Goal: Task Accomplishment & Management: Complete application form

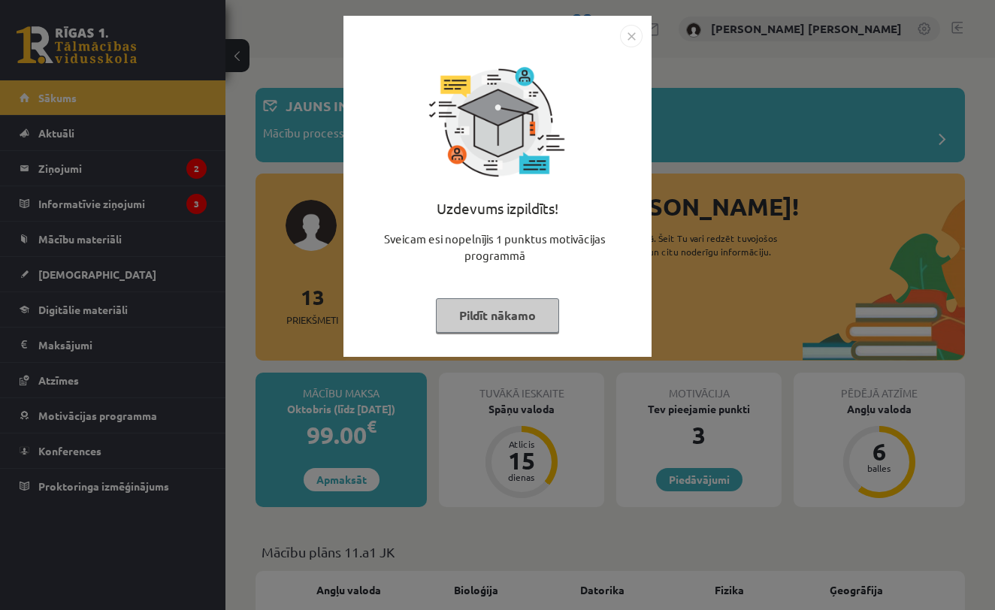
click at [500, 317] on button "Pildīt nākamo" at bounding box center [497, 315] width 123 height 35
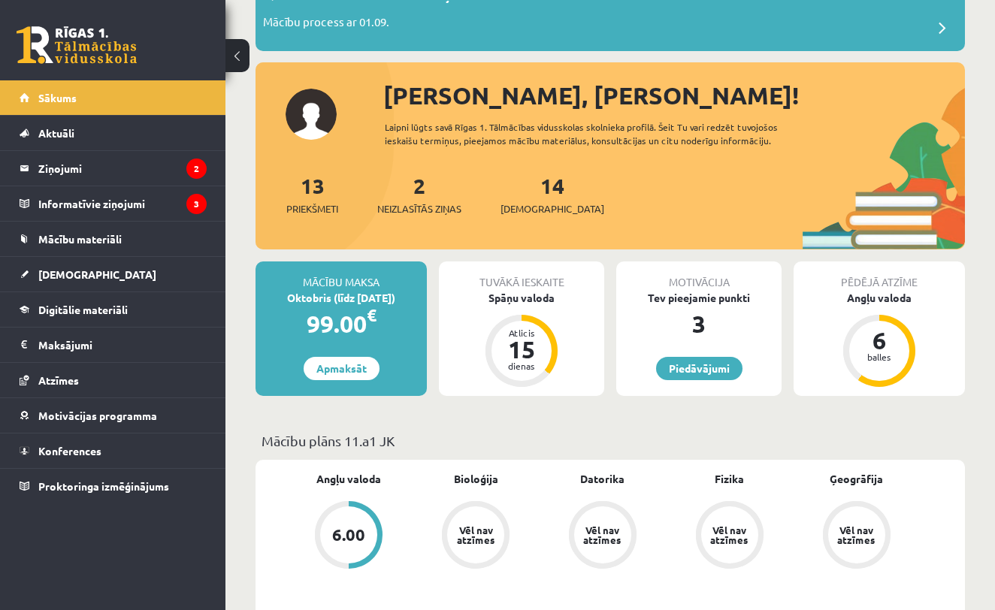
scroll to position [105, 0]
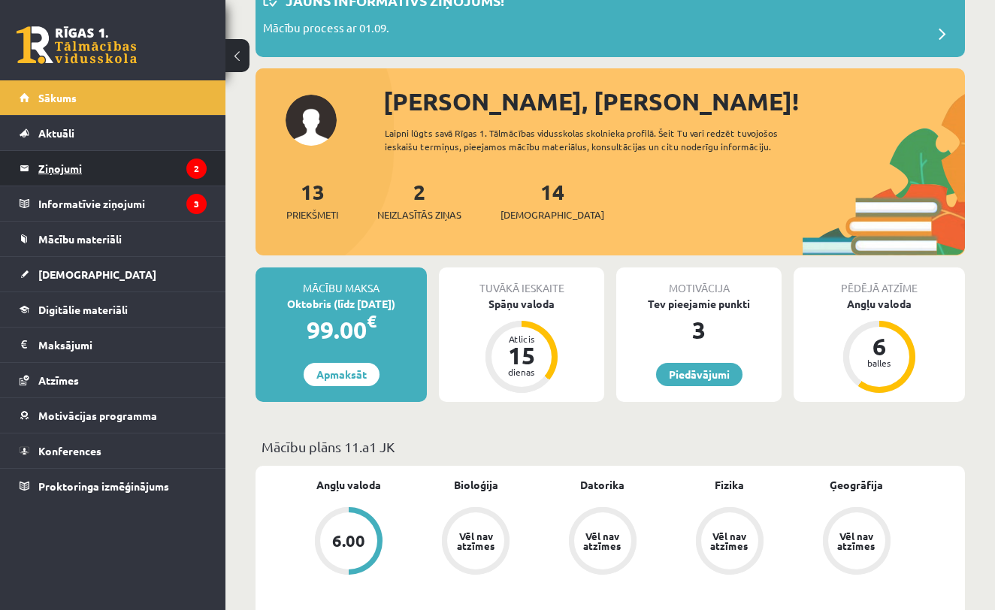
click at [156, 163] on legend "Ziņojumi 2" at bounding box center [122, 168] width 168 height 35
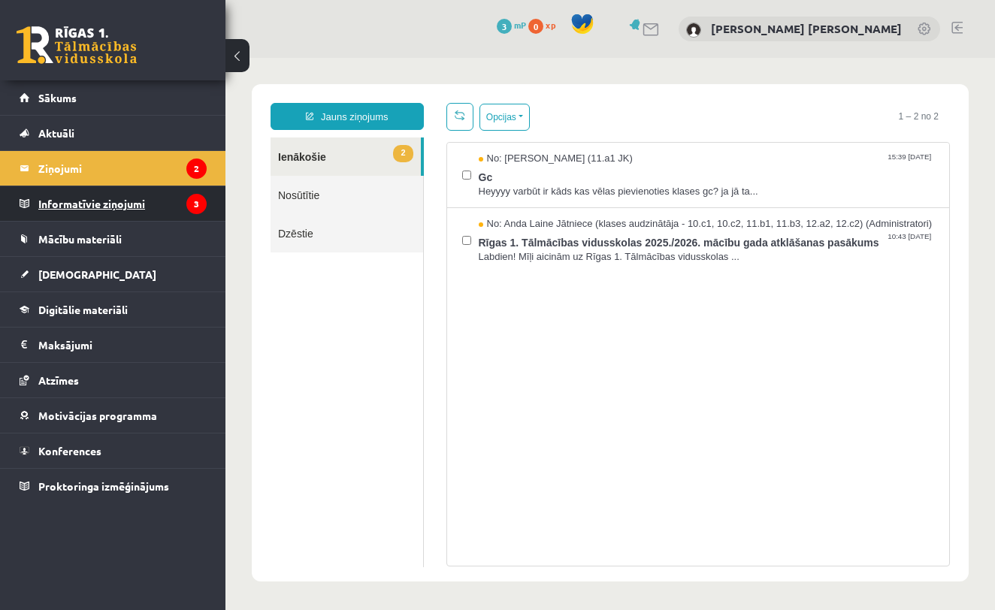
click at [119, 212] on legend "Informatīvie ziņojumi 3" at bounding box center [122, 203] width 168 height 35
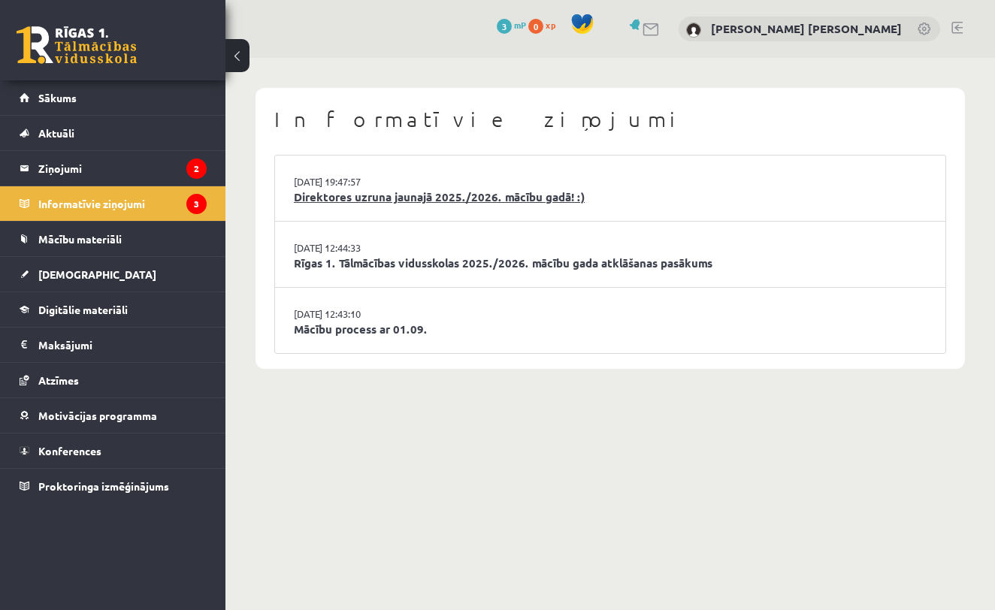
click at [446, 197] on link "Direktores uzruna jaunajā 2025./2026. mācību gadā! :)" at bounding box center [610, 197] width 633 height 17
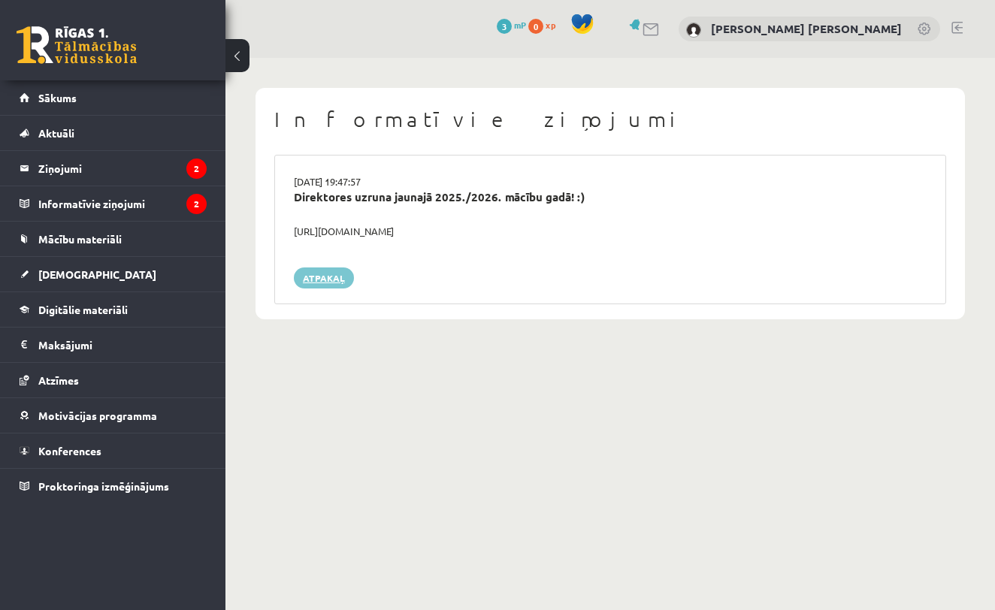
click at [305, 272] on link "Atpakaļ" at bounding box center [324, 277] width 60 height 21
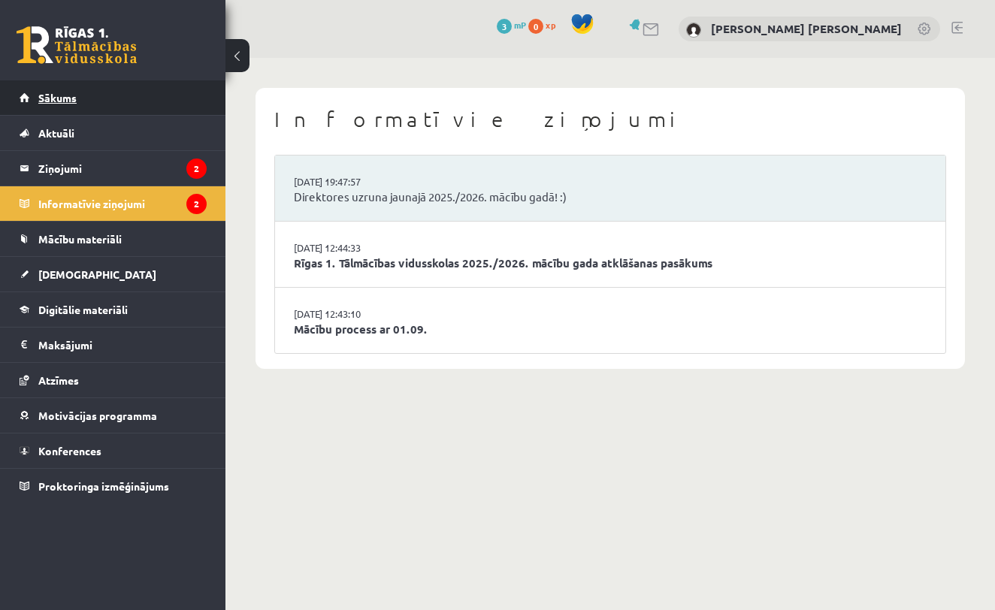
click at [144, 98] on link "Sākums" at bounding box center [113, 97] width 187 height 35
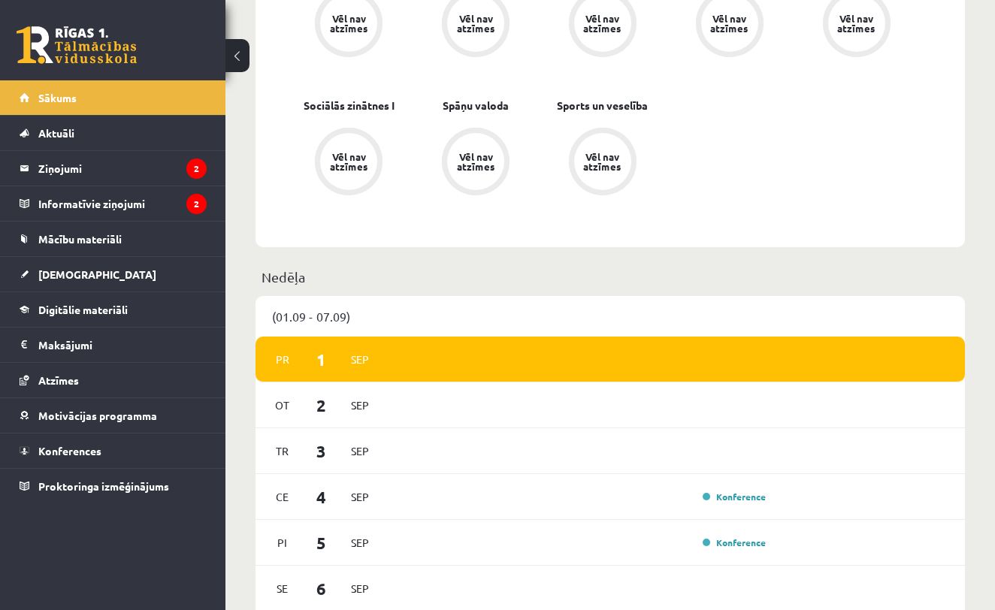
scroll to position [763, 0]
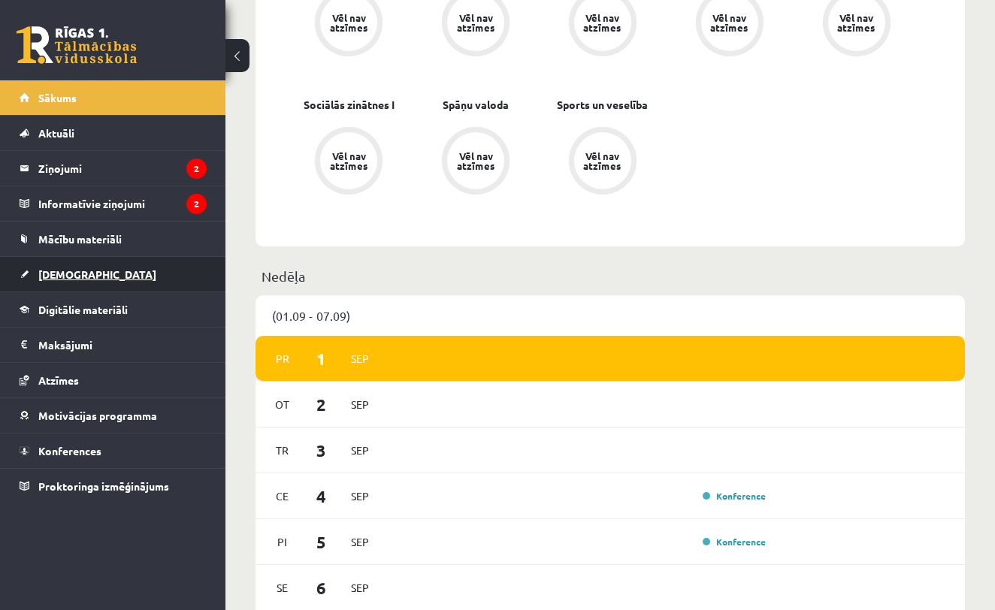
click at [119, 267] on link "[DEMOGRAPHIC_DATA]" at bounding box center [113, 274] width 187 height 35
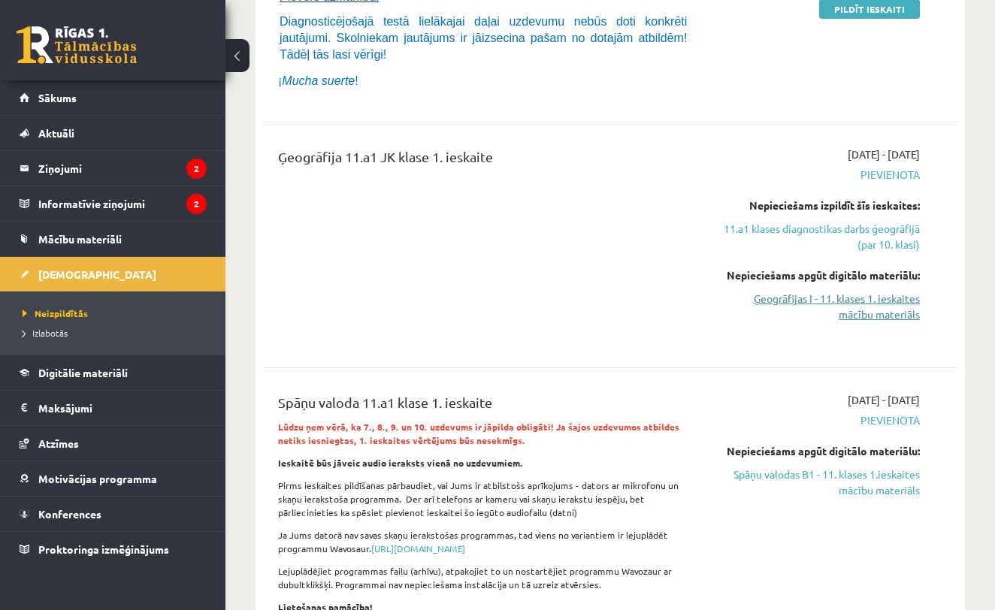
scroll to position [361, 0]
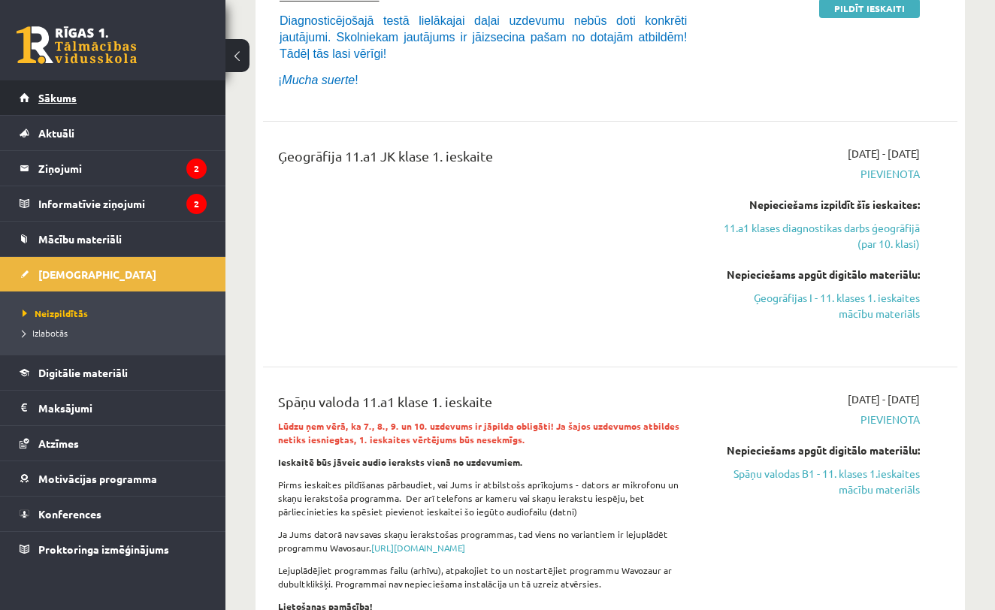
click at [191, 97] on link "Sākums" at bounding box center [113, 97] width 187 height 35
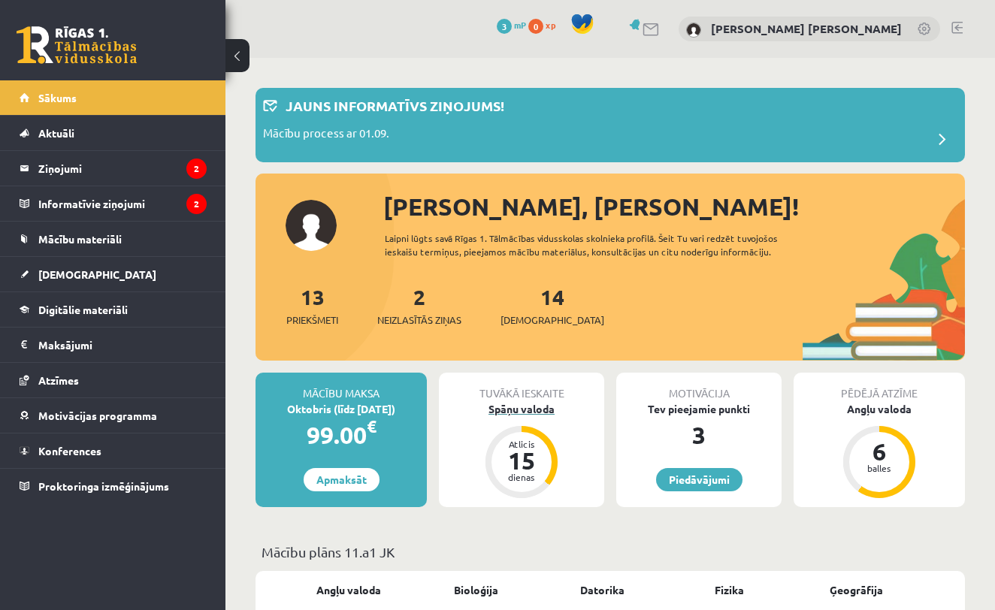
click at [530, 409] on div "Spāņu valoda" at bounding box center [521, 409] width 165 height 16
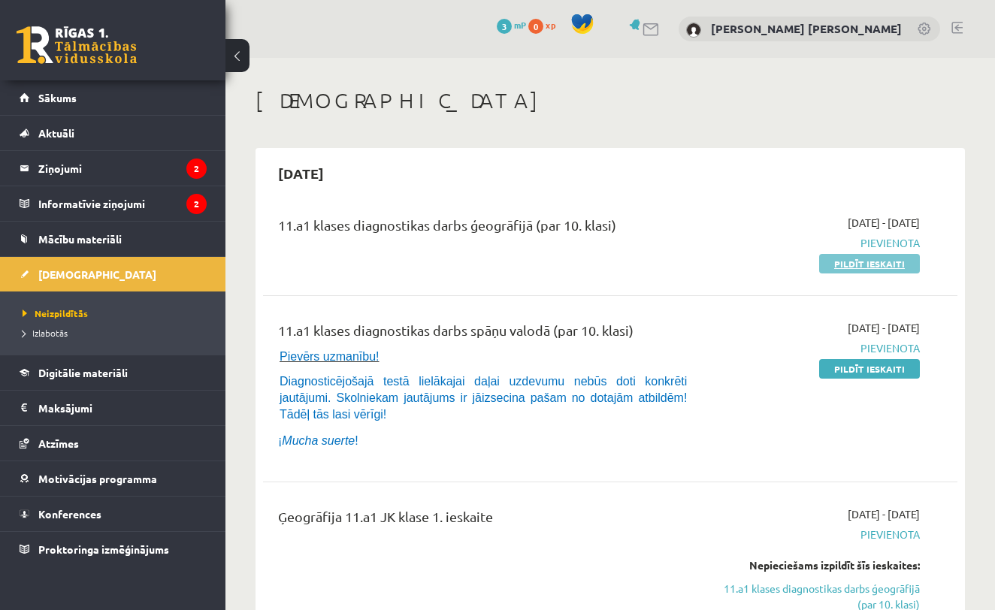
click at [869, 258] on link "Pildīt ieskaiti" at bounding box center [869, 264] width 101 height 20
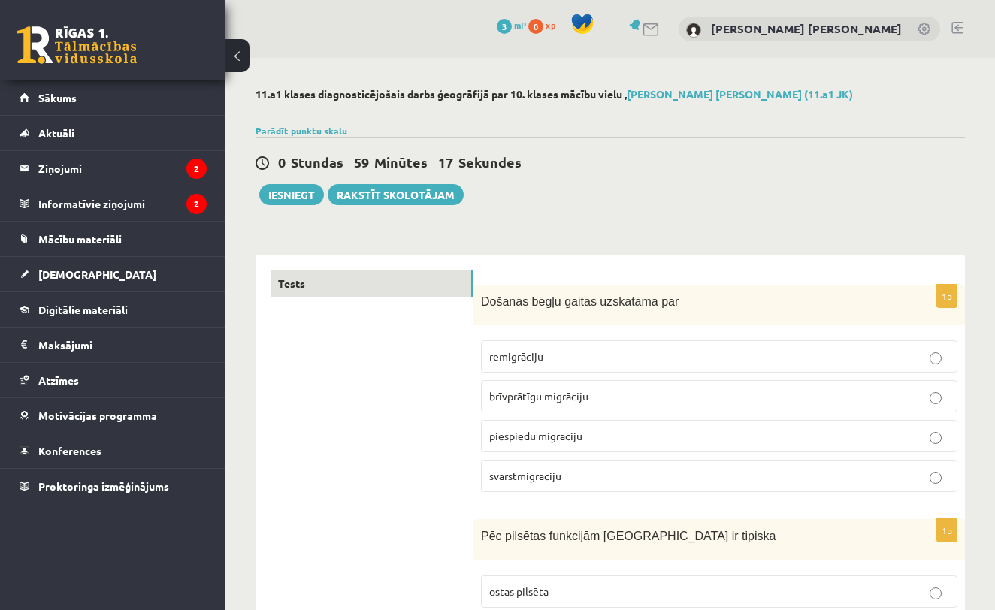
click at [580, 435] on span "piespiedu migrāciju" at bounding box center [535, 436] width 93 height 14
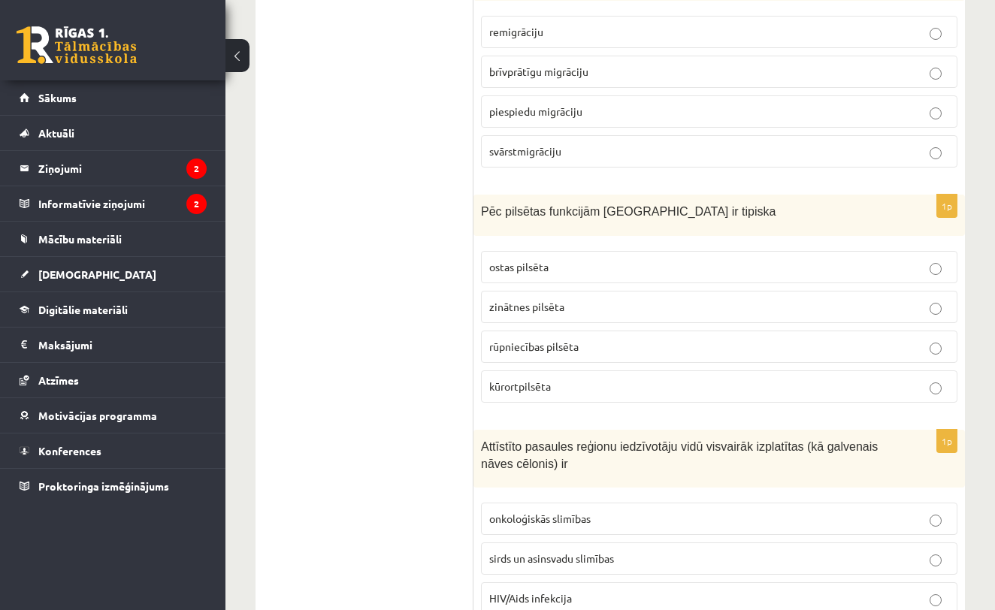
scroll to position [330, 0]
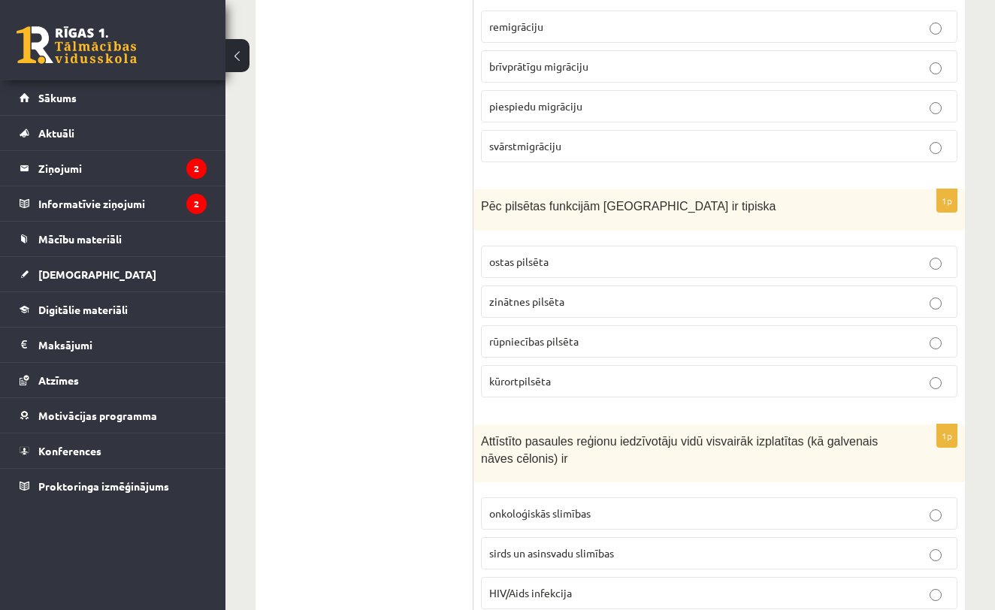
click at [596, 382] on p "kūrortpilsēta" at bounding box center [719, 381] width 460 height 16
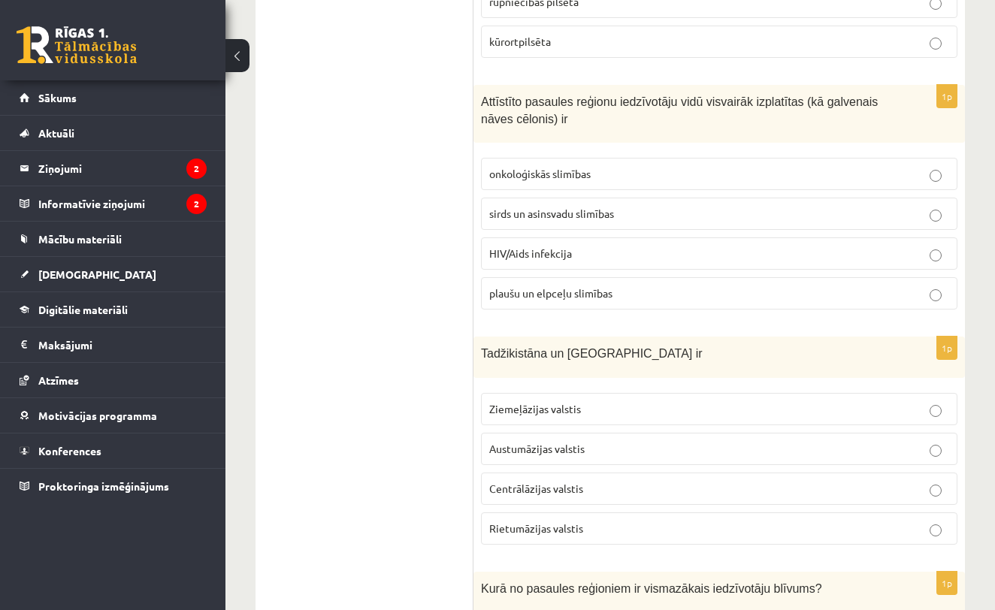
scroll to position [675, 0]
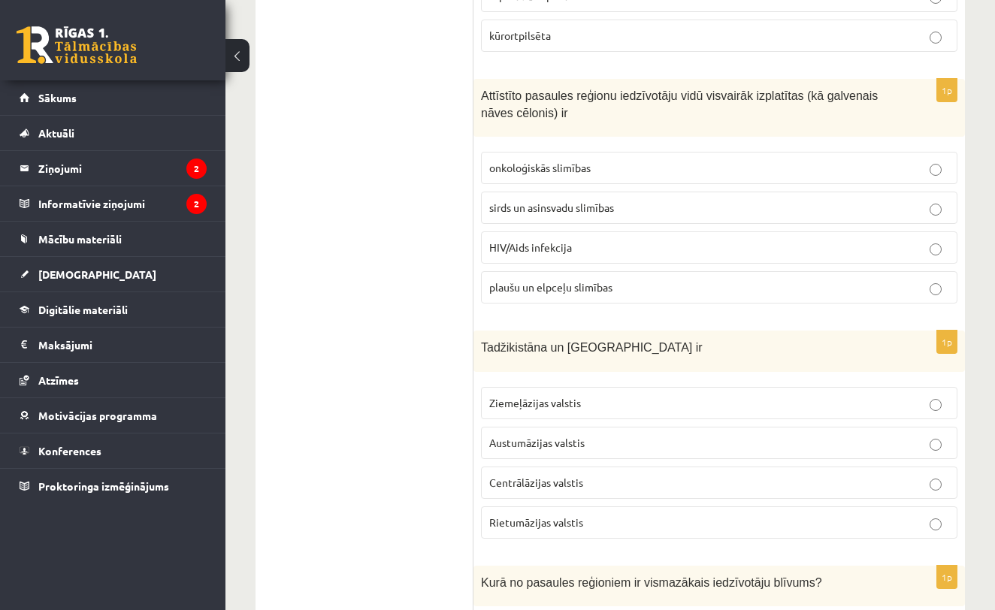
click at [690, 198] on label "sirds un asinsvadu slimības" at bounding box center [719, 208] width 476 height 32
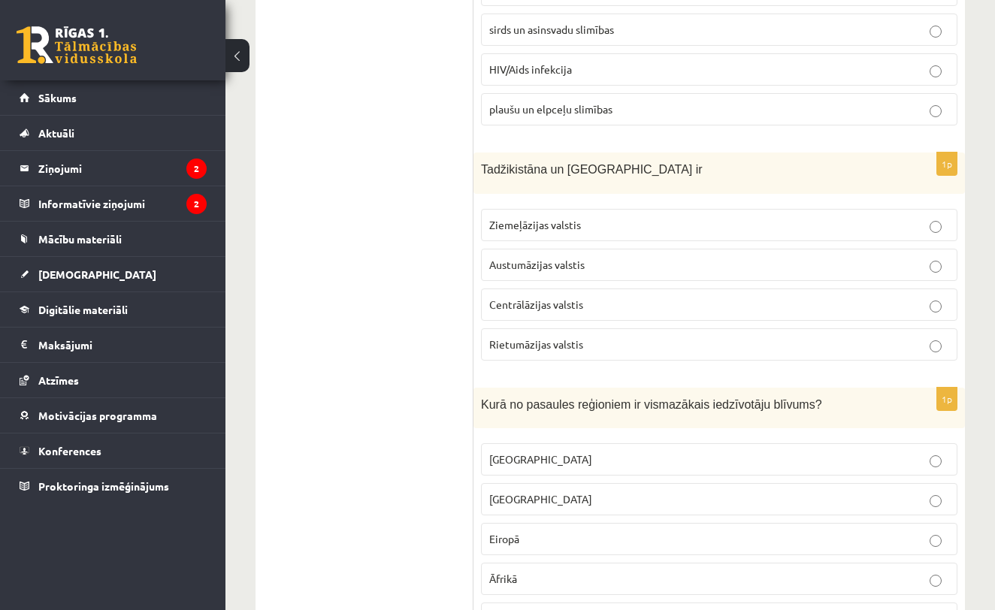
scroll to position [866, 0]
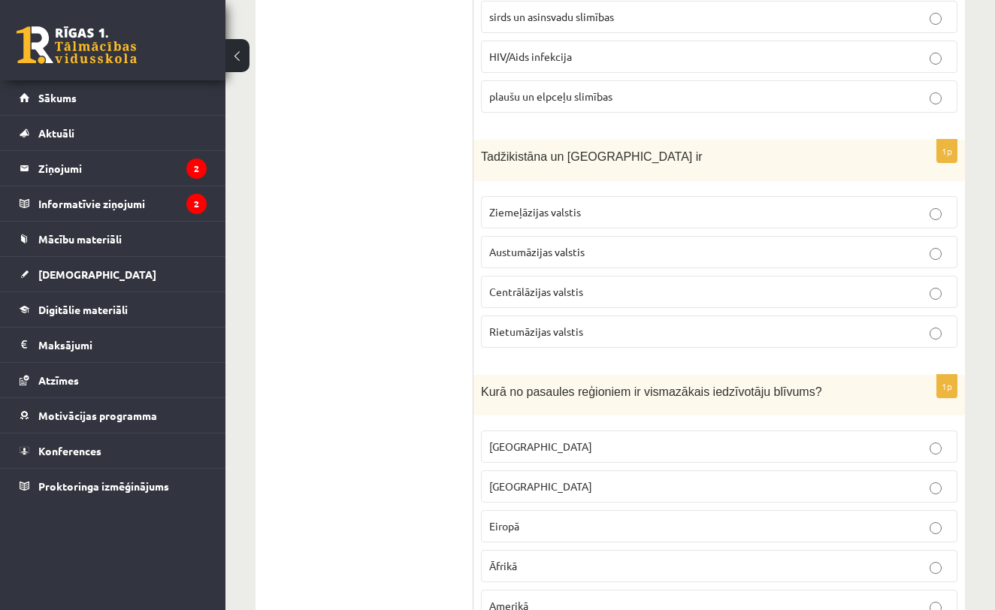
click at [717, 258] on label "Austumāzijas valstis" at bounding box center [719, 252] width 476 height 32
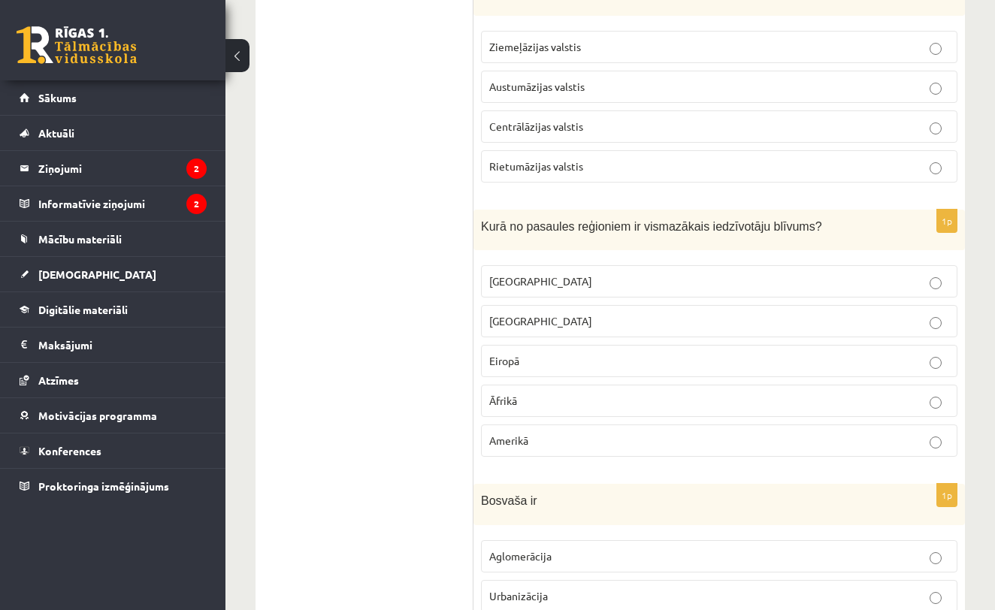
scroll to position [1033, 0]
click at [670, 279] on p "Austrālijā" at bounding box center [719, 280] width 460 height 16
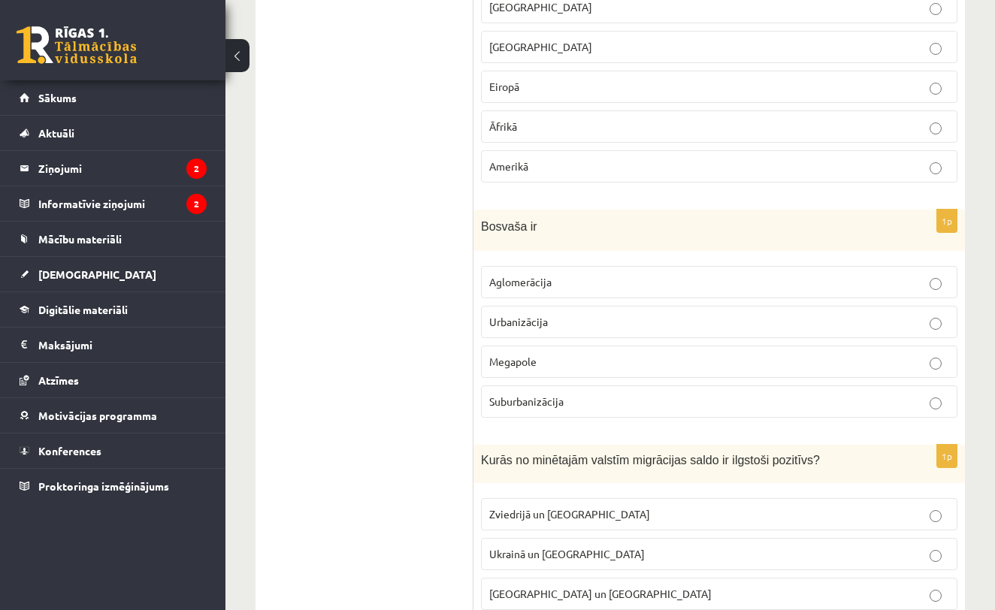
scroll to position [1307, 0]
click at [591, 363] on p "Megapole" at bounding box center [719, 360] width 460 height 16
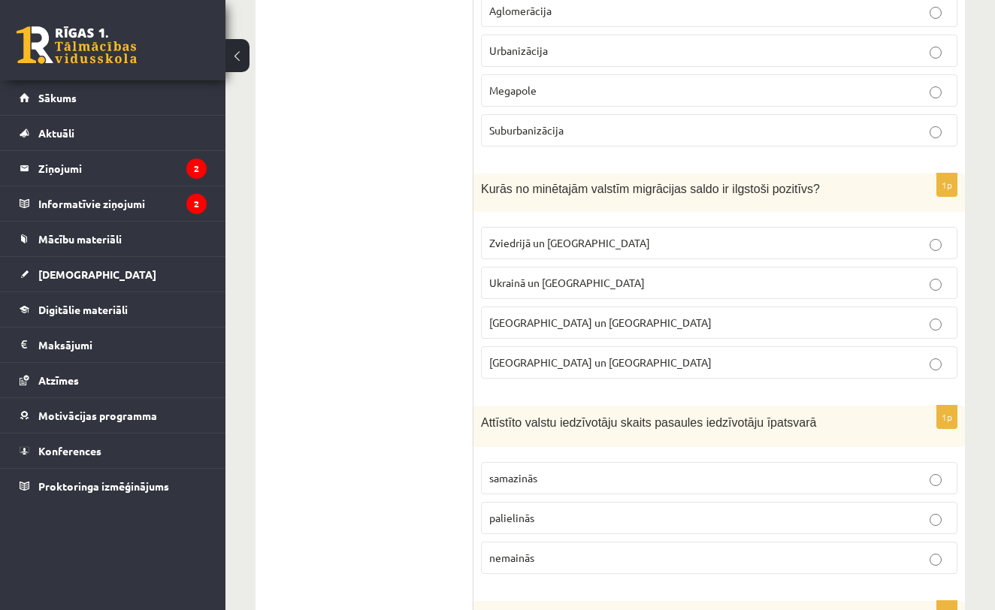
scroll to position [1579, 0]
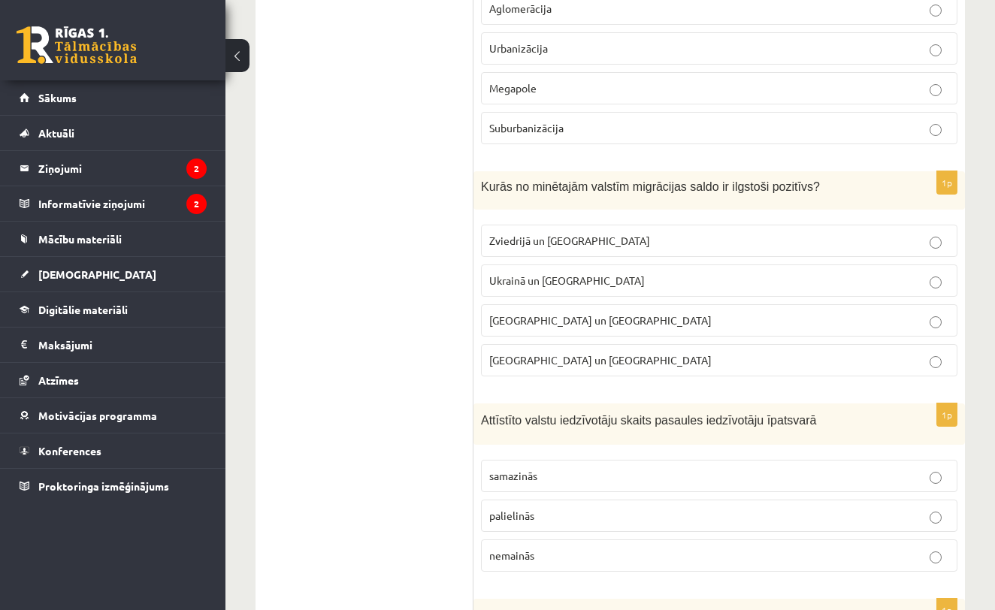
click at [763, 246] on label "Zviedrijā un ASV" at bounding box center [719, 241] width 476 height 32
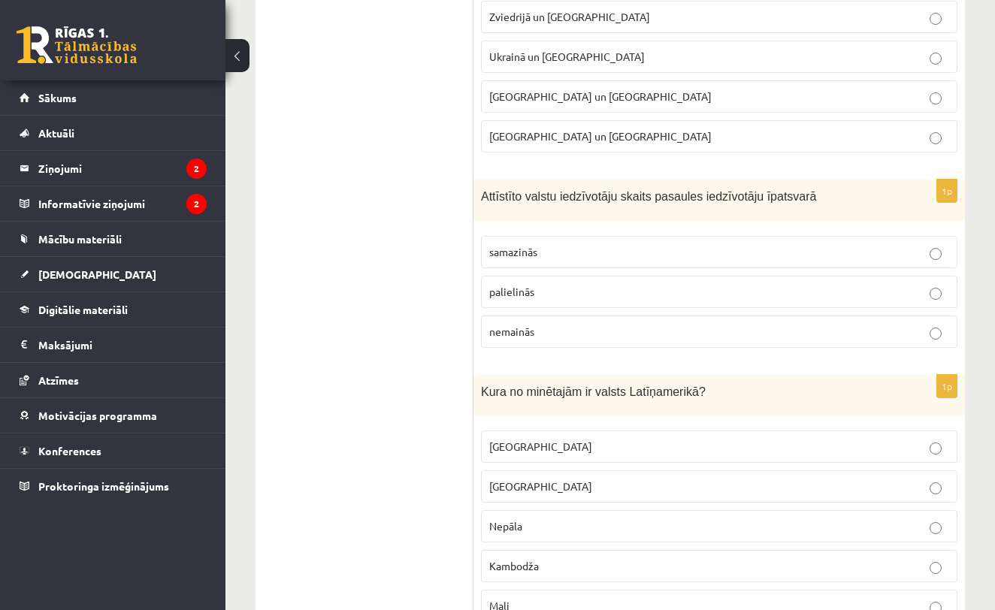
scroll to position [1821, 0]
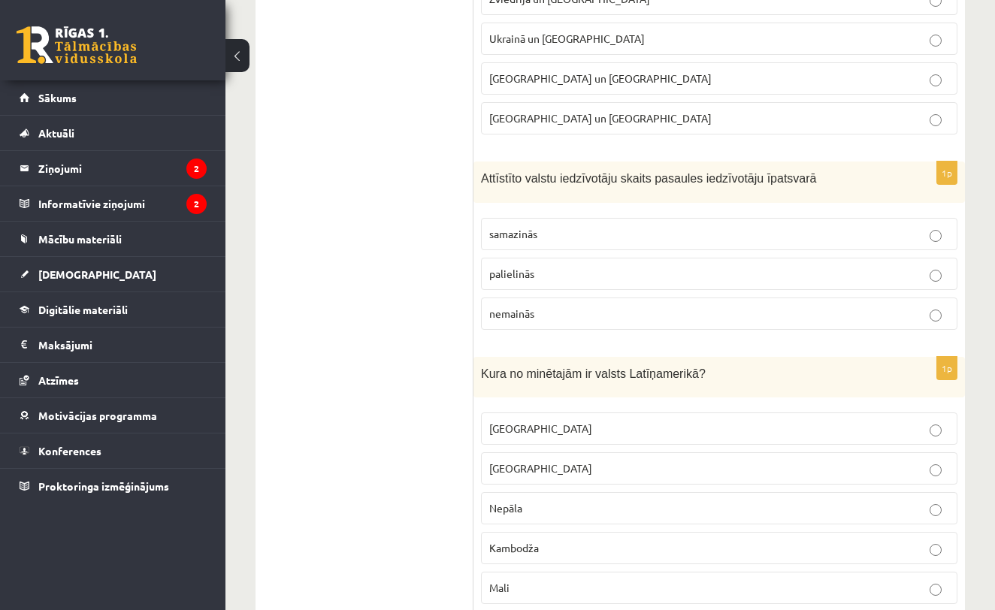
click at [762, 228] on p "samazinās" at bounding box center [719, 234] width 460 height 16
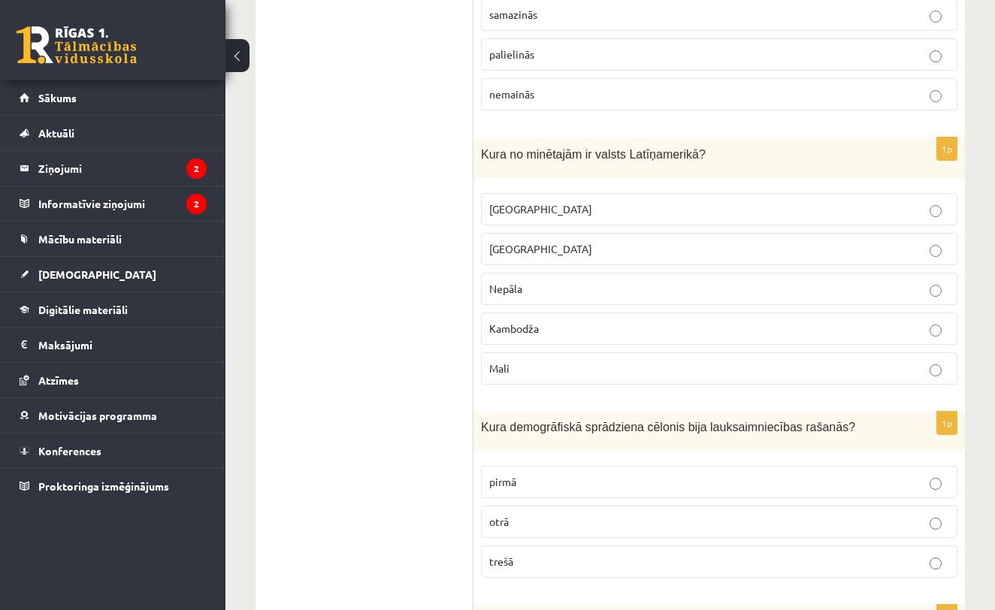
scroll to position [2048, 0]
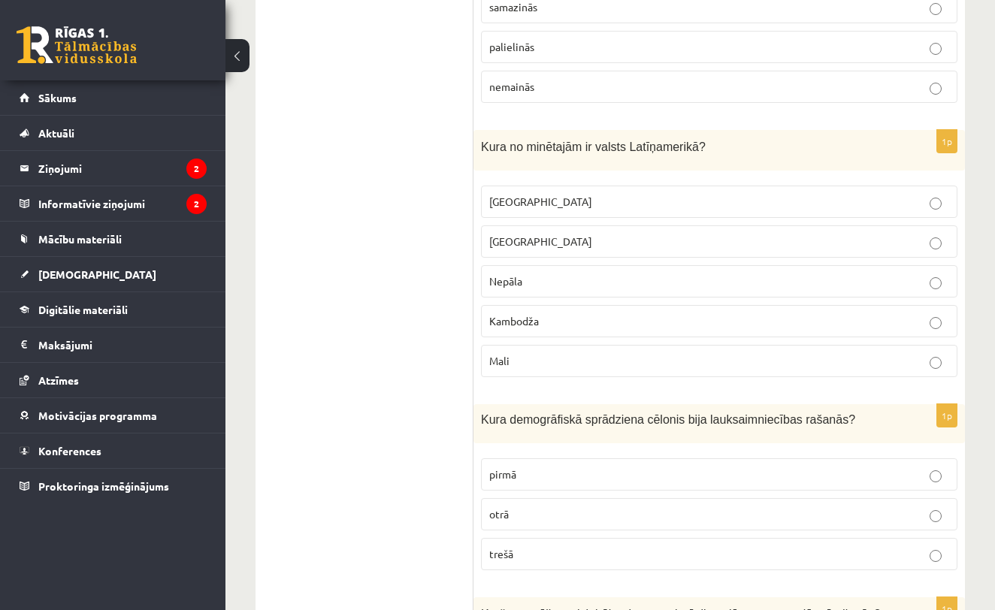
click at [724, 188] on label "Meksika" at bounding box center [719, 202] width 476 height 32
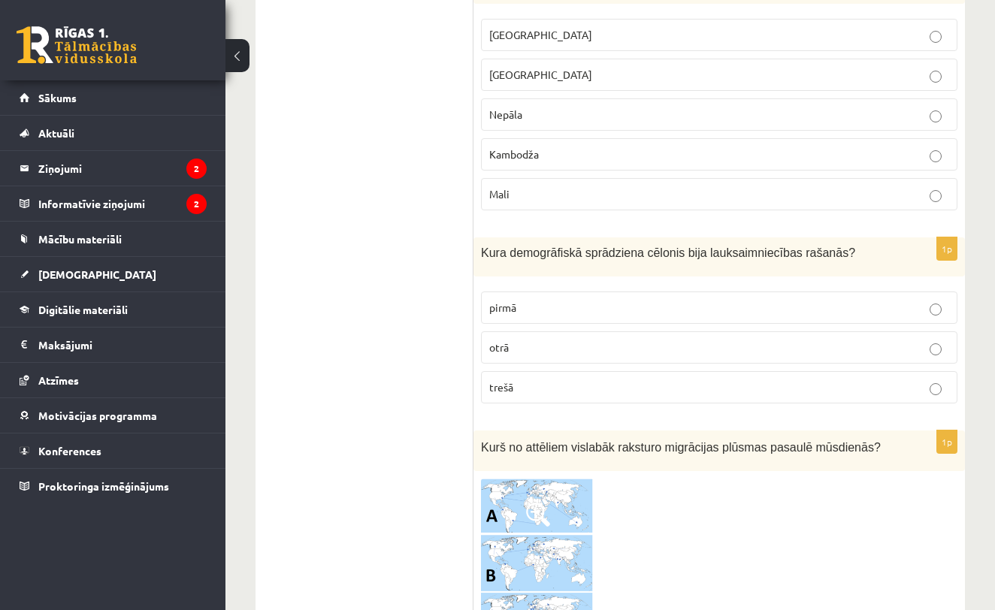
scroll to position [2237, 0]
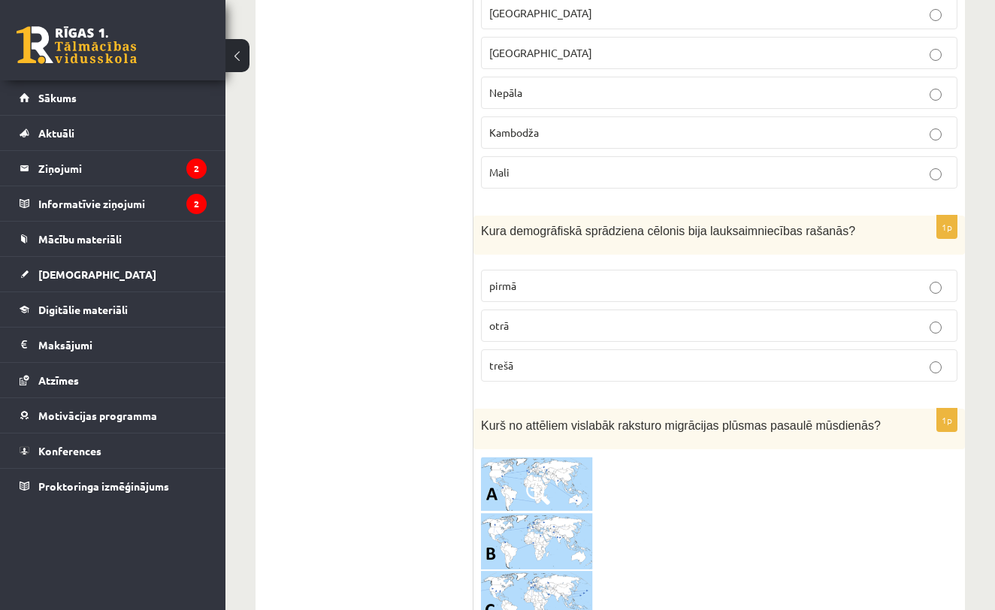
click at [803, 287] on p "pirmā" at bounding box center [719, 286] width 460 height 16
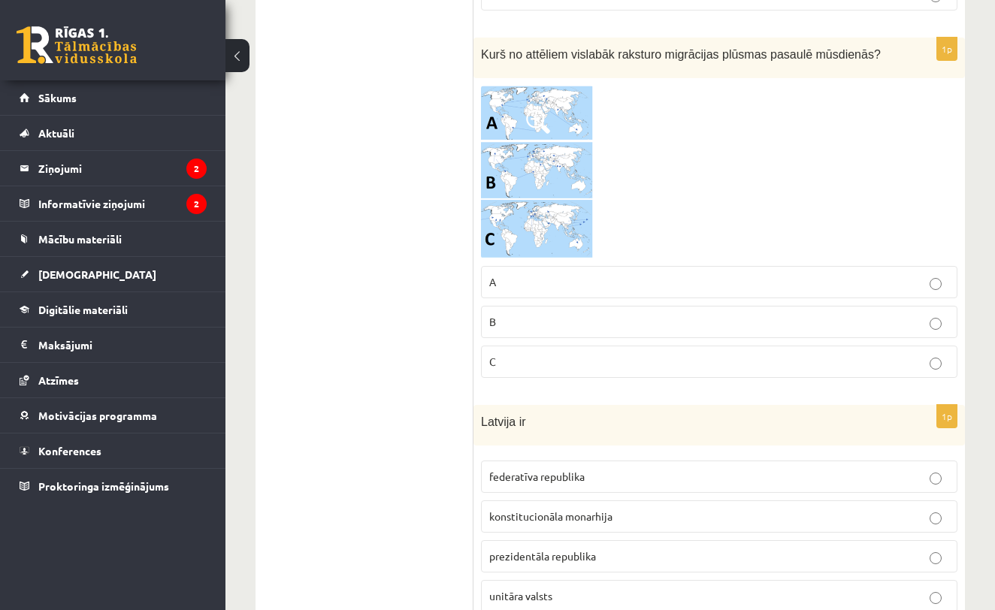
scroll to position [2615, 0]
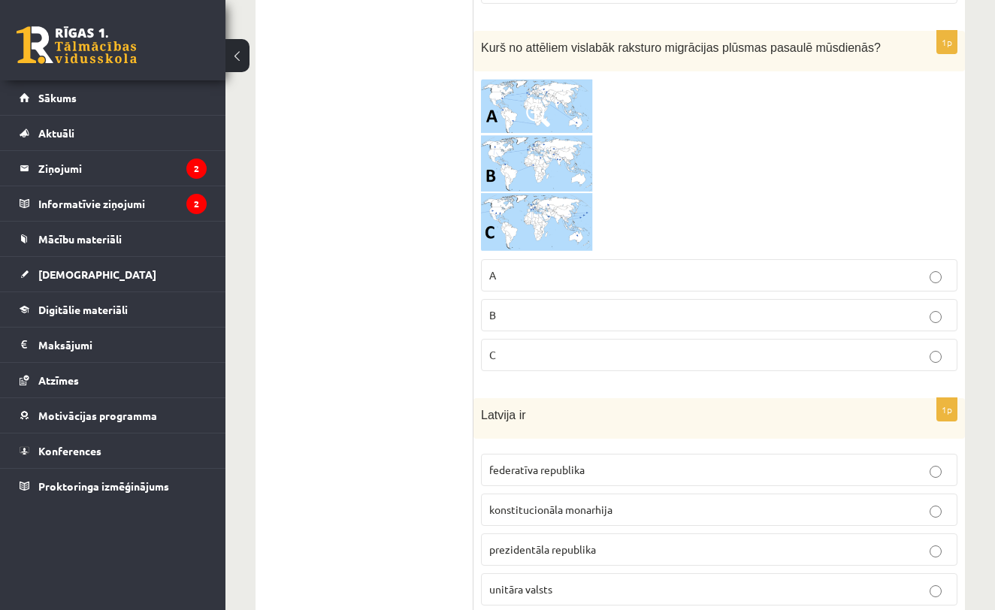
click at [544, 148] on img at bounding box center [537, 165] width 113 height 173
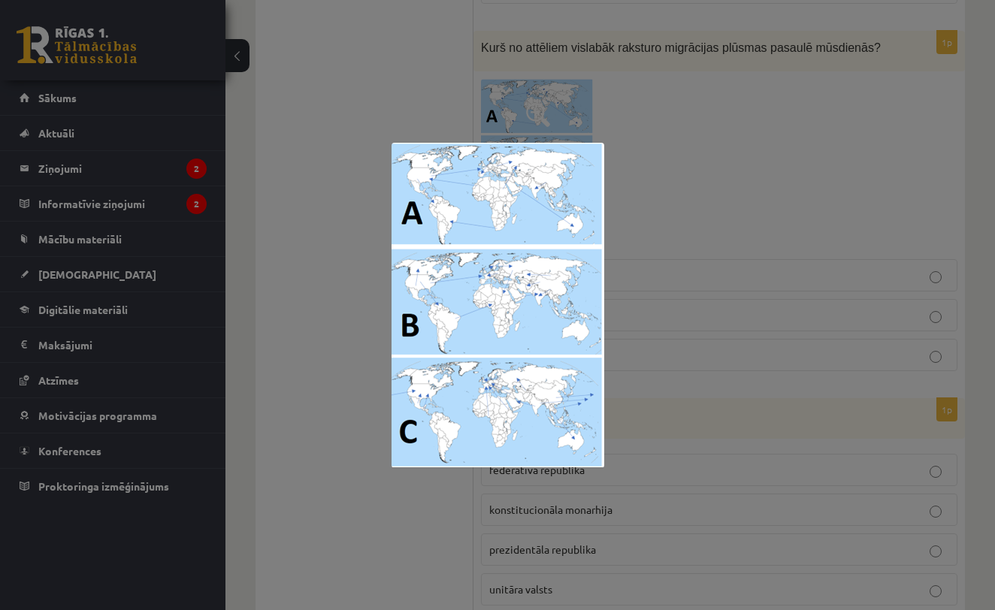
click at [663, 194] on div at bounding box center [497, 305] width 995 height 610
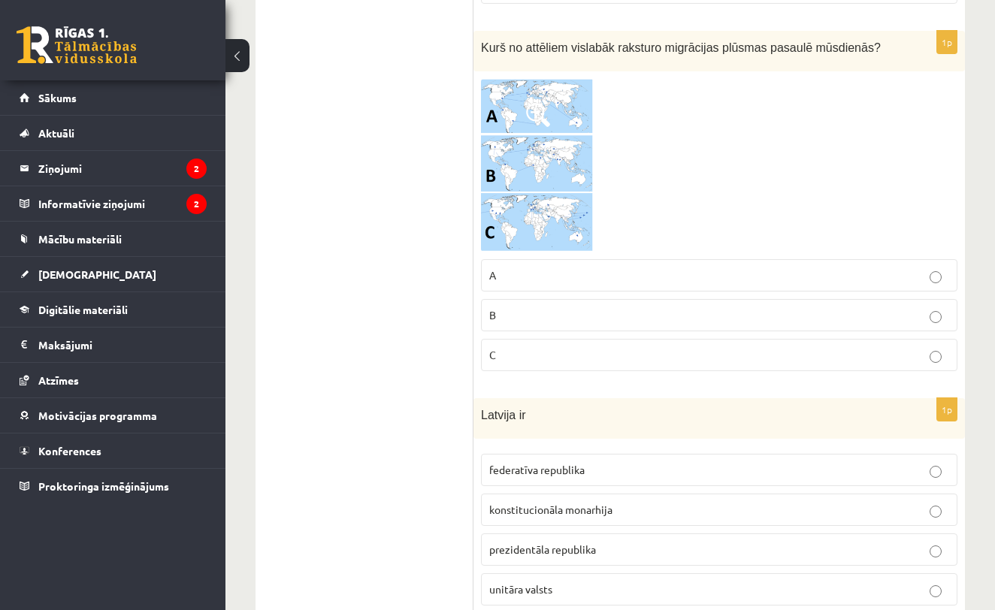
click at [552, 341] on label "C" at bounding box center [719, 355] width 476 height 32
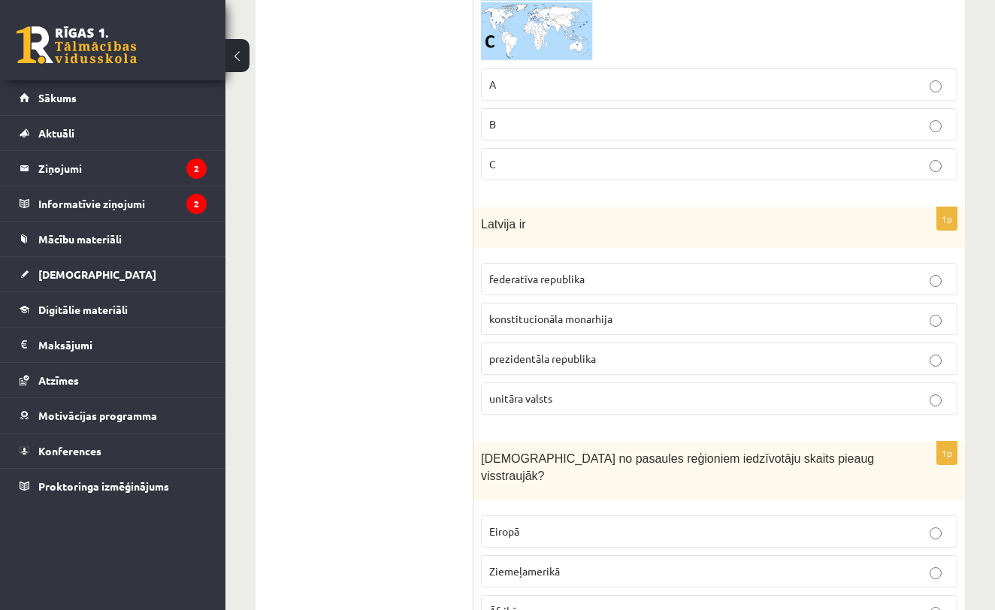
scroll to position [2812, 0]
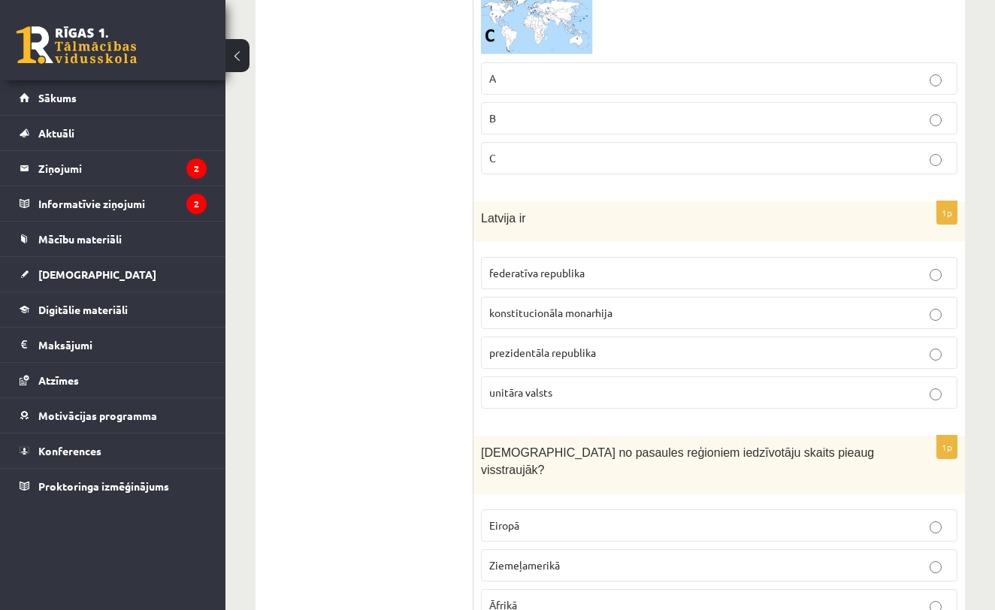
click at [638, 345] on p "prezidentāla republika" at bounding box center [719, 353] width 460 height 16
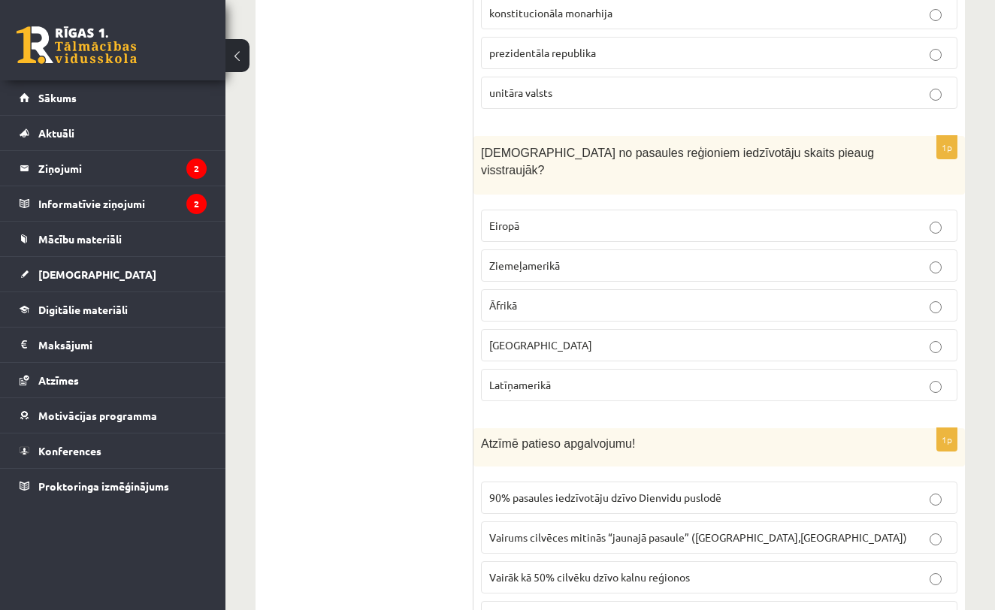
scroll to position [3114, 0]
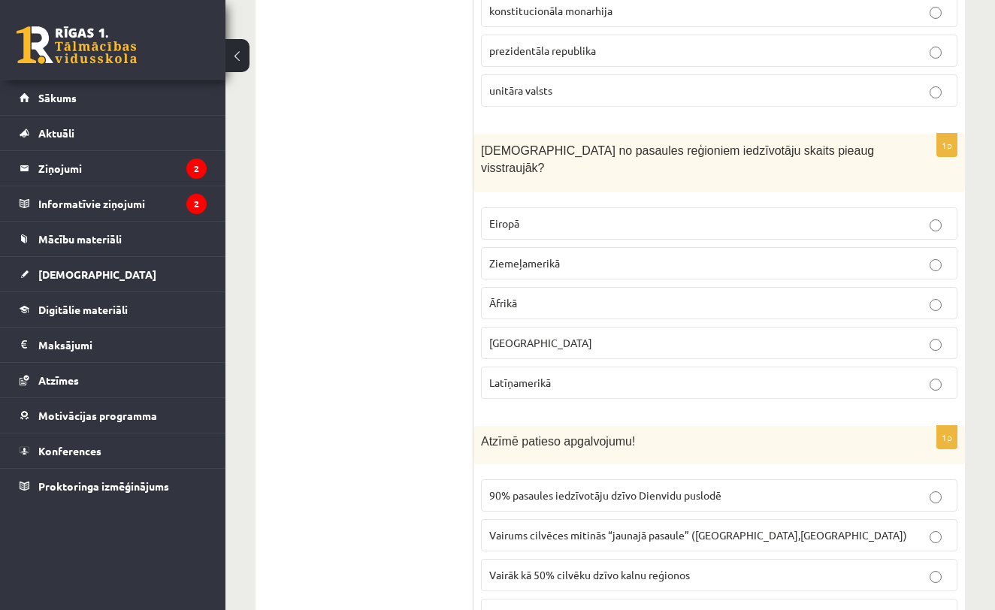
click at [613, 335] on p "Āzijā" at bounding box center [719, 343] width 460 height 16
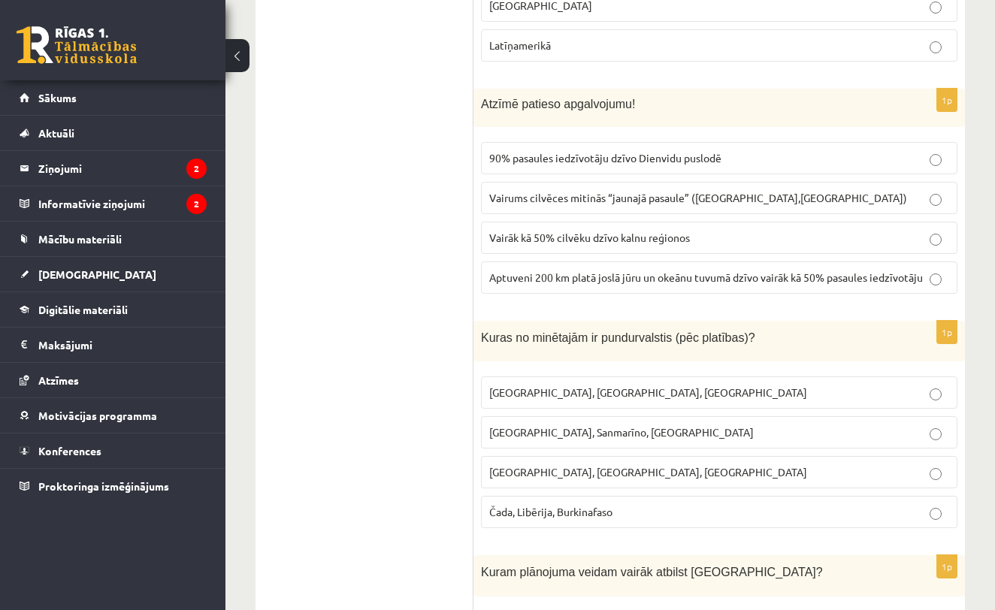
scroll to position [3455, 0]
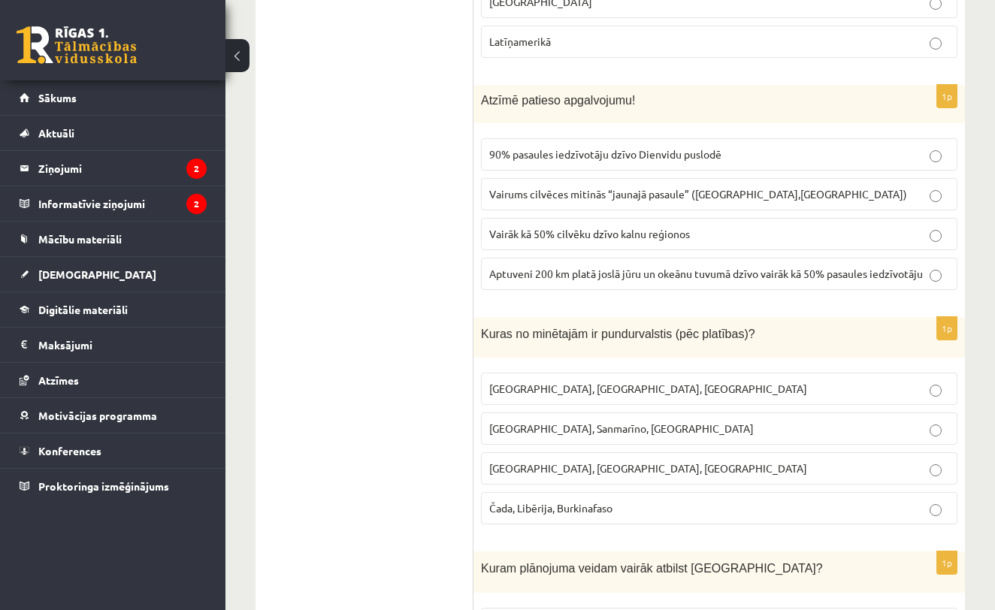
click at [885, 147] on p "90% pasaules iedzīvotāju dzīvo Dienvidu puslodē" at bounding box center [719, 155] width 460 height 16
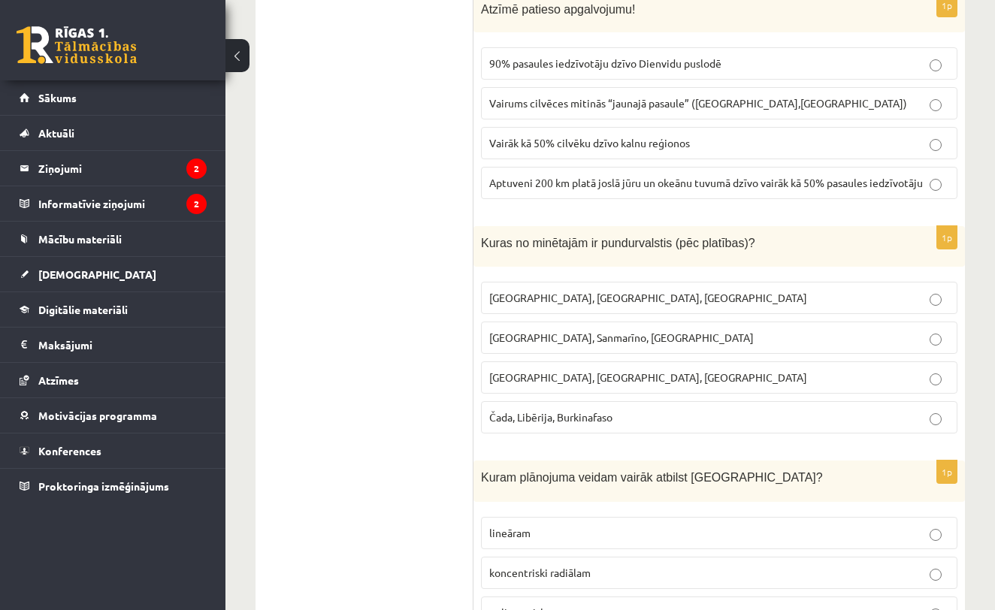
scroll to position [3566, 0]
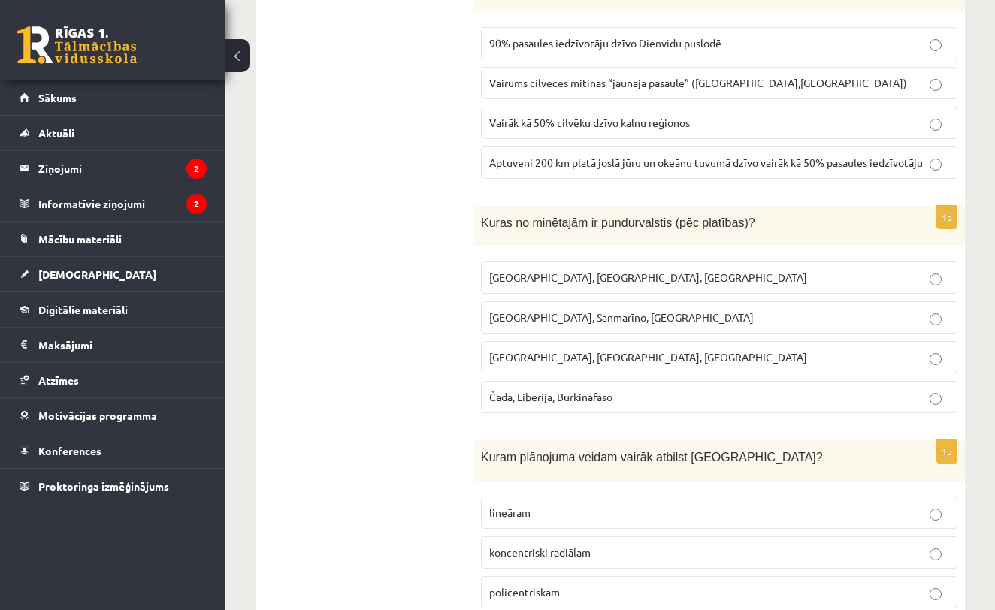
click at [923, 310] on p "Monako, Sanmarīno, Luksemburga" at bounding box center [719, 318] width 460 height 16
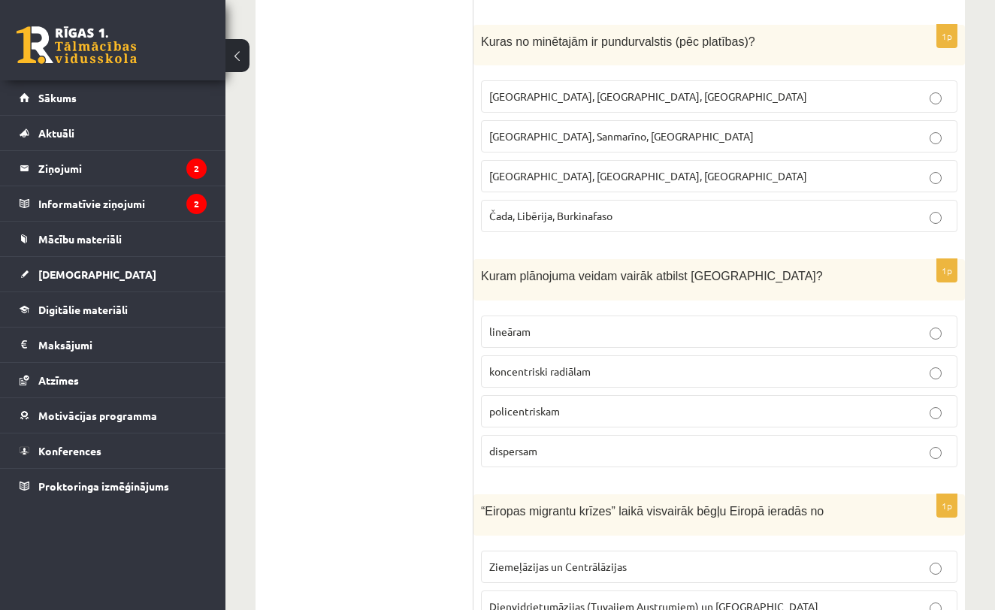
scroll to position [3756, 0]
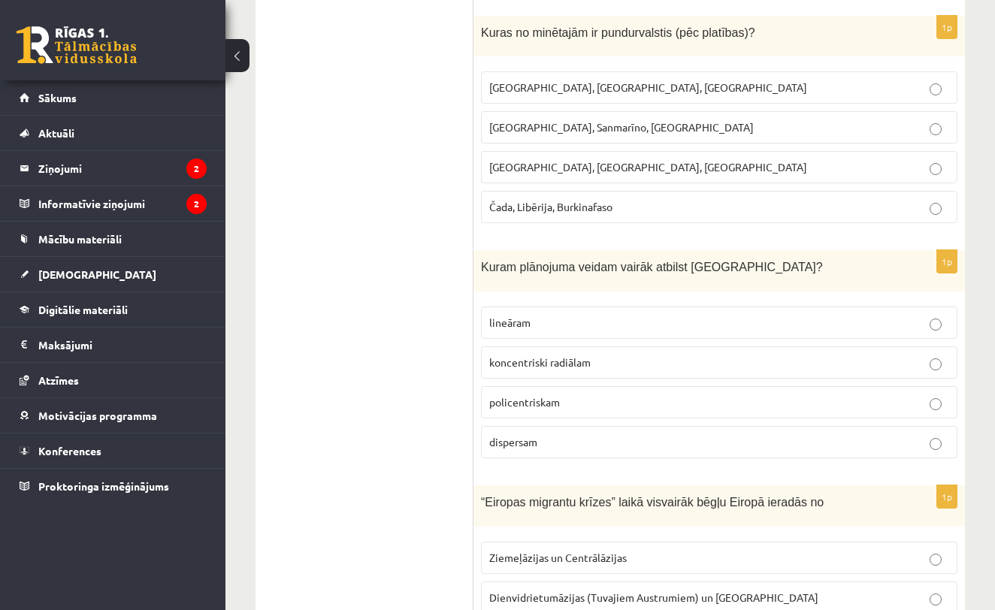
click at [613, 394] on p "policentriskam" at bounding box center [719, 402] width 460 height 16
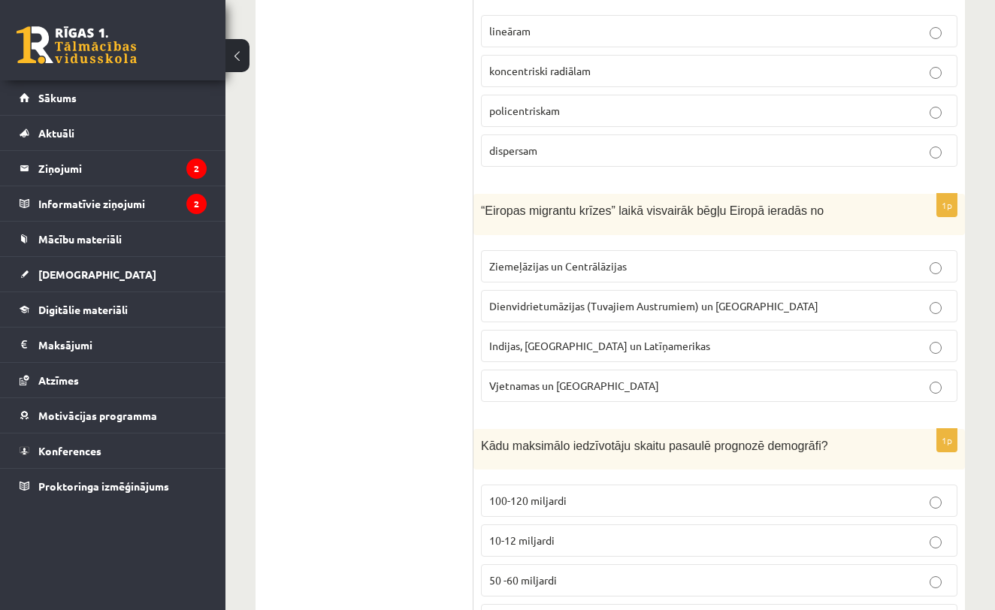
scroll to position [4060, 0]
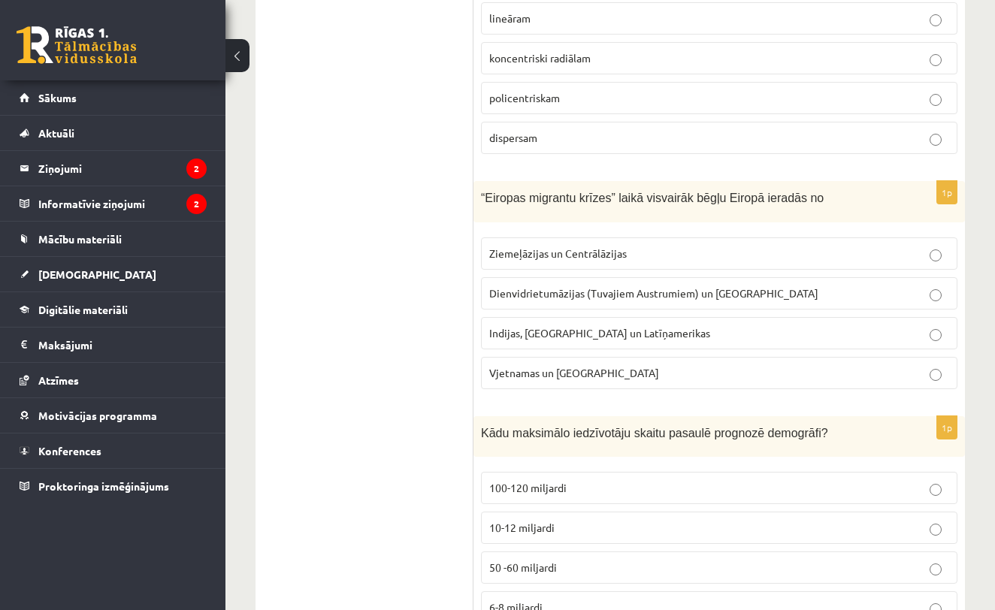
click at [645, 326] on span "Indijas, Pakistānas un Latīņamerikas" at bounding box center [599, 333] width 221 height 14
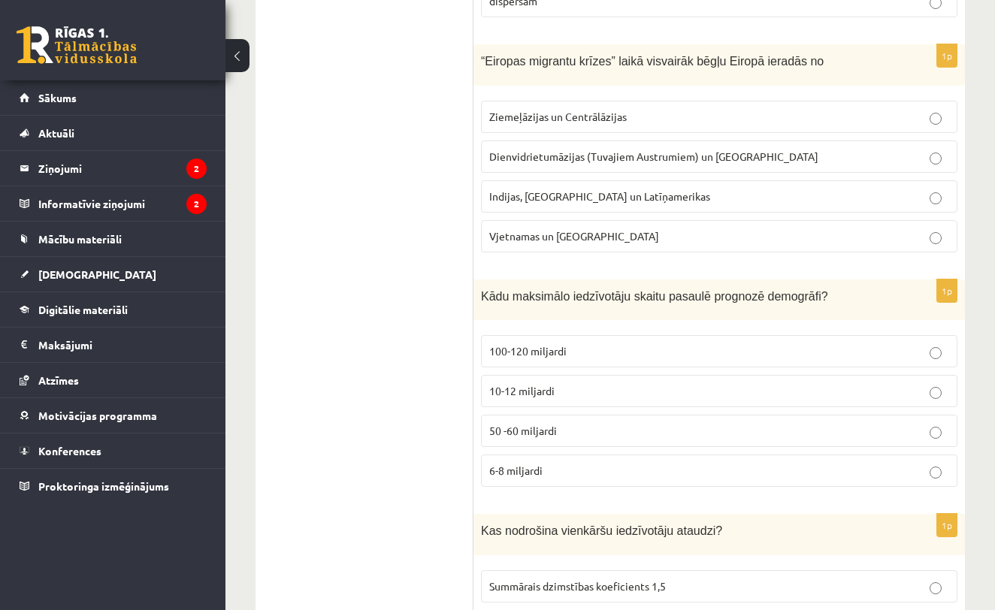
scroll to position [4193, 0]
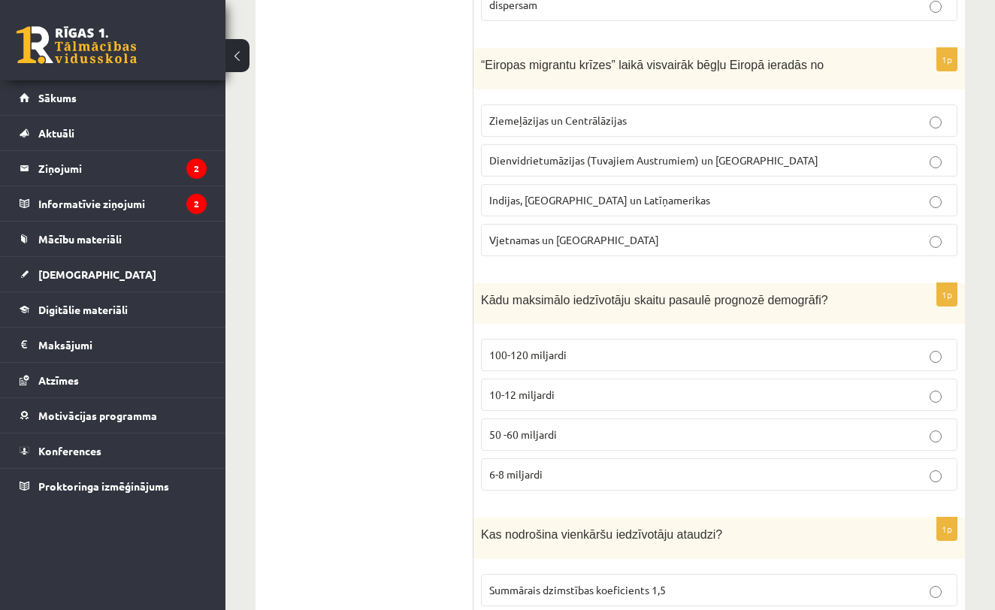
click at [719, 427] on p "50 -60 miljardi" at bounding box center [719, 435] width 460 height 16
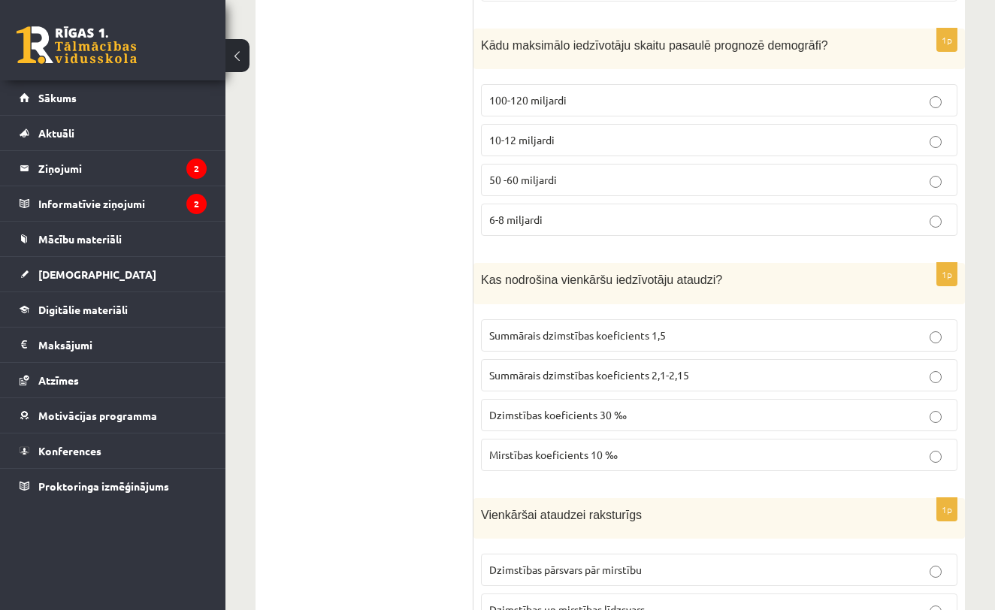
scroll to position [4456, 0]
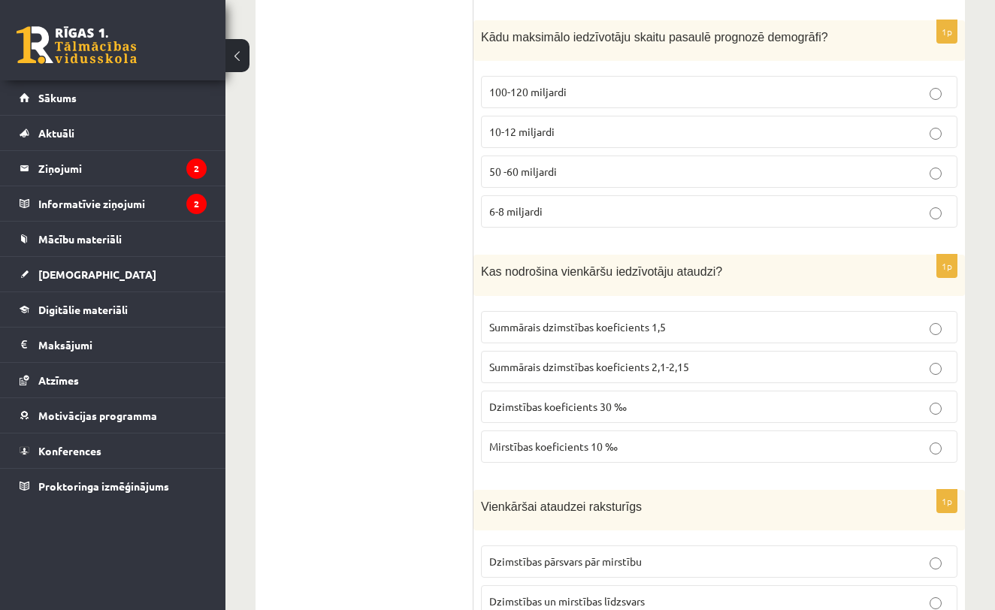
click at [732, 359] on p "Summārais dzimstības koeficients 2,1-2,15" at bounding box center [719, 367] width 460 height 16
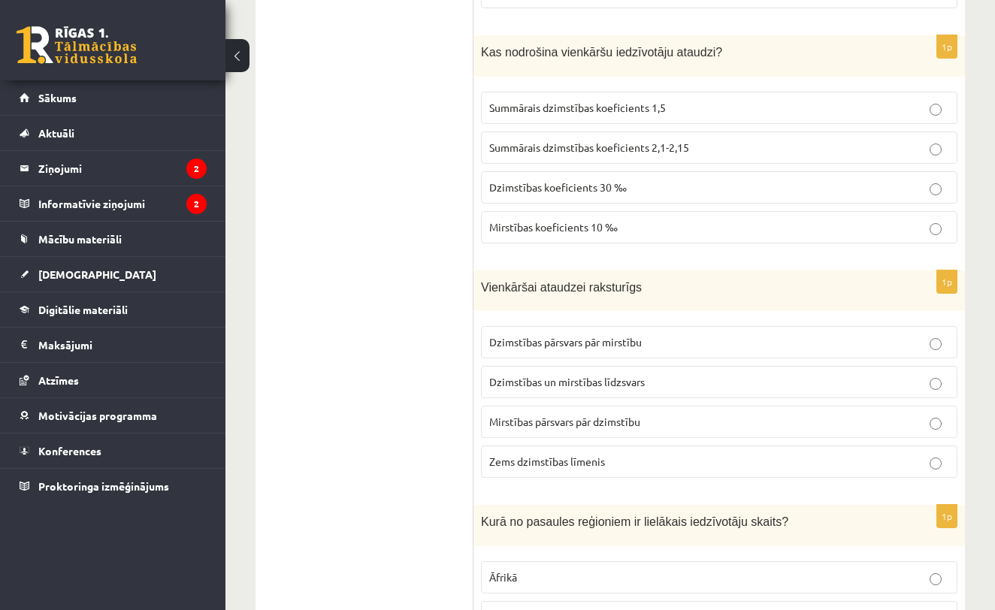
scroll to position [4697, 0]
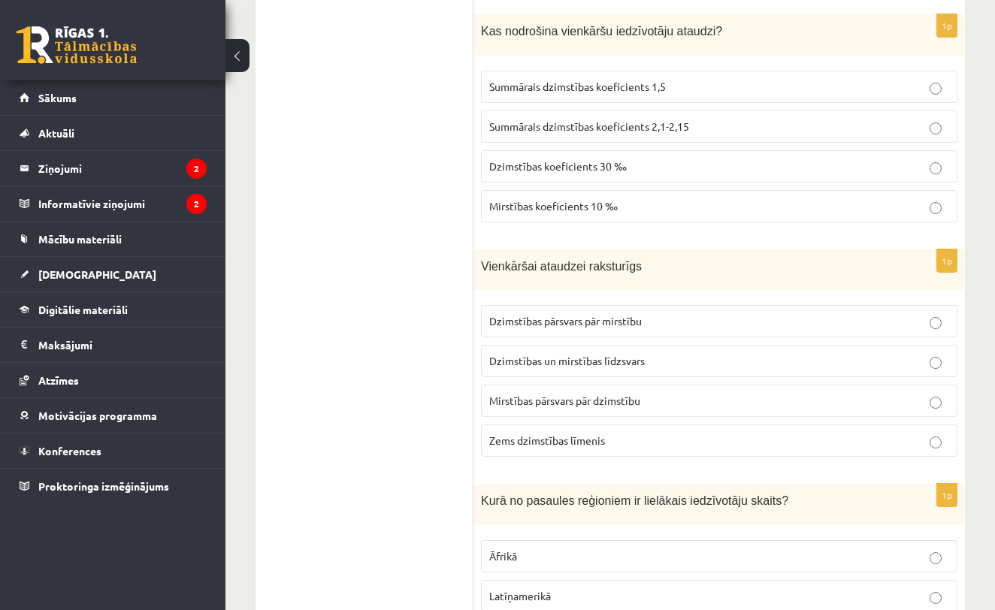
click at [684, 313] on p "Dzimstības pārsvars pār mirstību" at bounding box center [719, 321] width 460 height 16
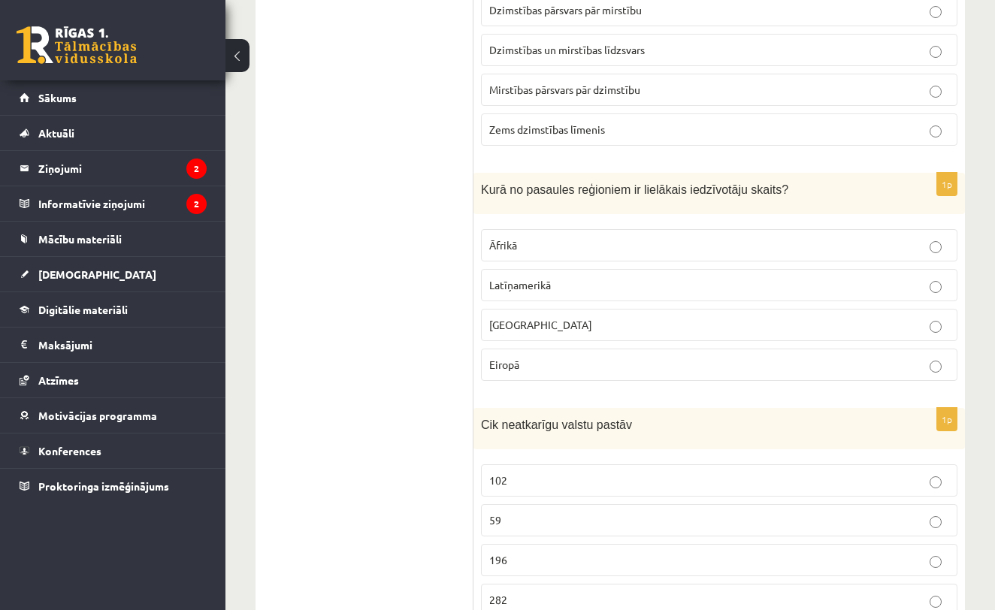
scroll to position [5019, 0]
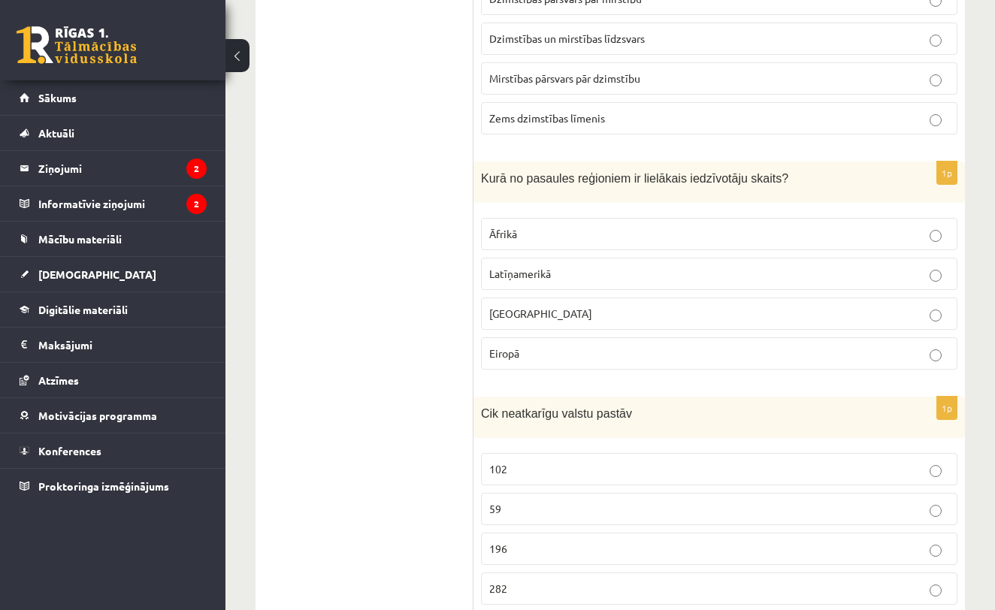
click at [666, 306] on p "Āzijā" at bounding box center [719, 314] width 460 height 16
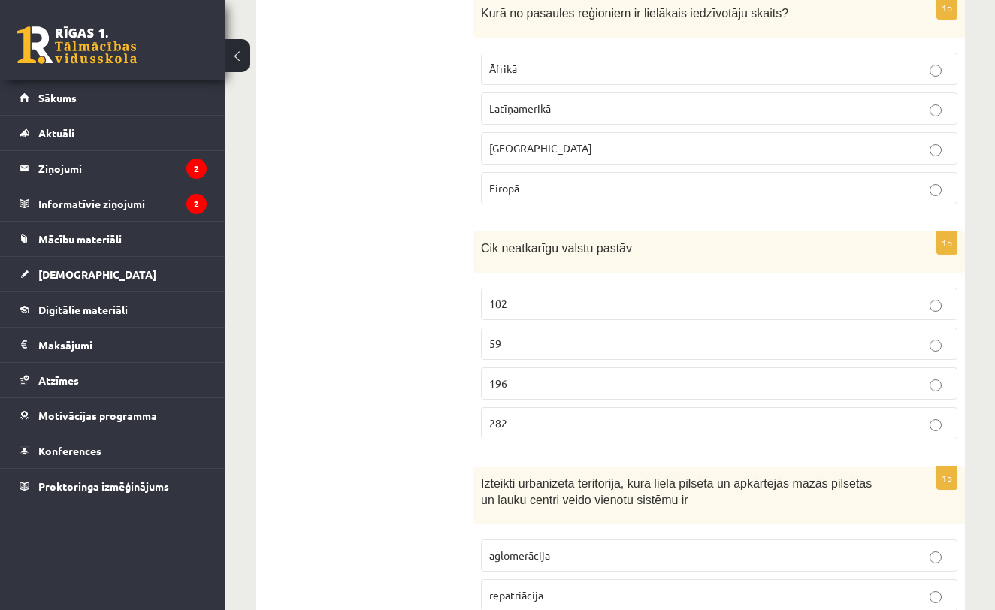
scroll to position [5196, 0]
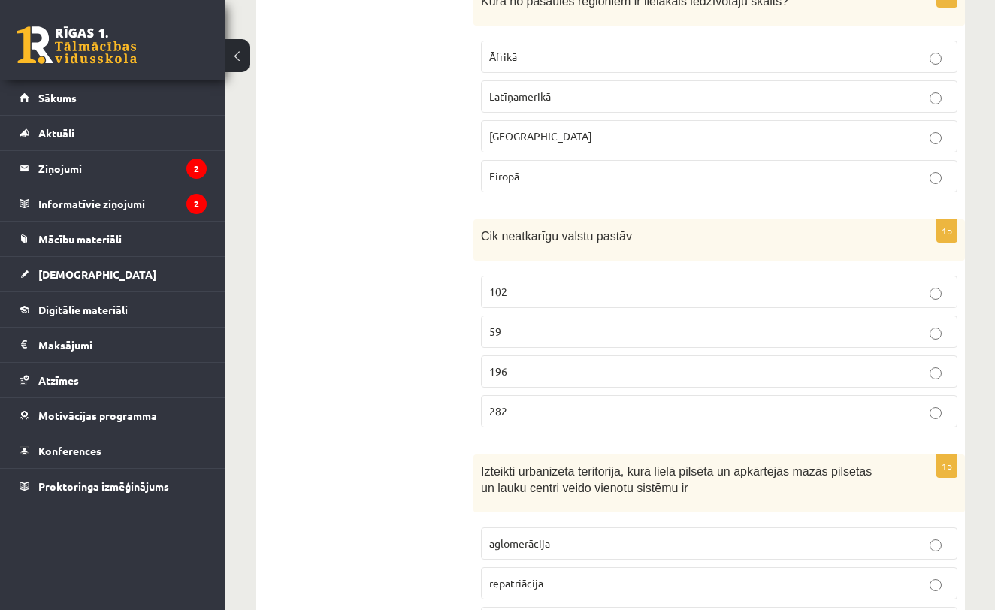
click at [613, 364] on p "196" at bounding box center [719, 372] width 460 height 16
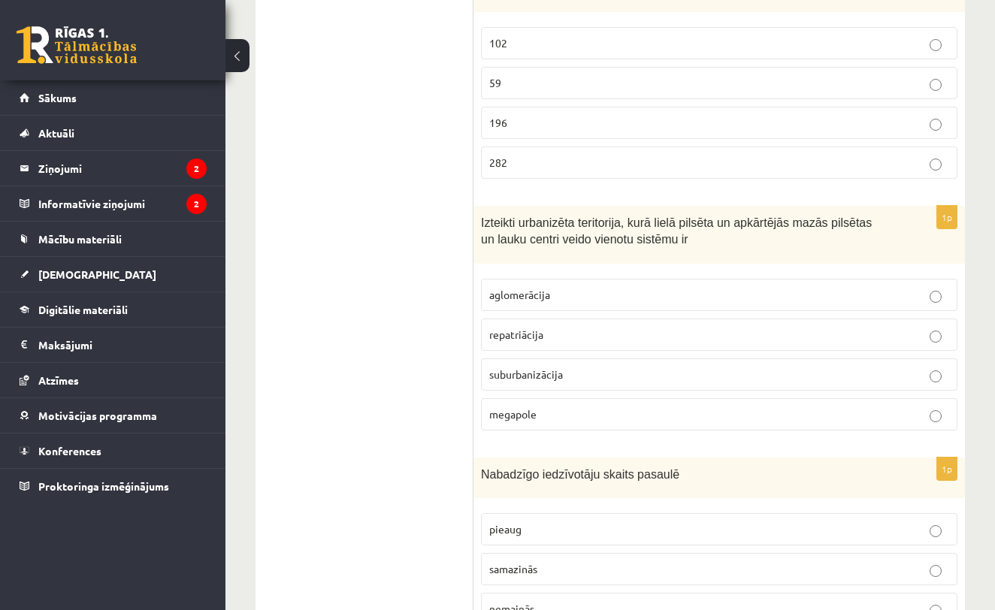
scroll to position [5453, 0]
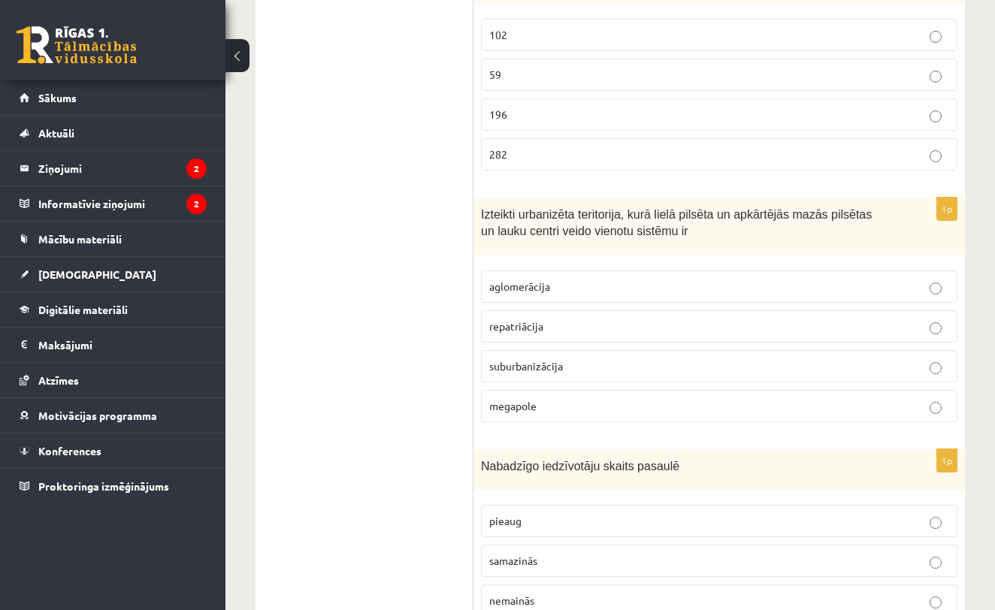
click at [568, 390] on label "megapole" at bounding box center [719, 406] width 476 height 32
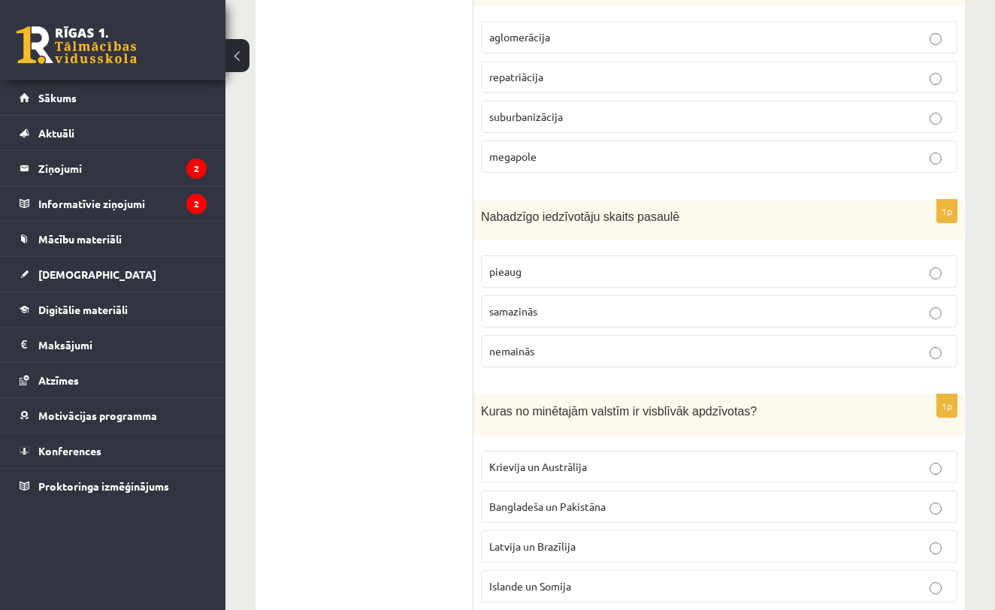
scroll to position [5707, 0]
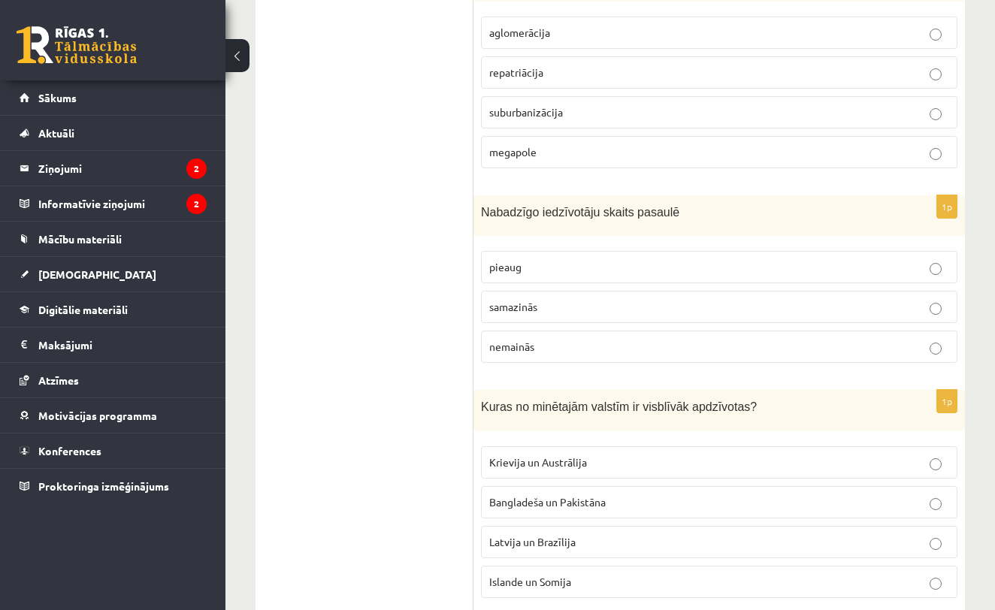
click at [641, 259] on p "pieaug" at bounding box center [719, 267] width 460 height 16
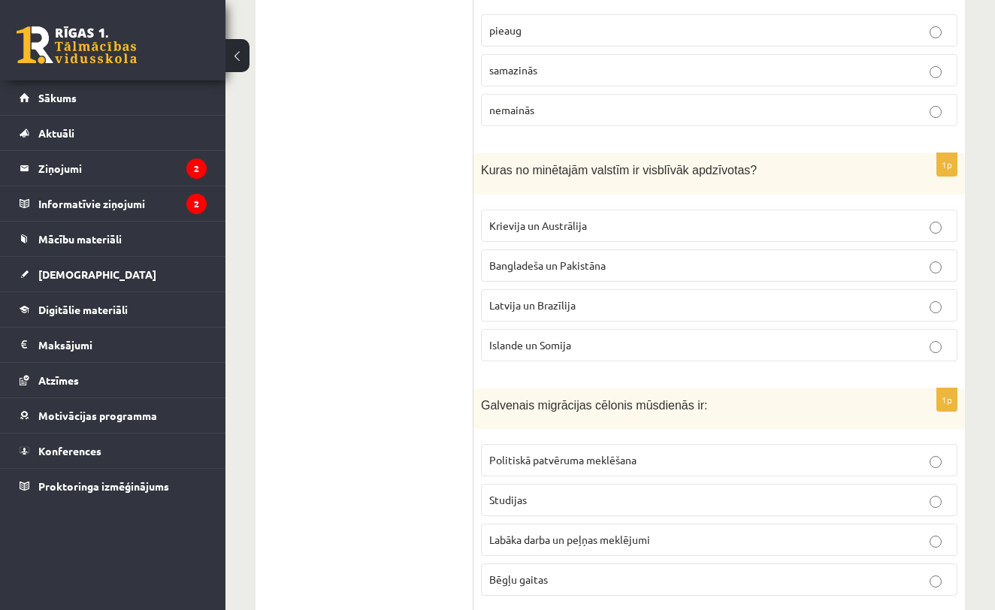
scroll to position [5960, 0]
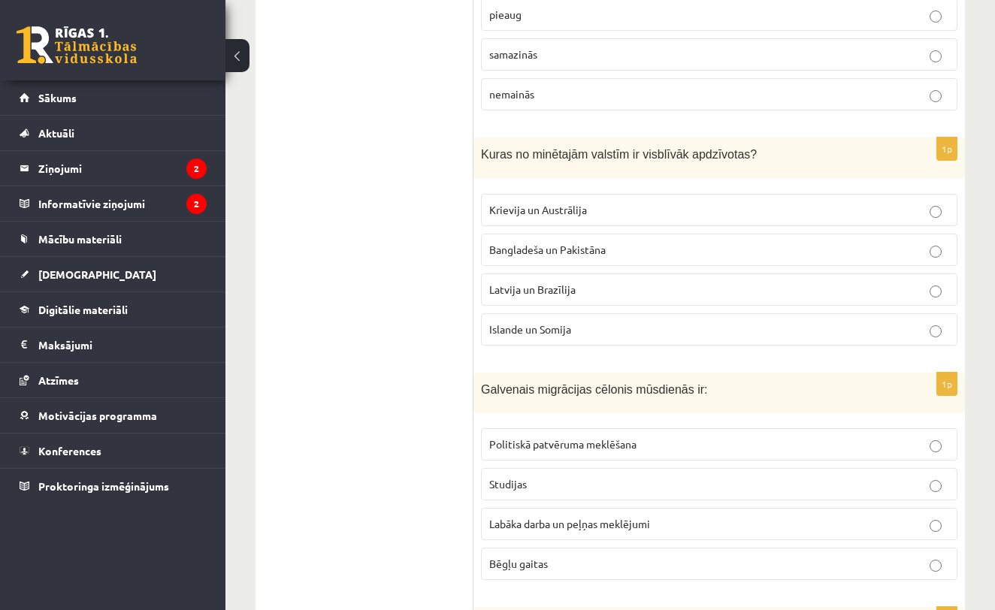
click at [736, 202] on p "Krievija un Austrālija" at bounding box center [719, 210] width 460 height 16
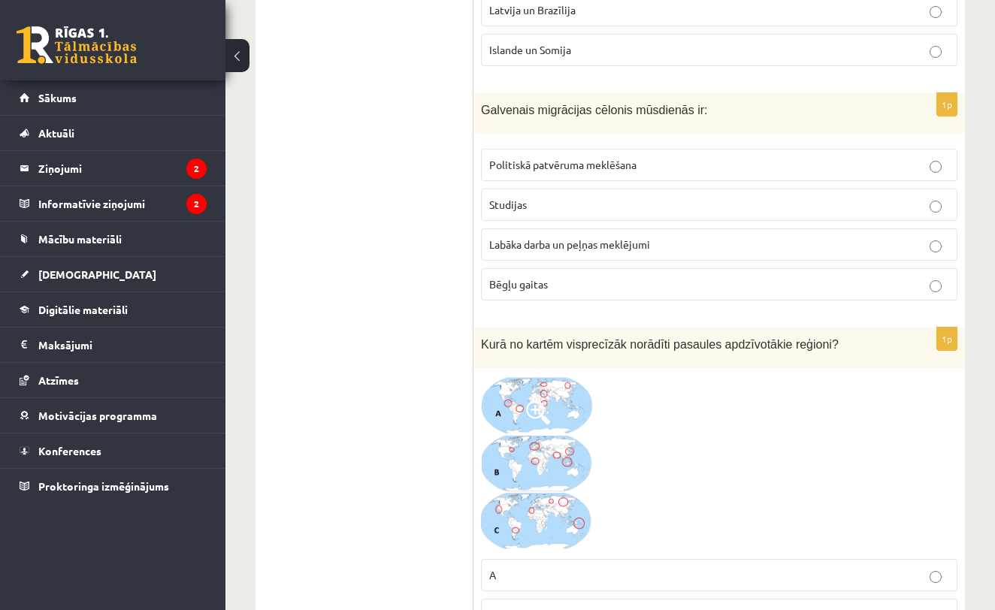
scroll to position [6241, 0]
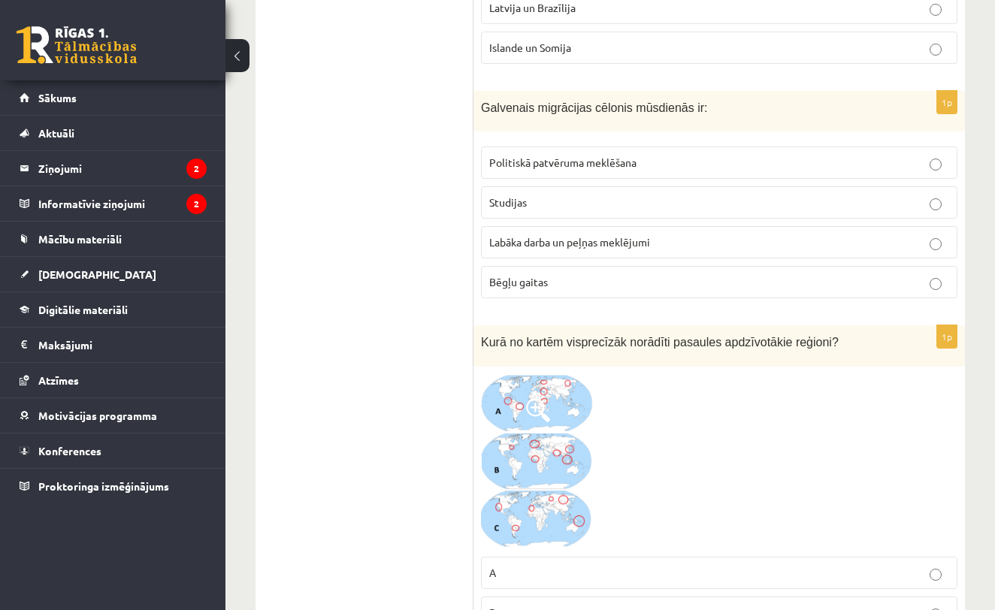
click at [692, 234] on p "Labāka darba un peļņas meklējumi" at bounding box center [719, 242] width 460 height 16
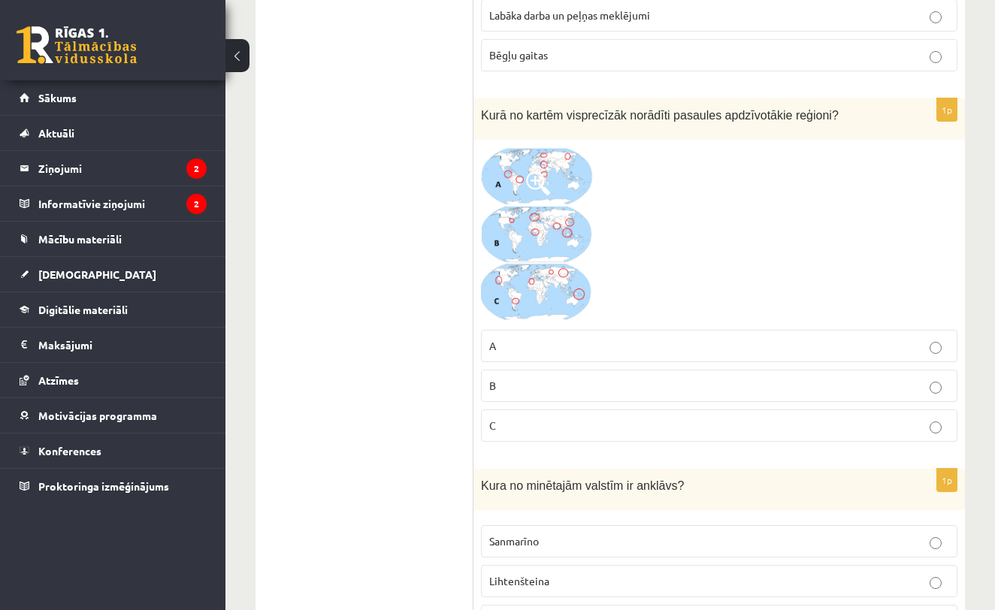
scroll to position [6474, 0]
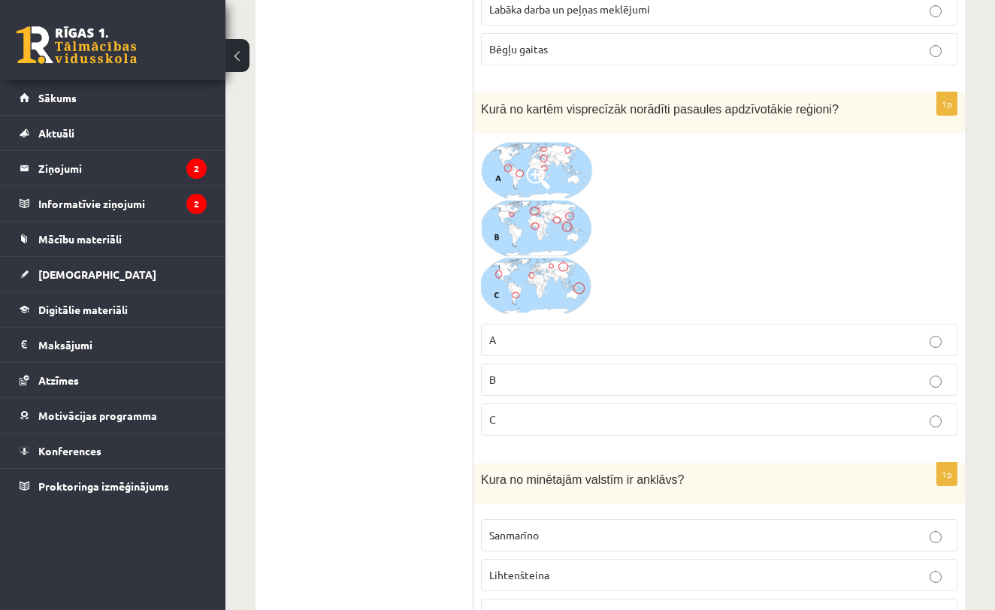
click at [562, 141] on img at bounding box center [537, 228] width 113 height 175
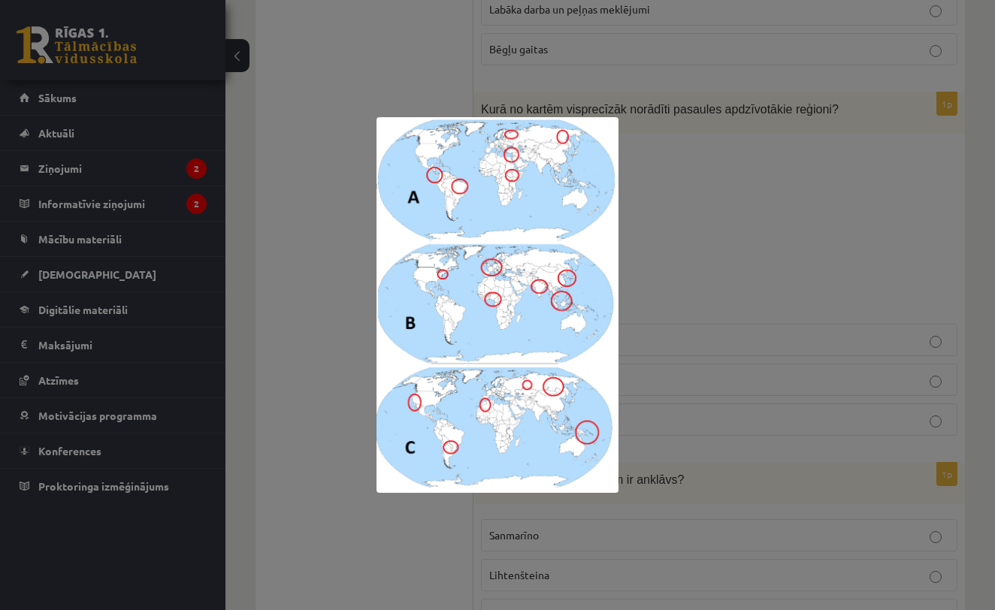
click at [721, 148] on div at bounding box center [497, 305] width 995 height 610
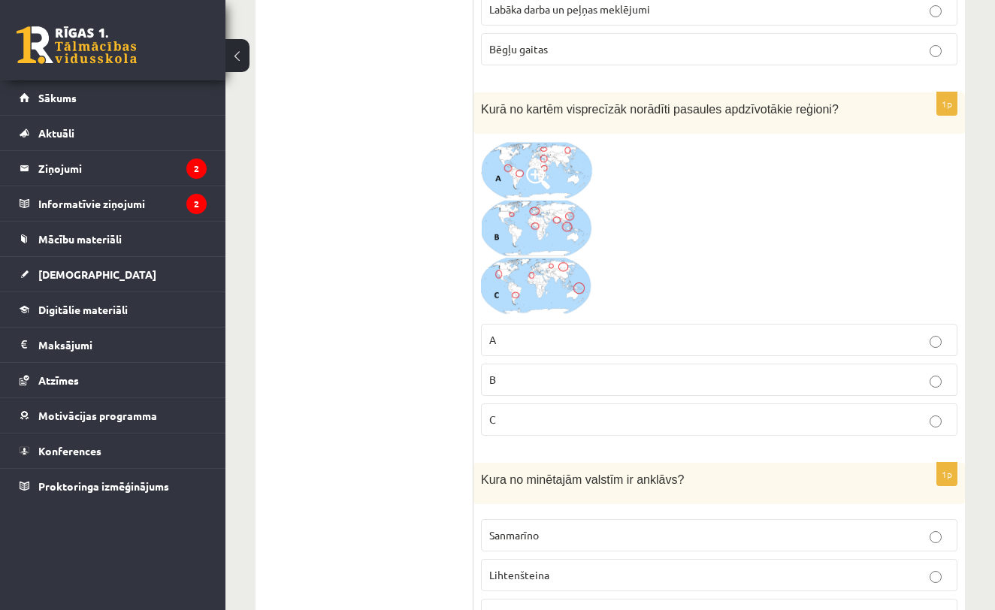
click at [513, 372] on p "B" at bounding box center [719, 380] width 460 height 16
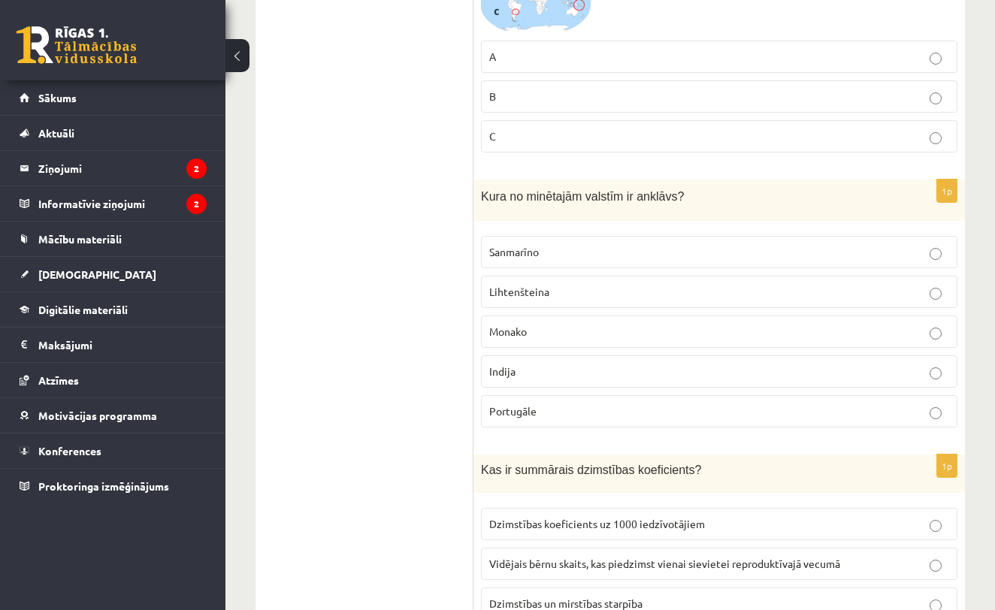
scroll to position [6764, 0]
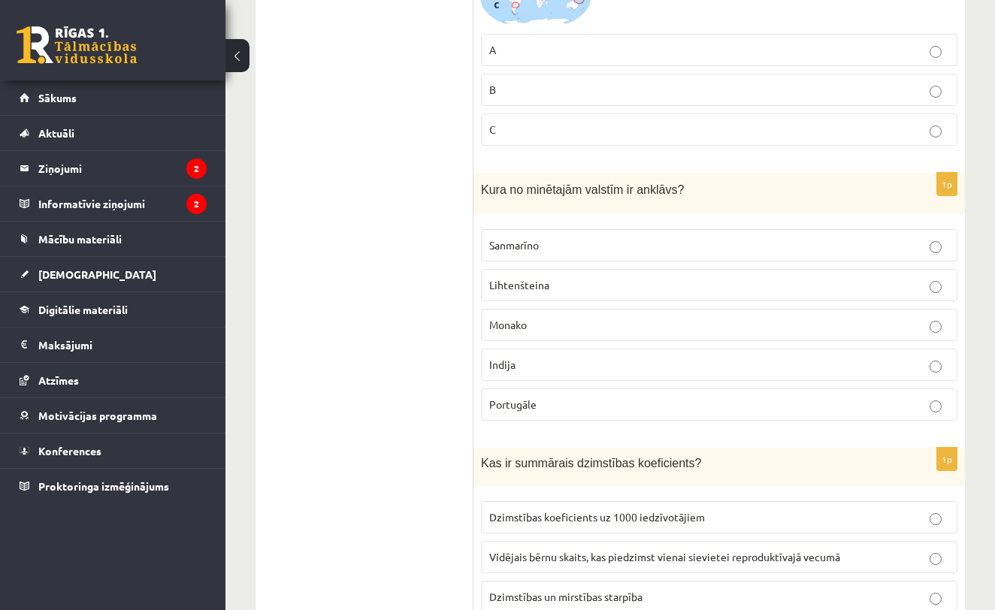
click at [638, 277] on p "Lihtenšteina" at bounding box center [719, 285] width 460 height 16
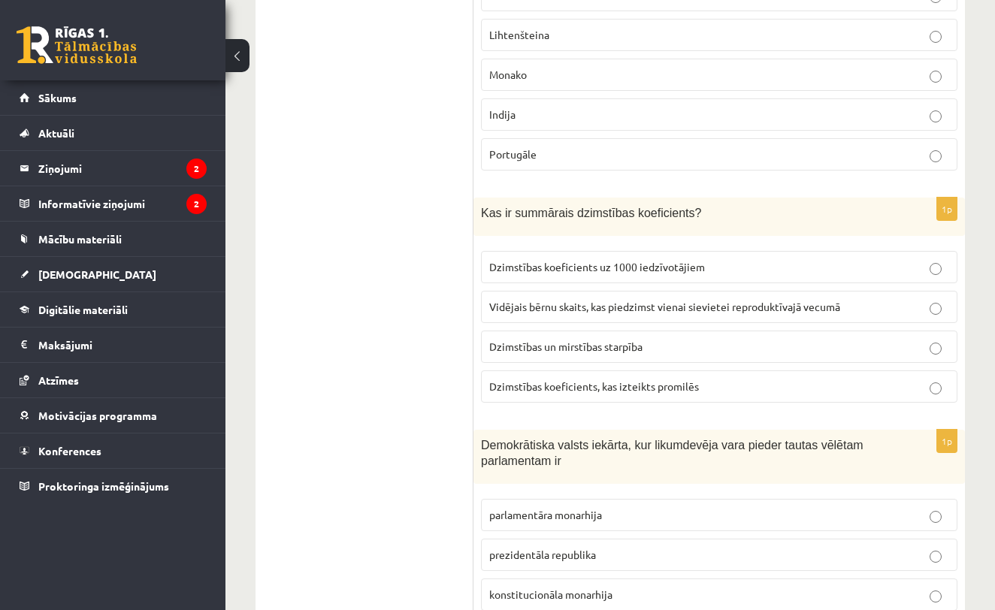
scroll to position [7018, 0]
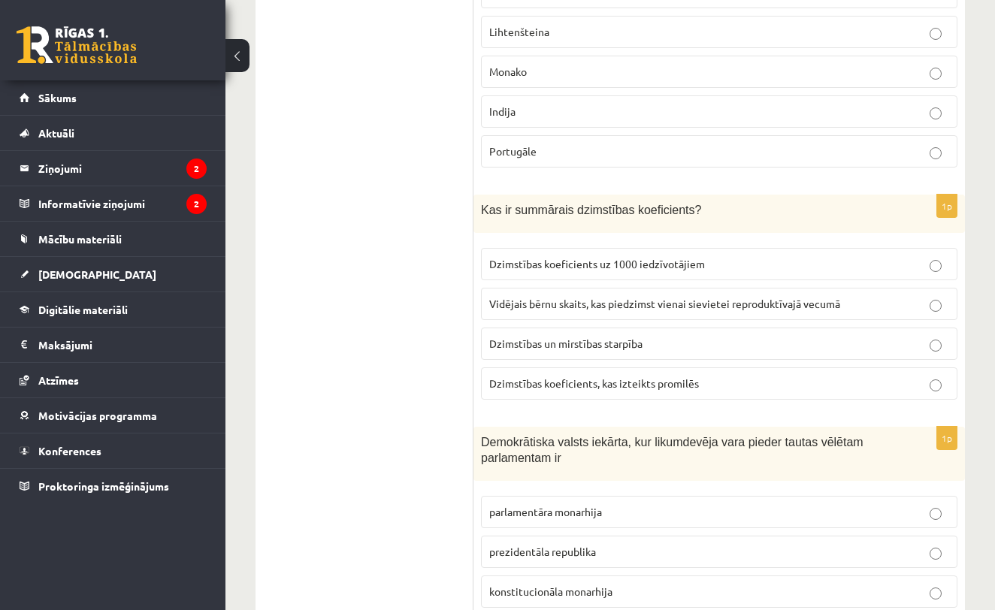
click at [715, 296] on p "Vidējais bērnu skaits, kas piedzimst vienai sievietei reproduktīvajā vecumā" at bounding box center [719, 304] width 460 height 16
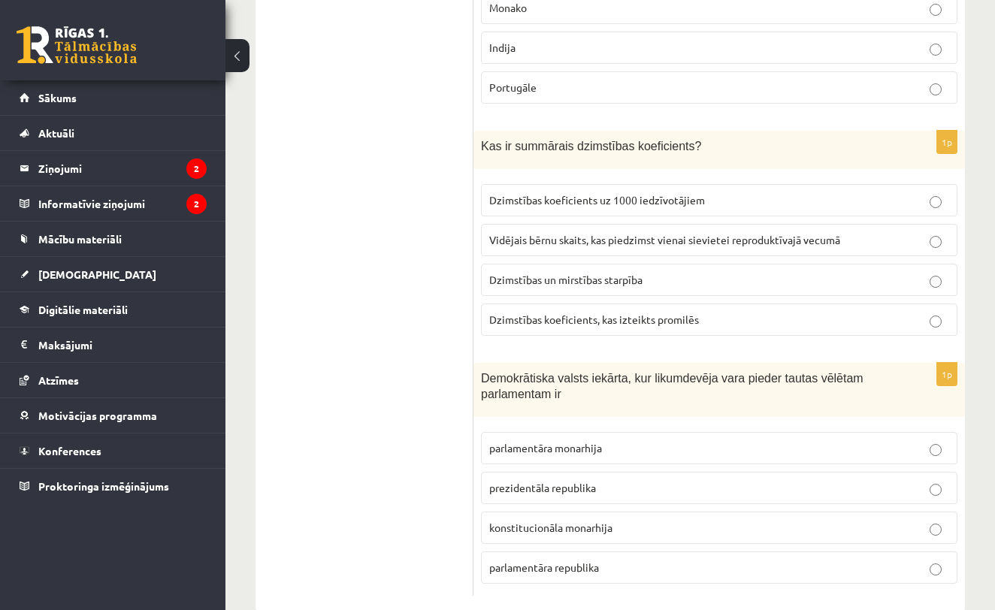
scroll to position [7081, 0]
click at [631, 441] on p "parlamentāra monarhija" at bounding box center [719, 449] width 460 height 16
click at [624, 481] on p "prezidentāla republika" at bounding box center [719, 489] width 460 height 16
click at [588, 552] on label "parlamentāra republika" at bounding box center [719, 568] width 476 height 32
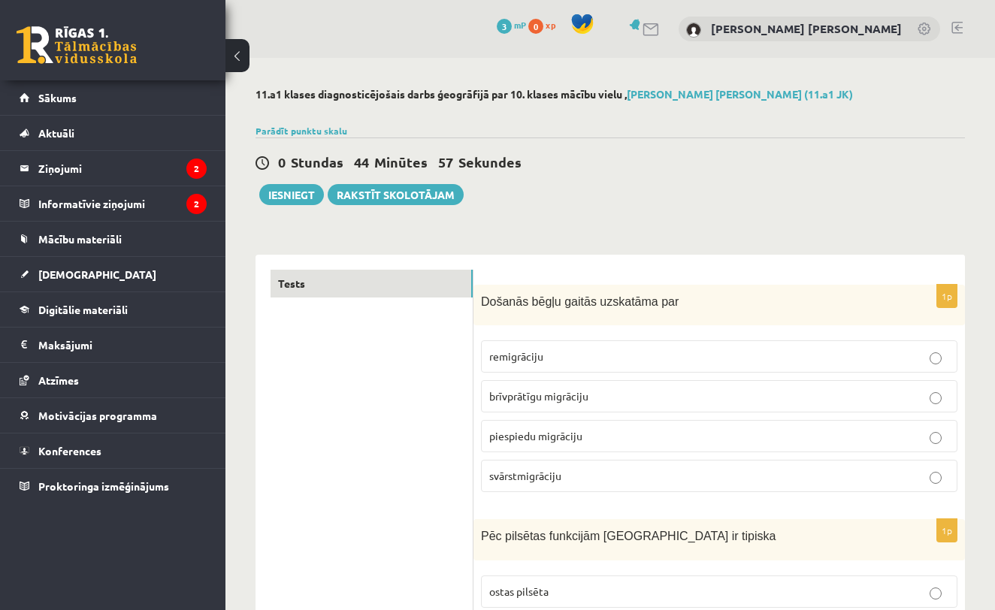
scroll to position [0, 0]
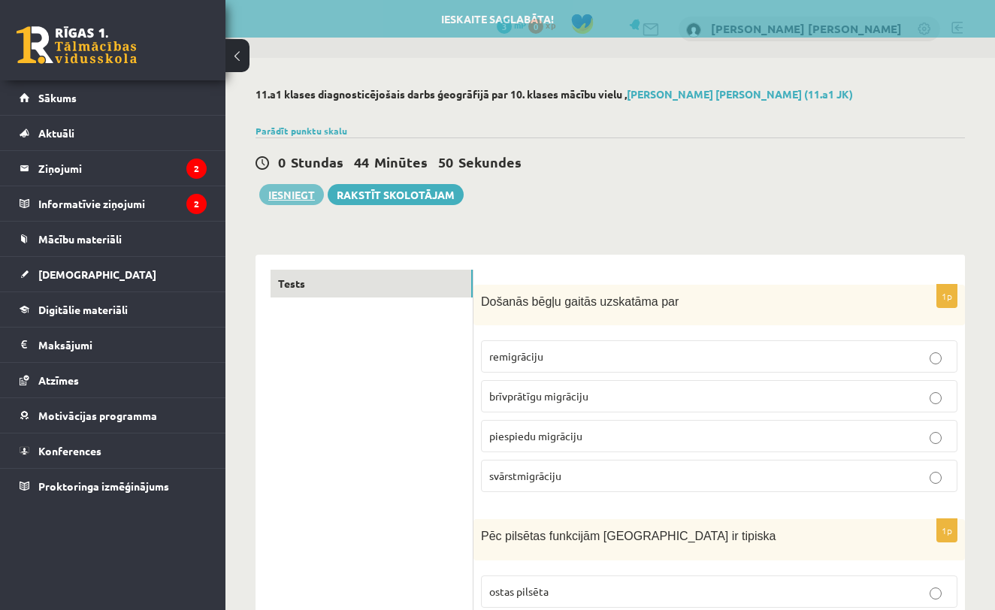
click at [295, 199] on button "Iesniegt" at bounding box center [291, 194] width 65 height 21
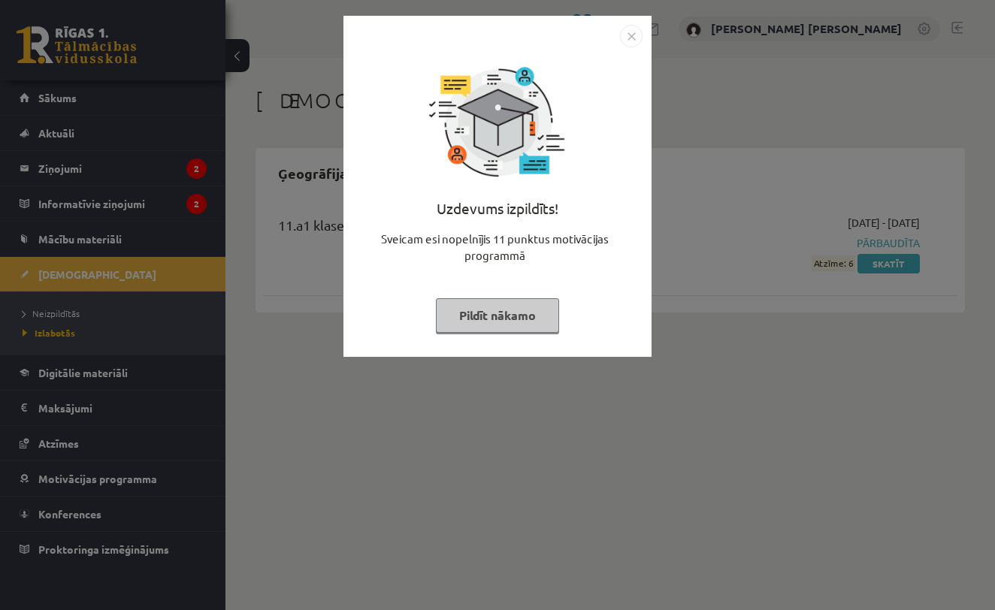
click at [633, 35] on img "Close" at bounding box center [631, 36] width 23 height 23
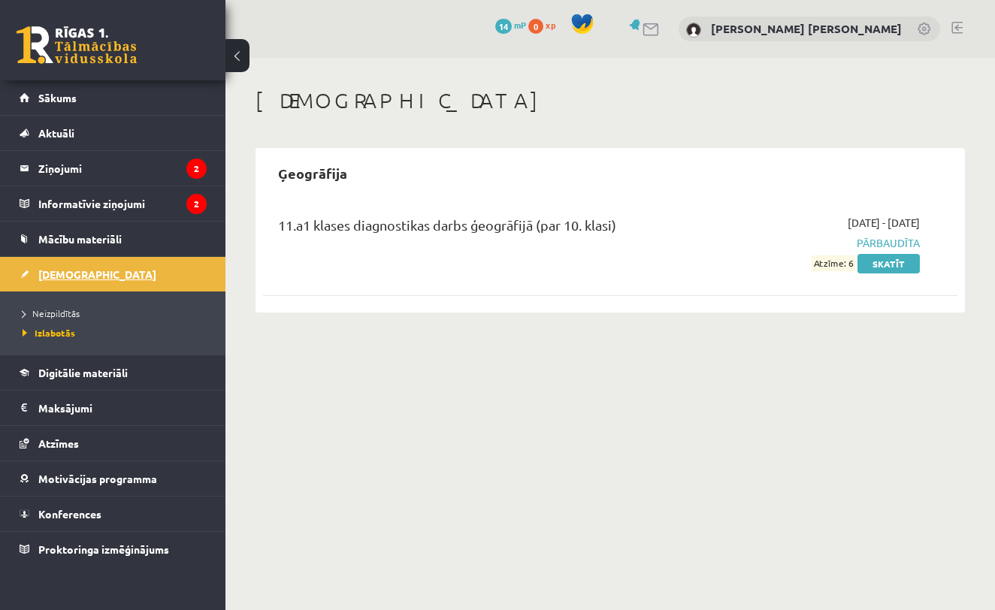
click at [95, 277] on link "[DEMOGRAPHIC_DATA]" at bounding box center [113, 274] width 187 height 35
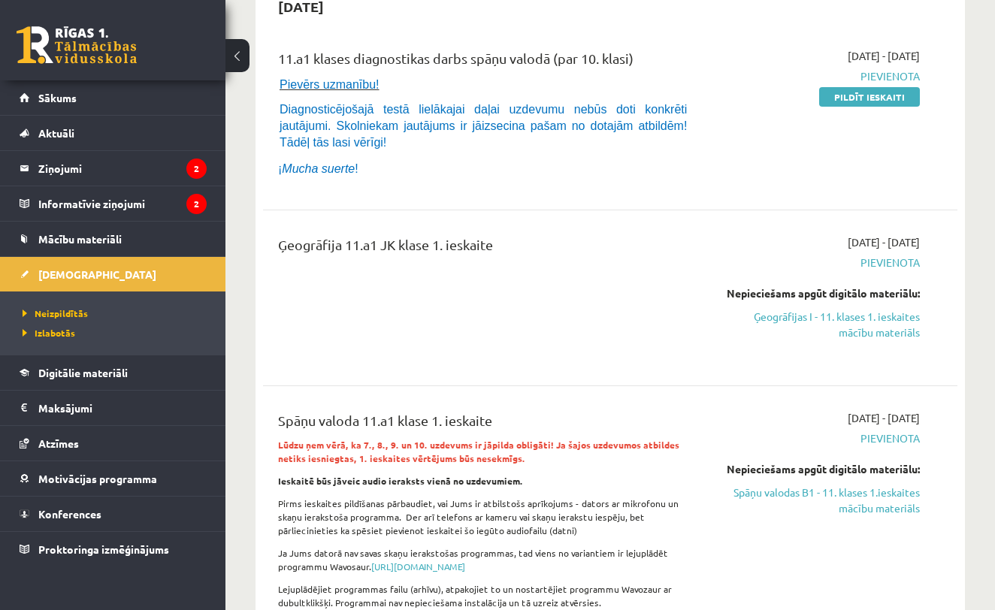
scroll to position [165, 0]
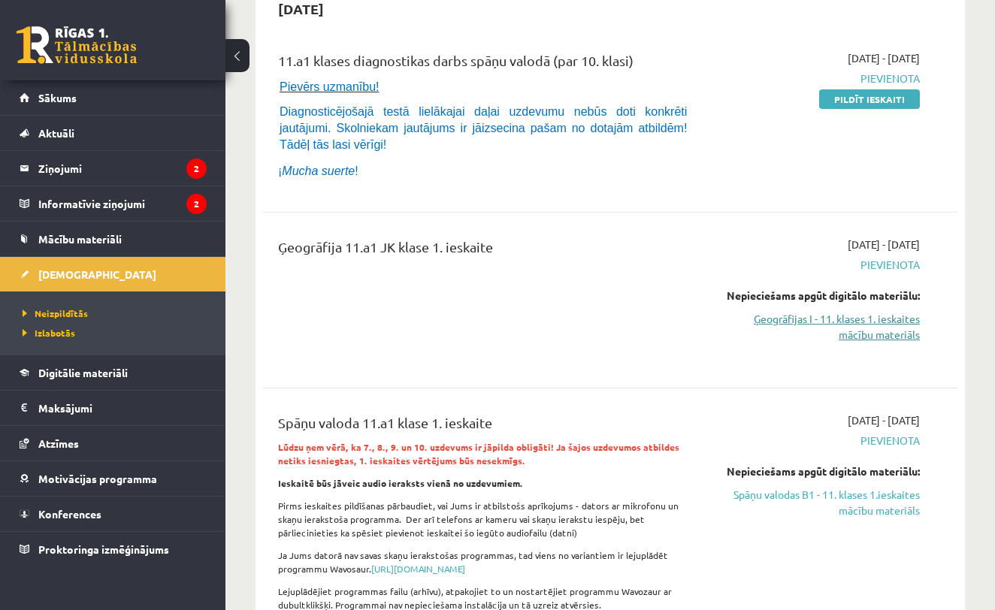
click at [852, 319] on link "Ģeogrāfijas I - 11. klases 1. ieskaites mācību materiāls" at bounding box center [820, 327] width 199 height 32
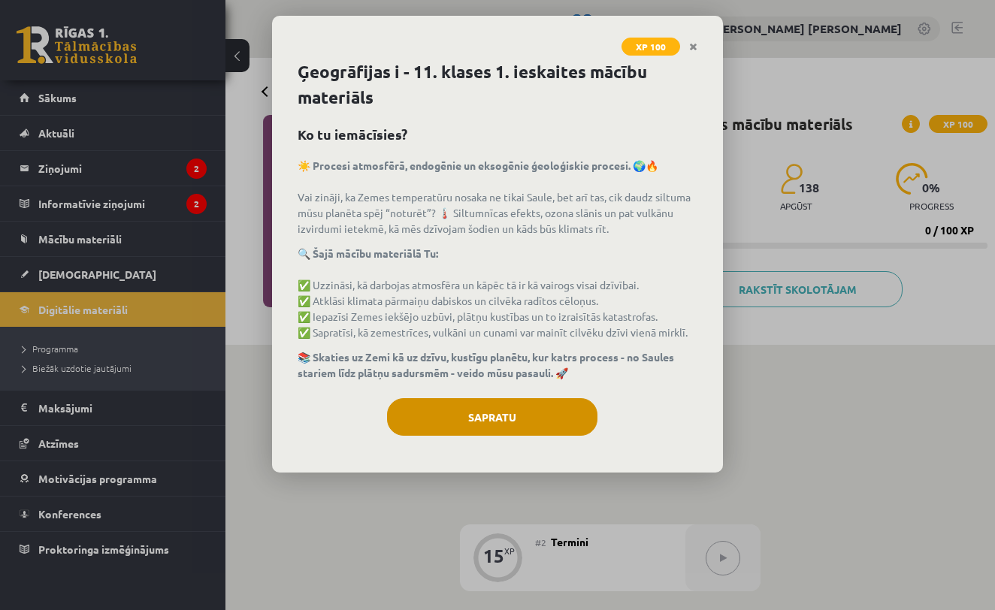
click at [526, 416] on button "Sapratu" at bounding box center [492, 417] width 210 height 38
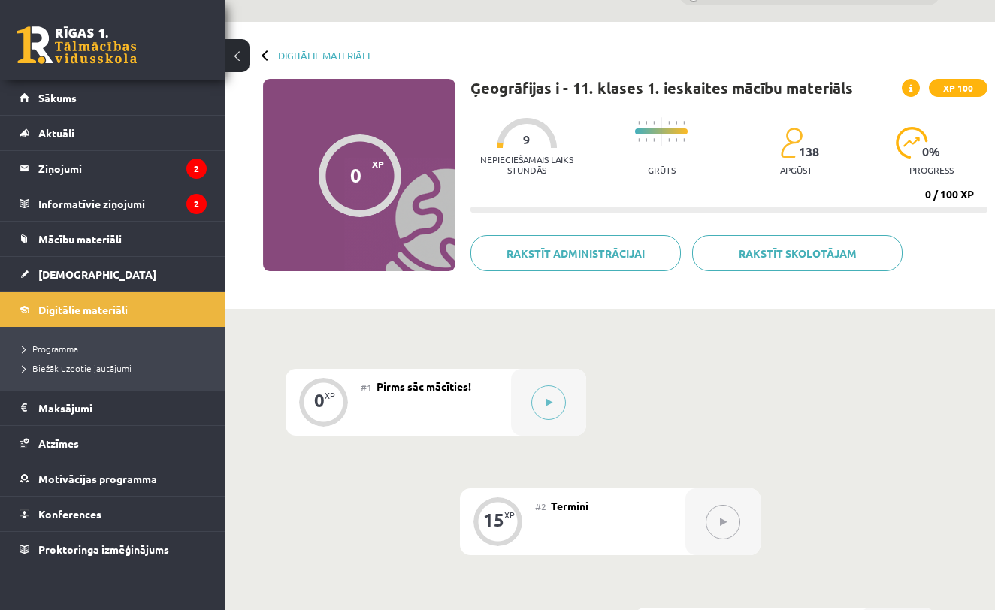
scroll to position [22, 0]
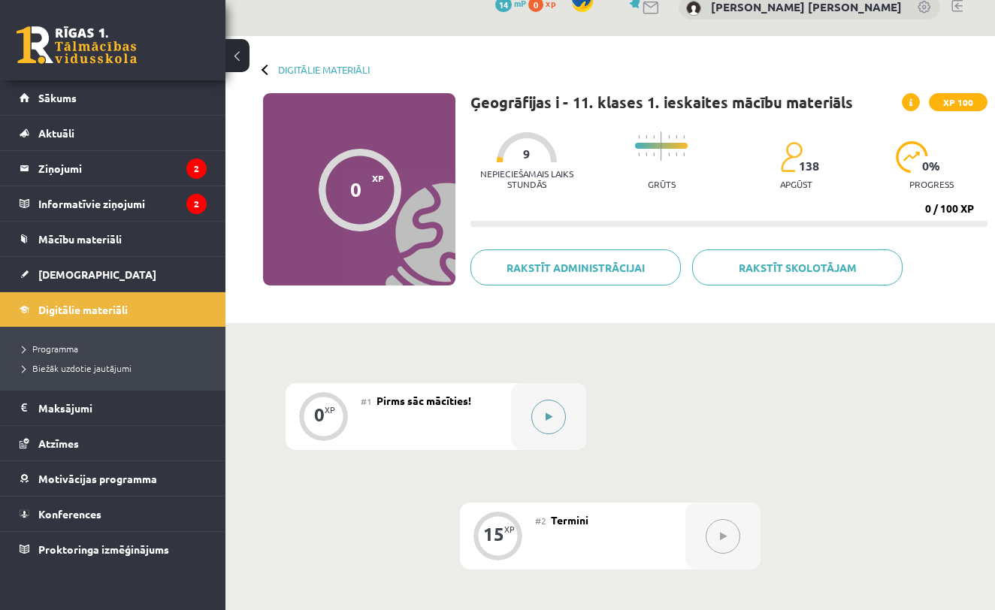
click at [551, 415] on icon at bounding box center [548, 416] width 7 height 9
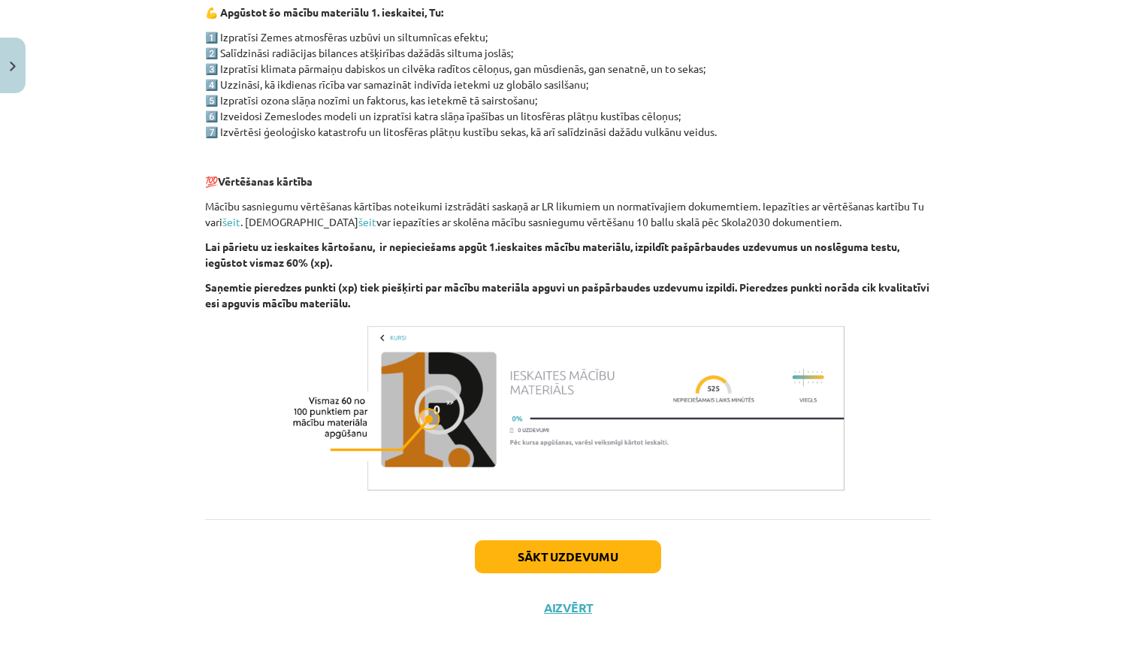
scroll to position [771, 0]
click at [552, 554] on button "Sākt uzdevumu" at bounding box center [568, 556] width 186 height 33
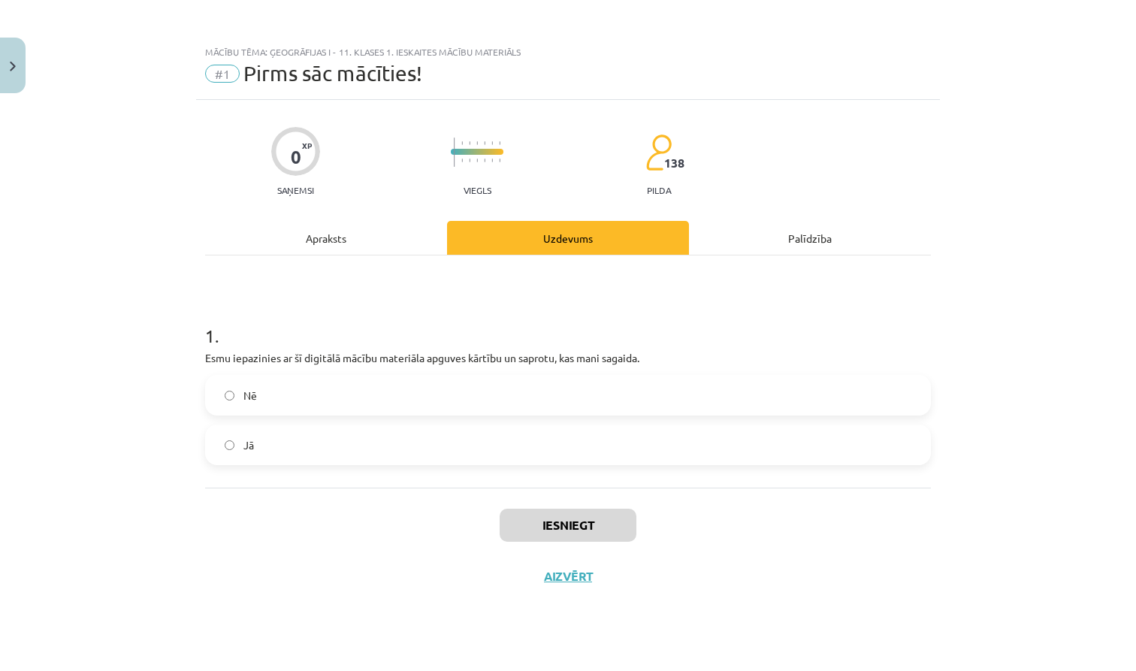
scroll to position [0, 0]
click at [482, 440] on label "Jā" at bounding box center [568, 445] width 723 height 38
click at [551, 524] on button "Iesniegt" at bounding box center [568, 525] width 137 height 33
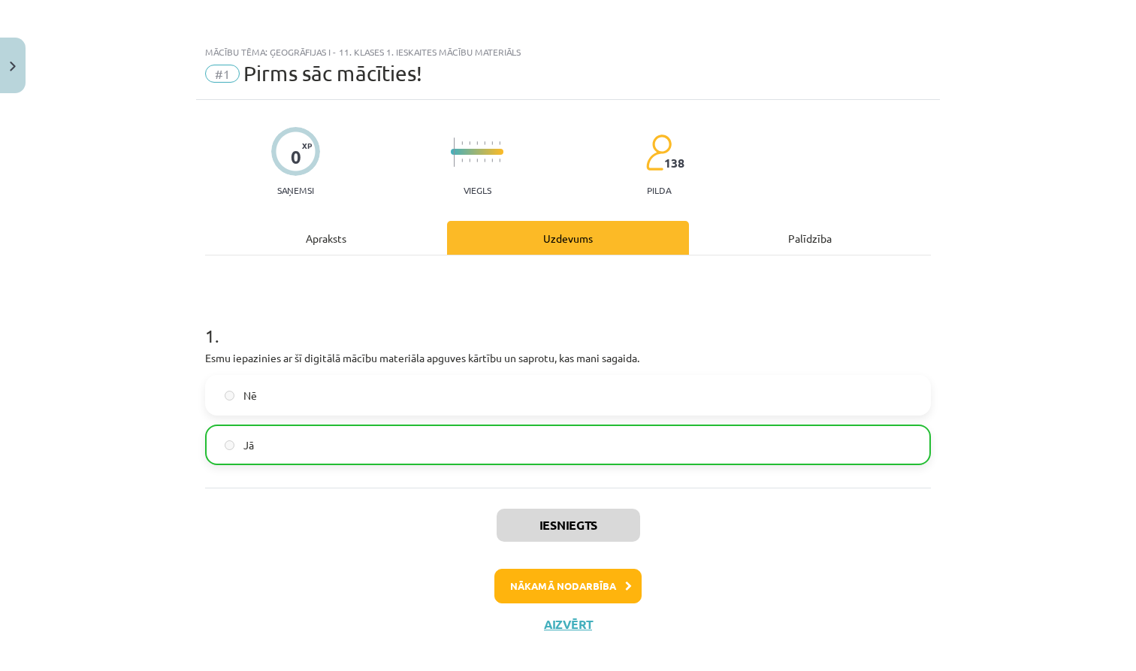
click at [597, 590] on button "Nākamā nodarbība" at bounding box center [567, 586] width 147 height 35
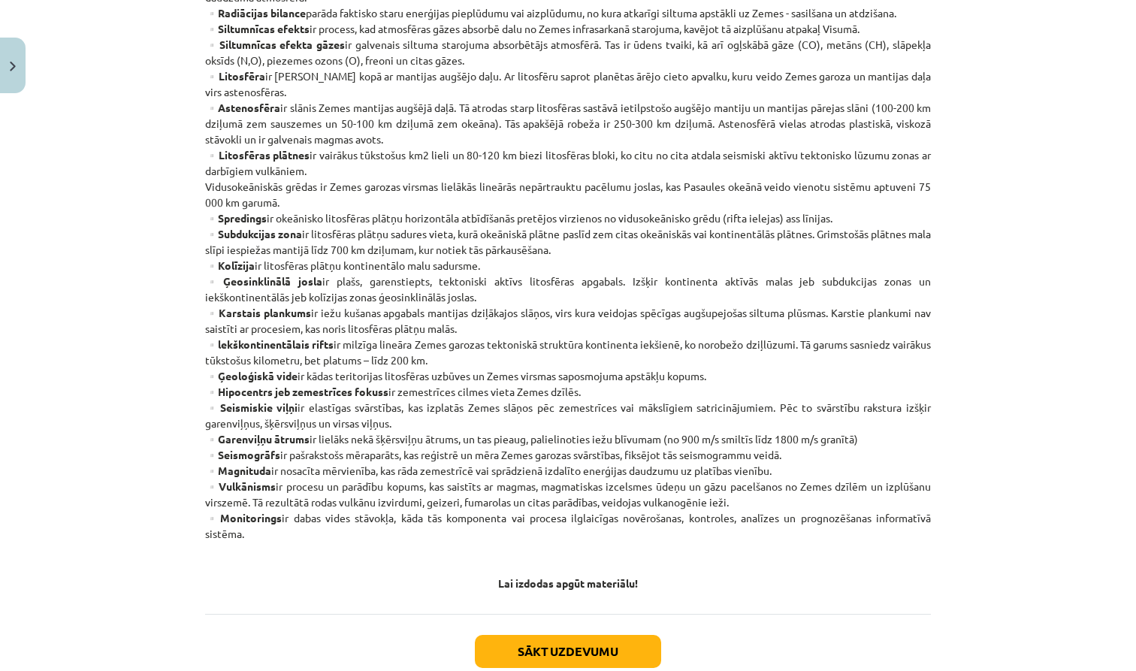
scroll to position [647, 0]
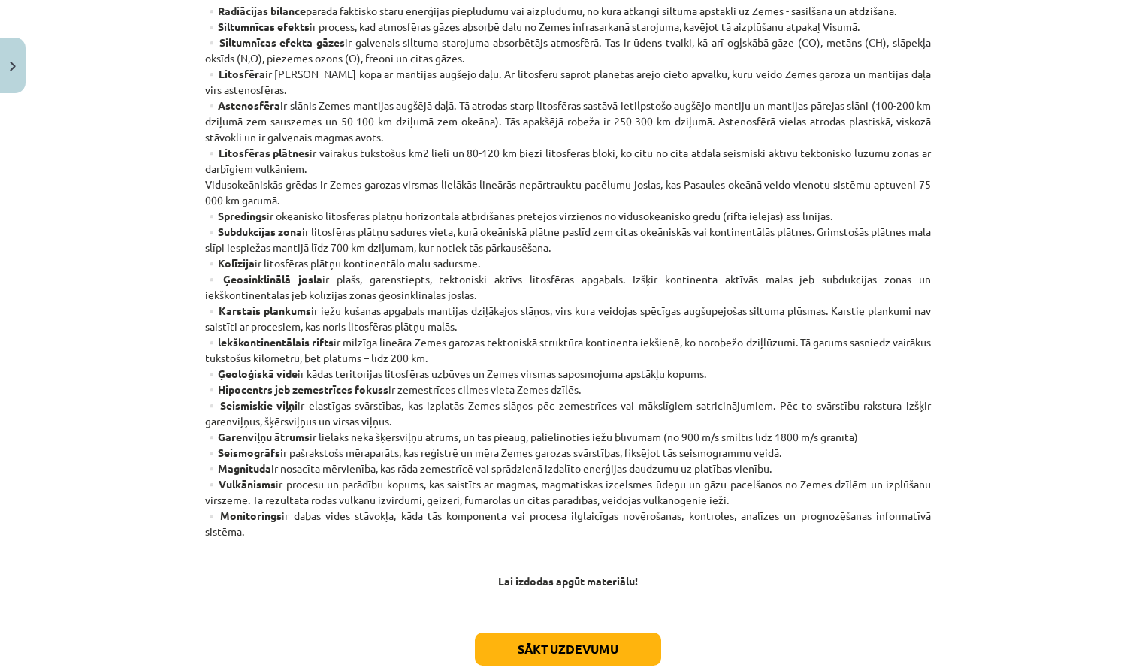
click at [525, 609] on button "Sākt uzdevumu" at bounding box center [568, 649] width 186 height 33
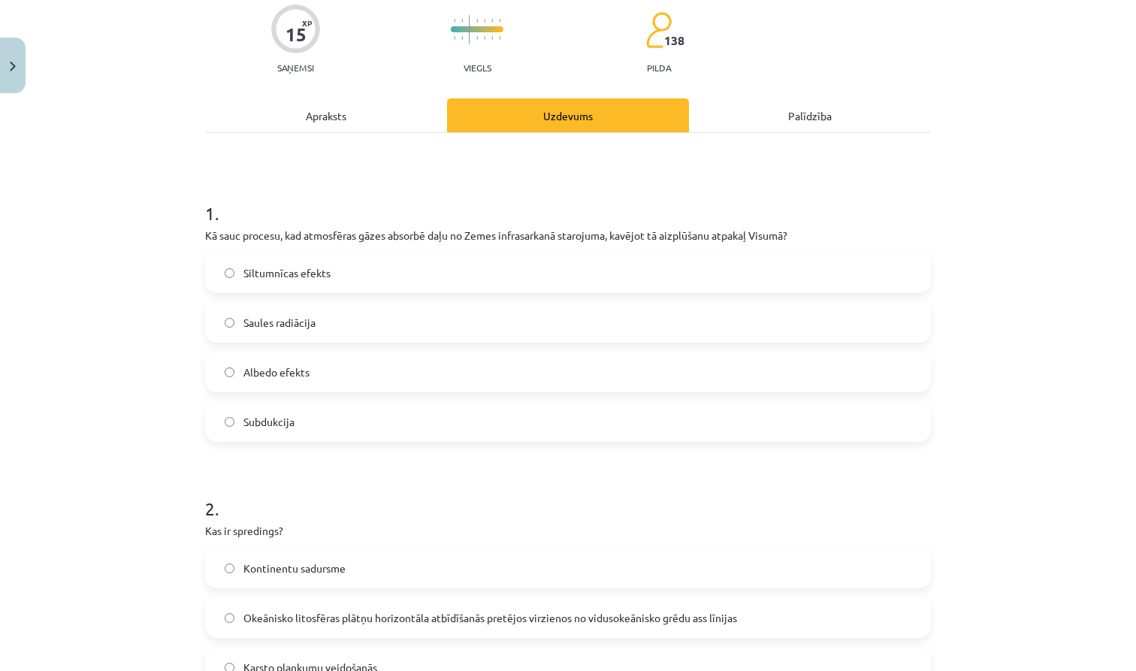
scroll to position [38, 0]
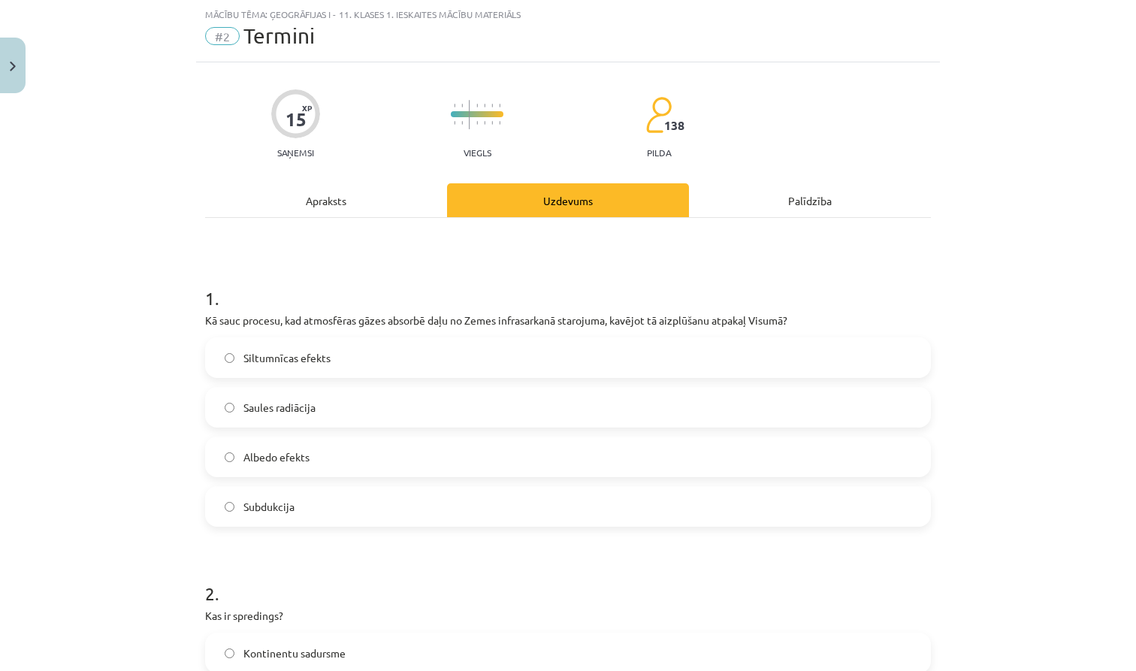
click at [759, 362] on label "Siltumnīcas efekts" at bounding box center [568, 358] width 723 height 38
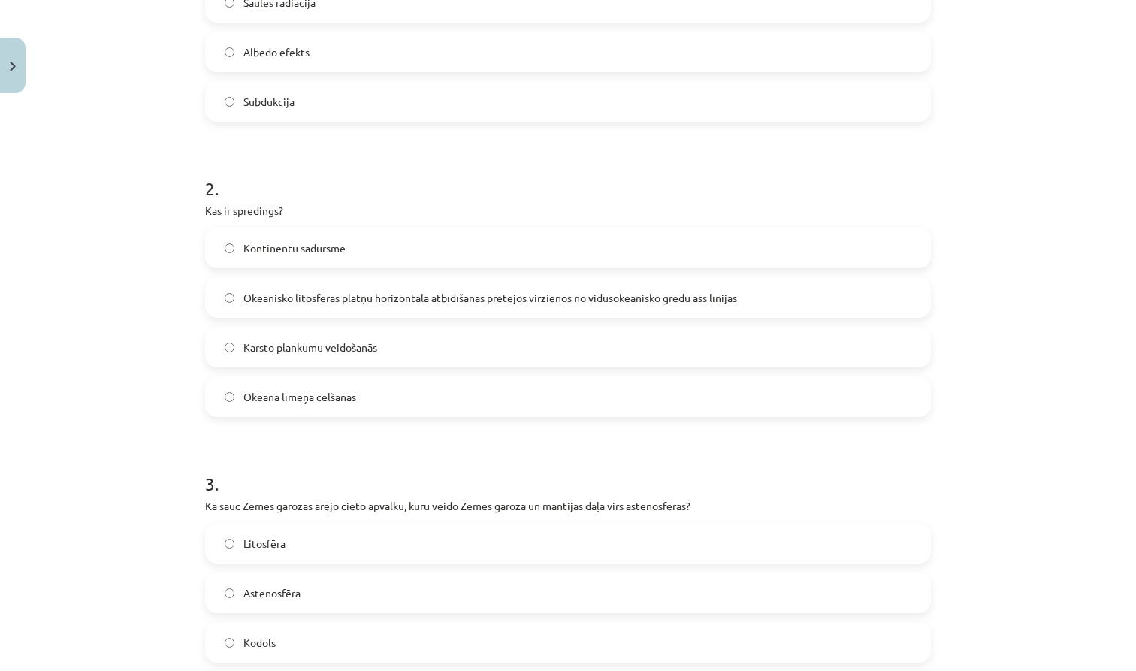
scroll to position [458, 0]
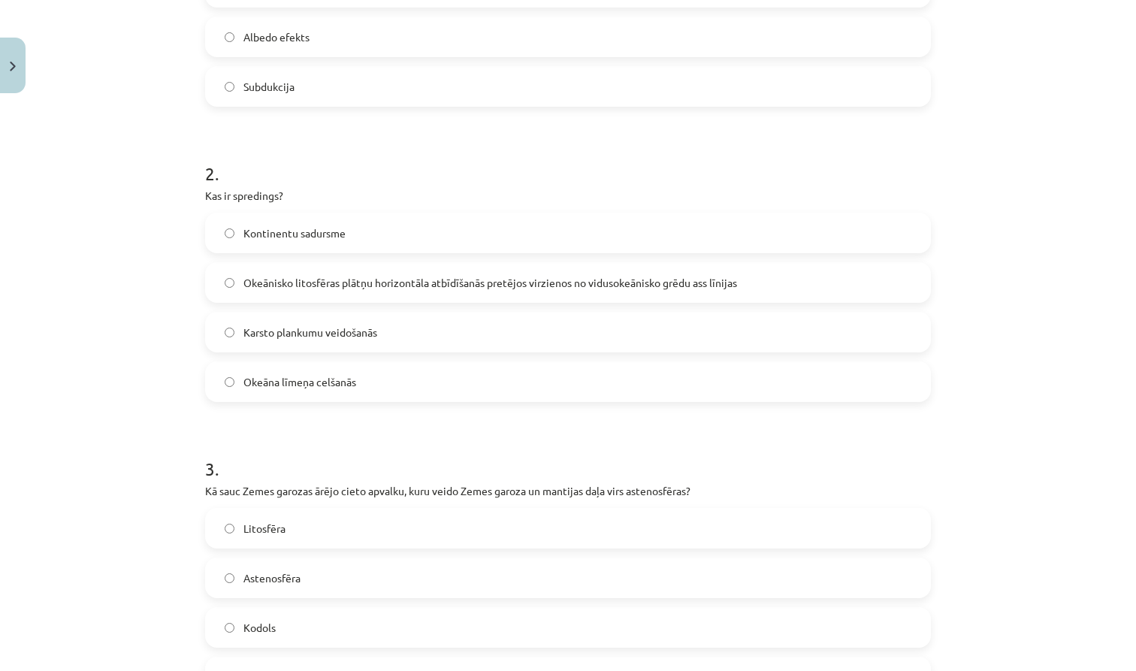
click at [764, 286] on label "Okeānisko litosfēras plātņu horizontāla atbīdīšanās pretējos virzienos no vidus…" at bounding box center [568, 283] width 723 height 38
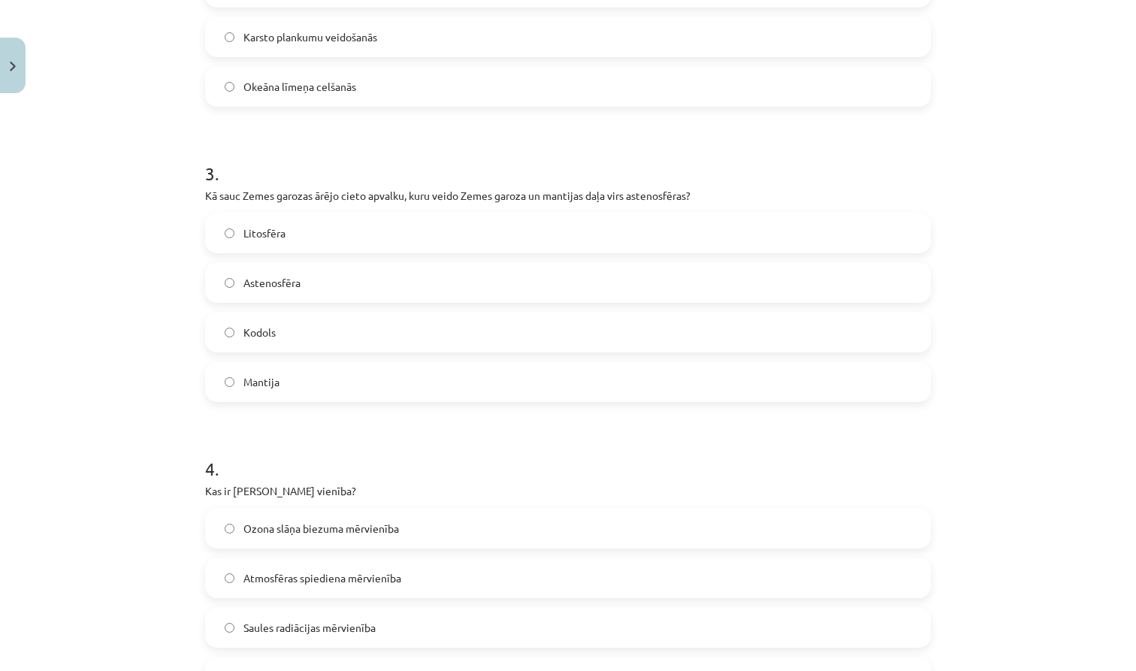
scroll to position [755, 0]
click at [512, 236] on label "Litosfēra" at bounding box center [568, 231] width 723 height 38
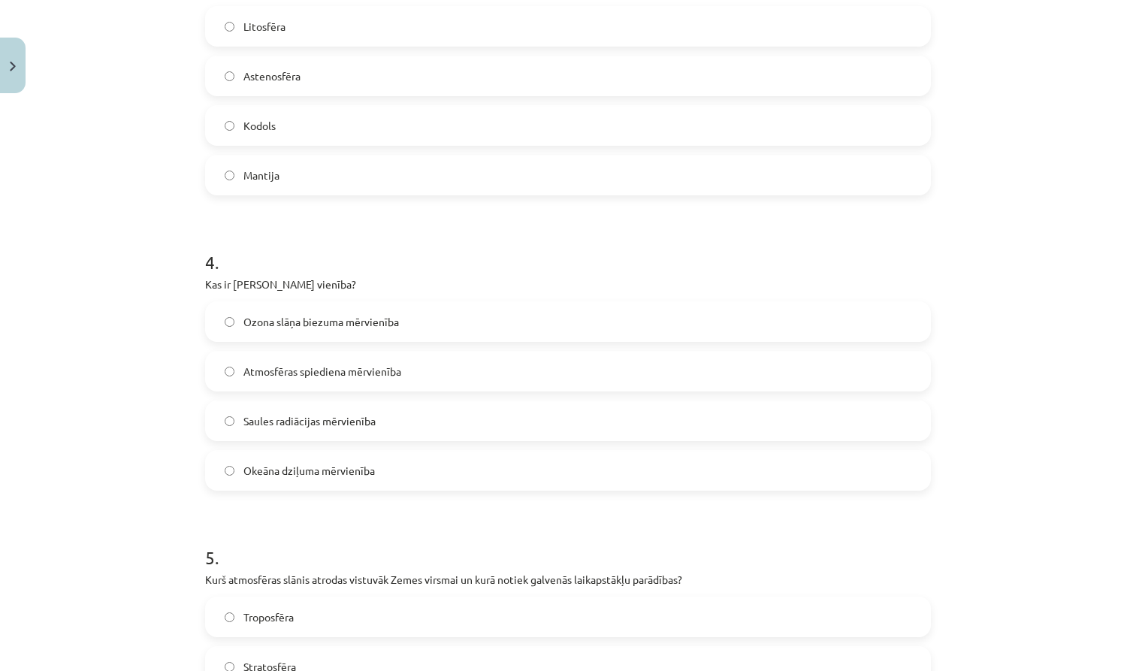
scroll to position [951, 0]
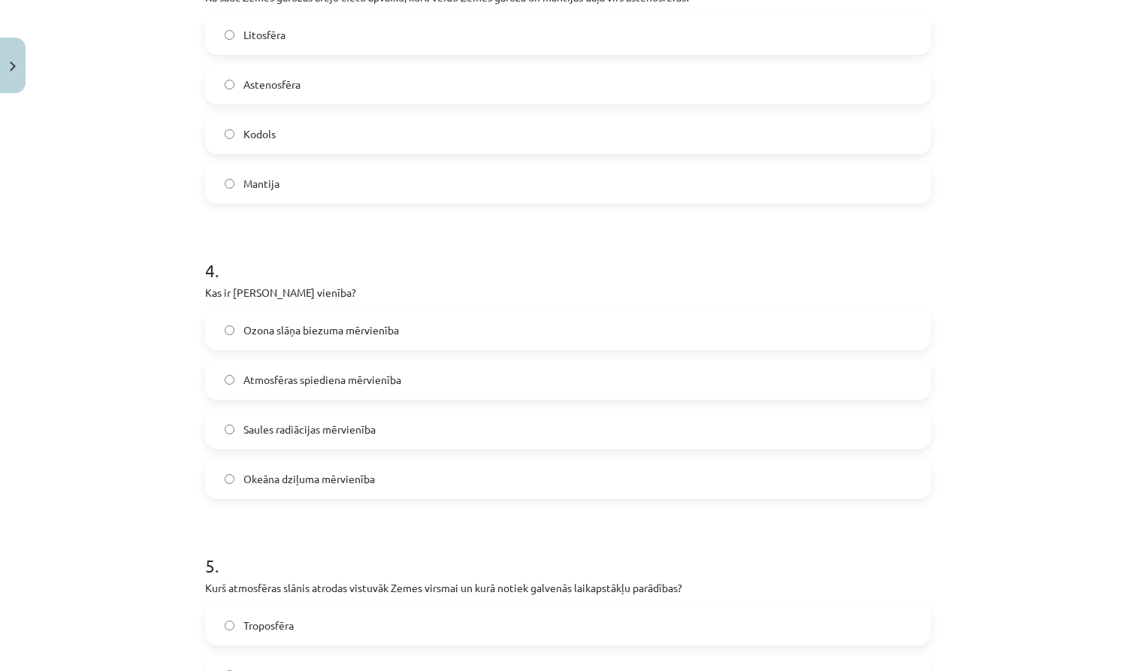
click at [449, 331] on label "Ozona slāņa biezuma mērvienība" at bounding box center [568, 330] width 723 height 38
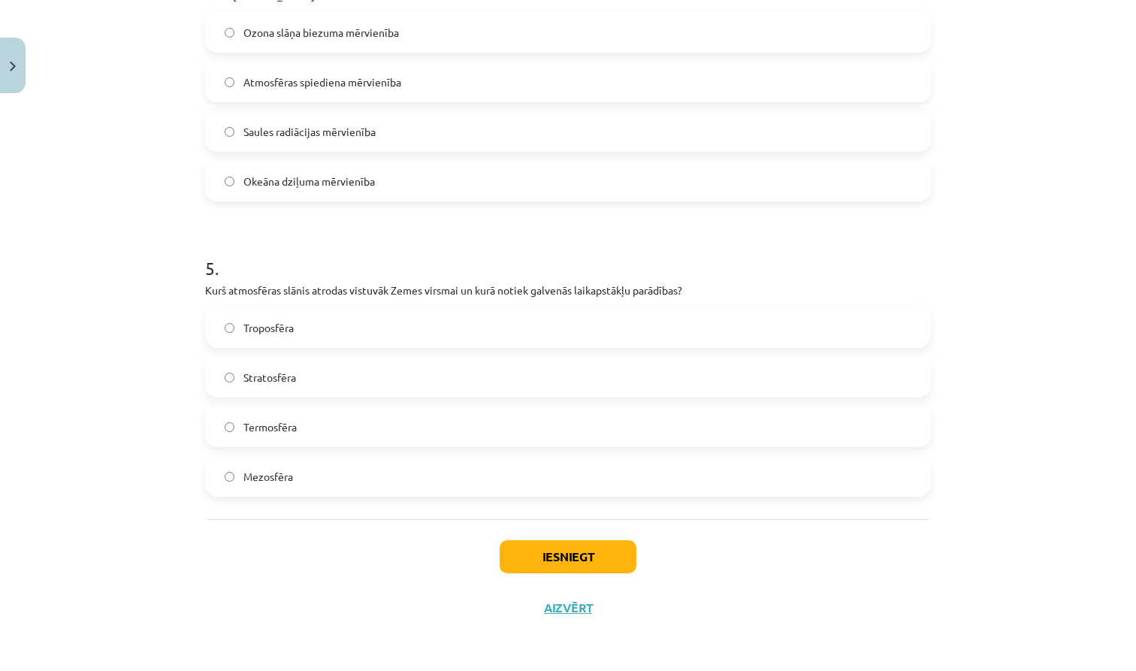
scroll to position [1251, 0]
click at [563, 329] on label "Troposfēra" at bounding box center [568, 328] width 723 height 38
click at [541, 560] on button "Iesniegt" at bounding box center [568, 556] width 137 height 33
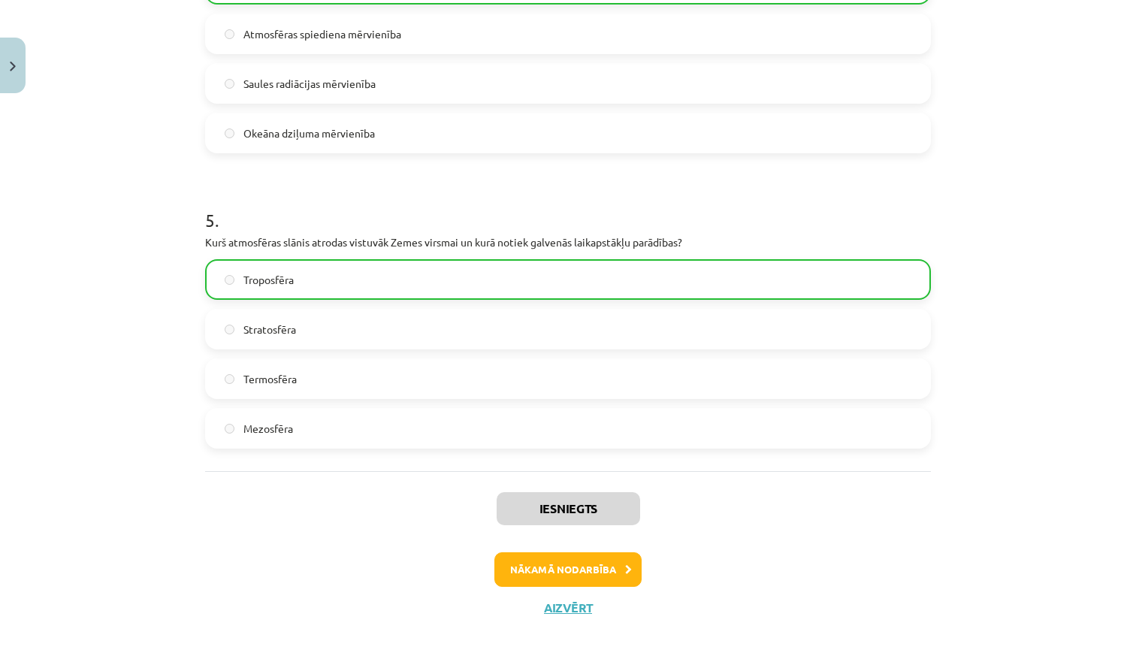
scroll to position [1298, 0]
click at [567, 576] on button "Nākamā nodarbība" at bounding box center [567, 569] width 147 height 35
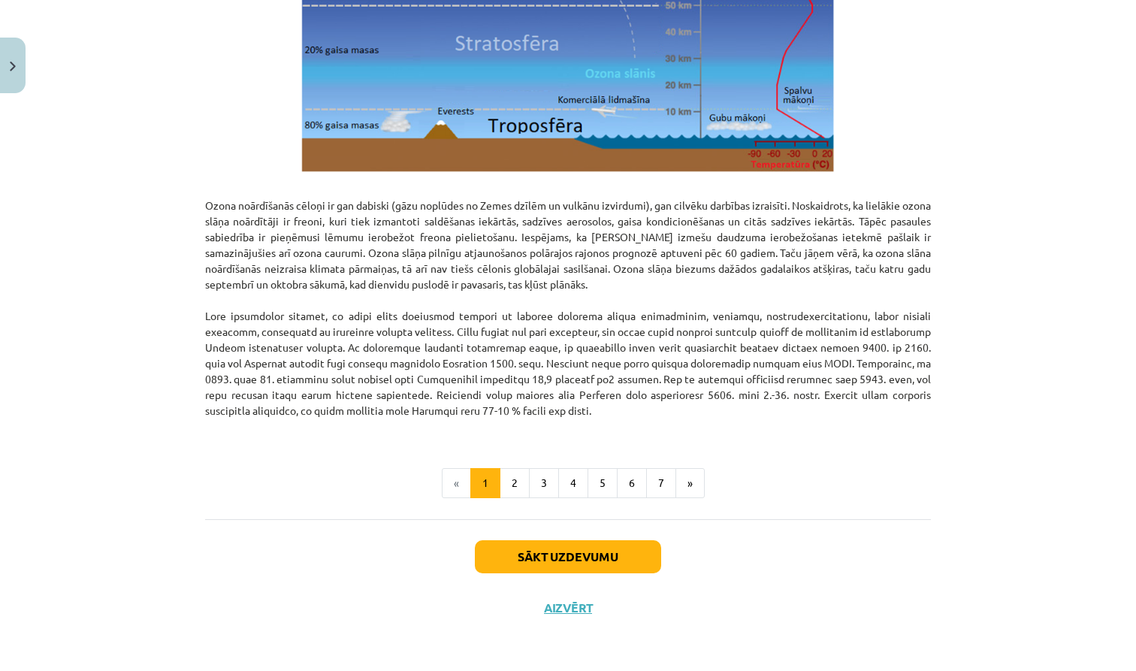
scroll to position [1787, 0]
click at [535, 554] on button "Sākt uzdevumu" at bounding box center [568, 556] width 186 height 33
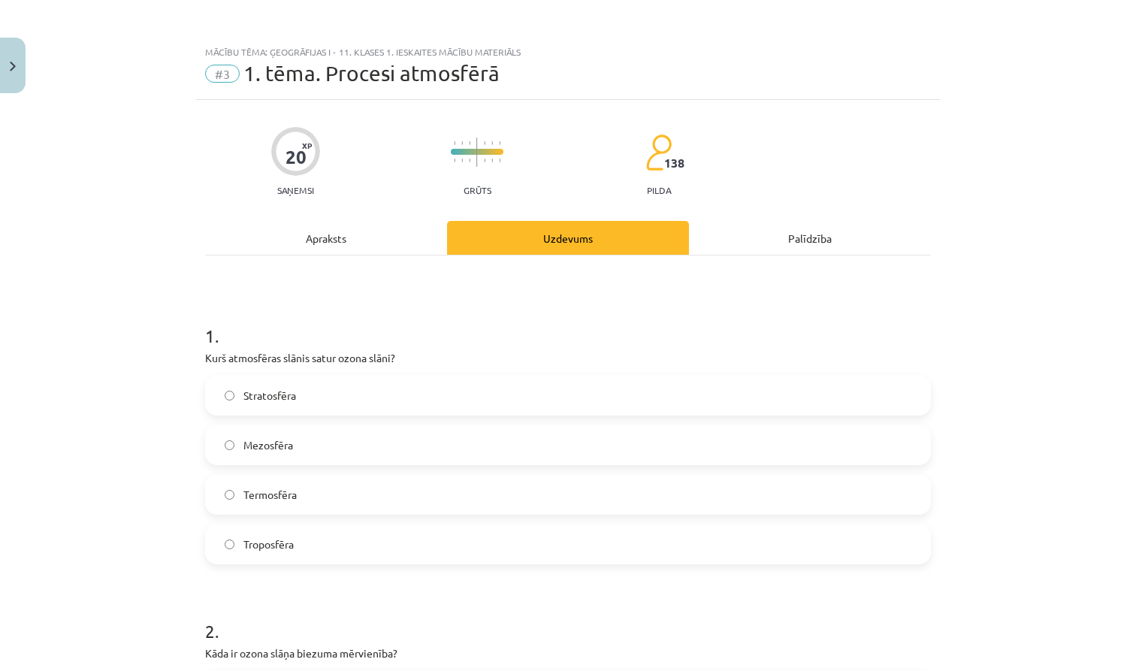
scroll to position [0, 0]
click at [343, 449] on label "Mezosfēra" at bounding box center [568, 445] width 723 height 38
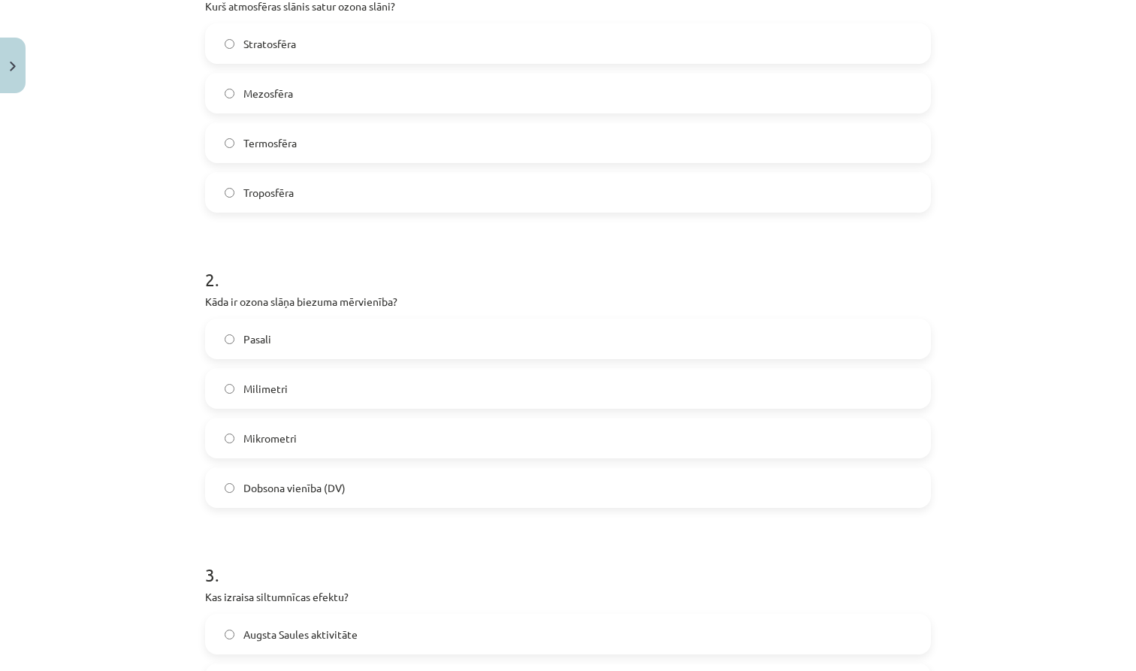
scroll to position [375, 0]
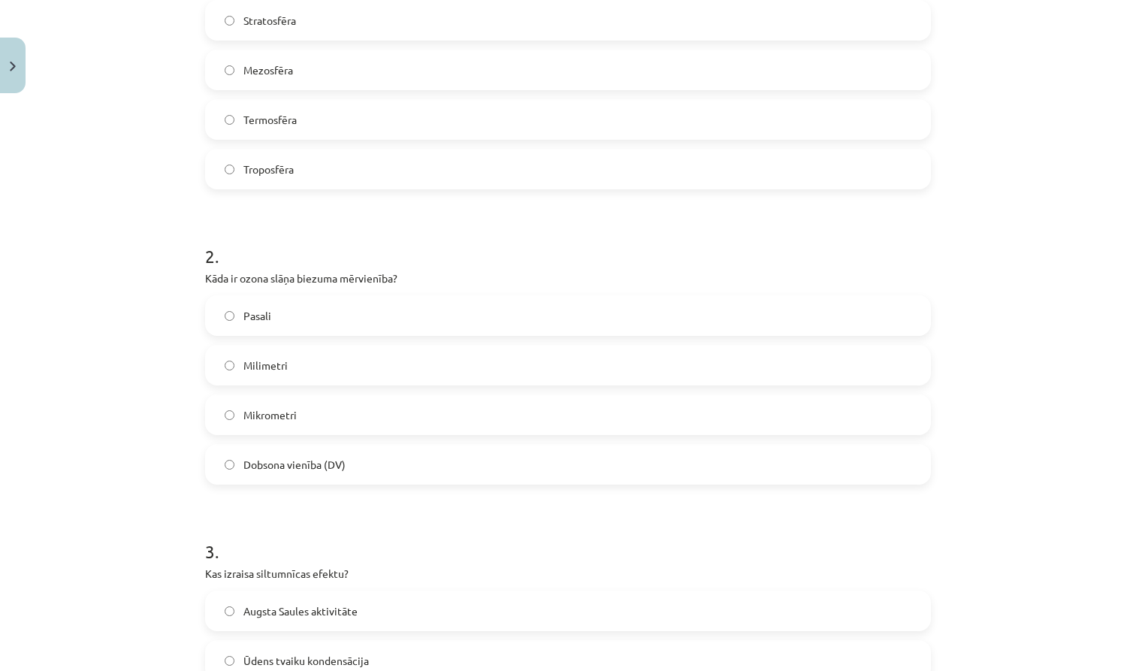
click at [337, 361] on label "Milimetri" at bounding box center [568, 365] width 723 height 38
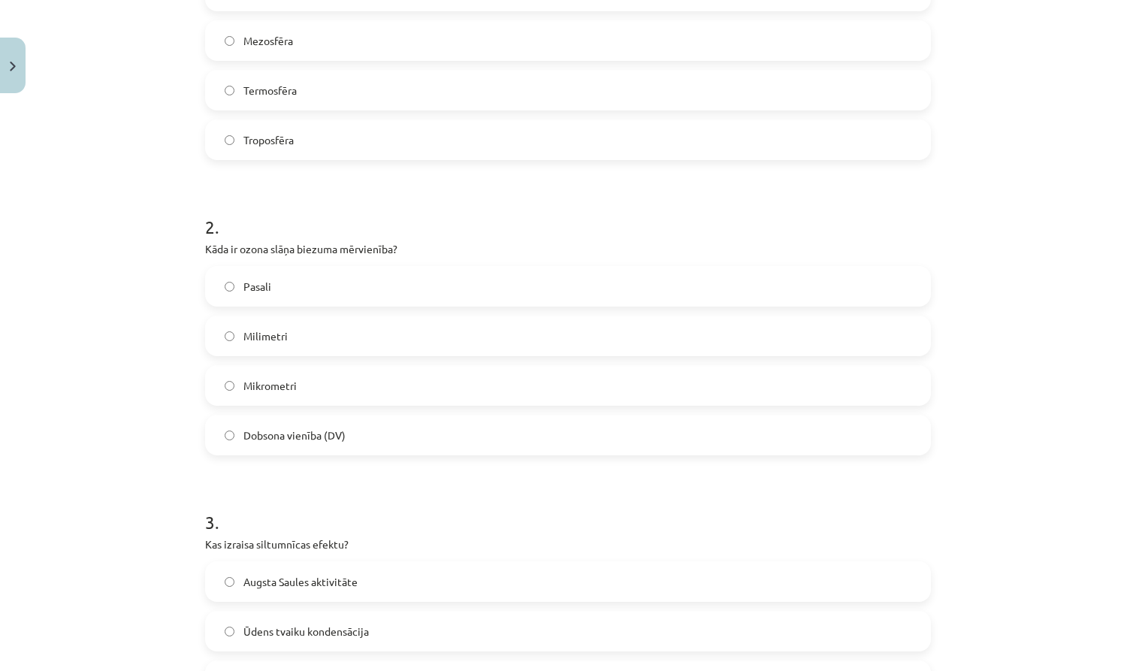
scroll to position [406, 0]
click at [310, 442] on label "Dobsona vienība (DV)" at bounding box center [568, 434] width 723 height 38
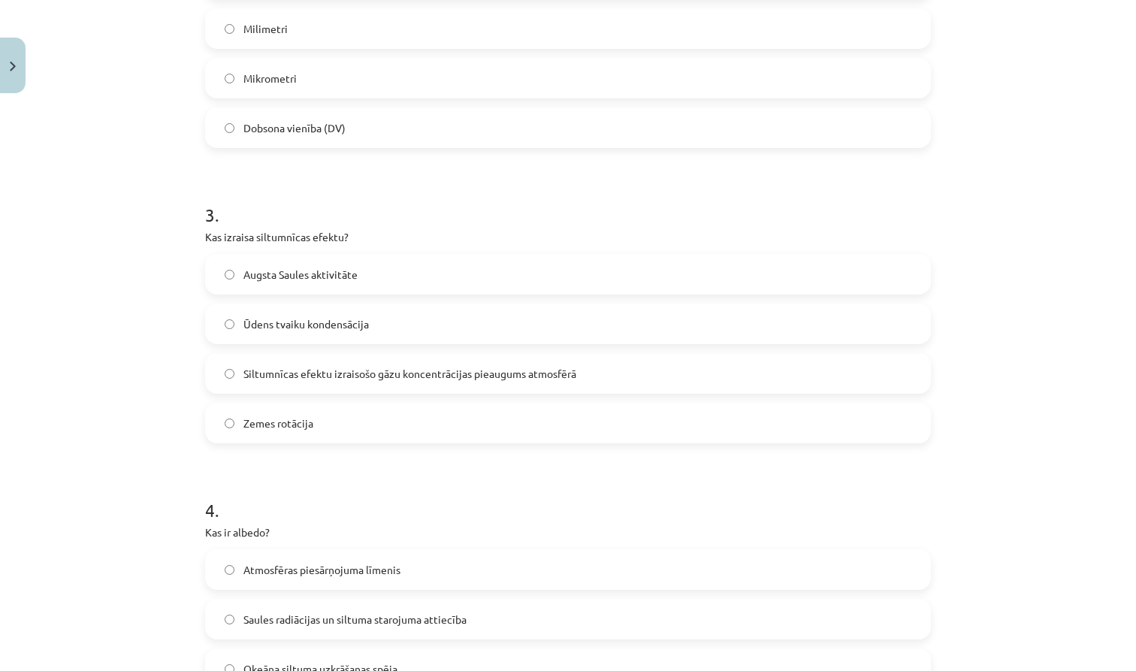
scroll to position [724, 0]
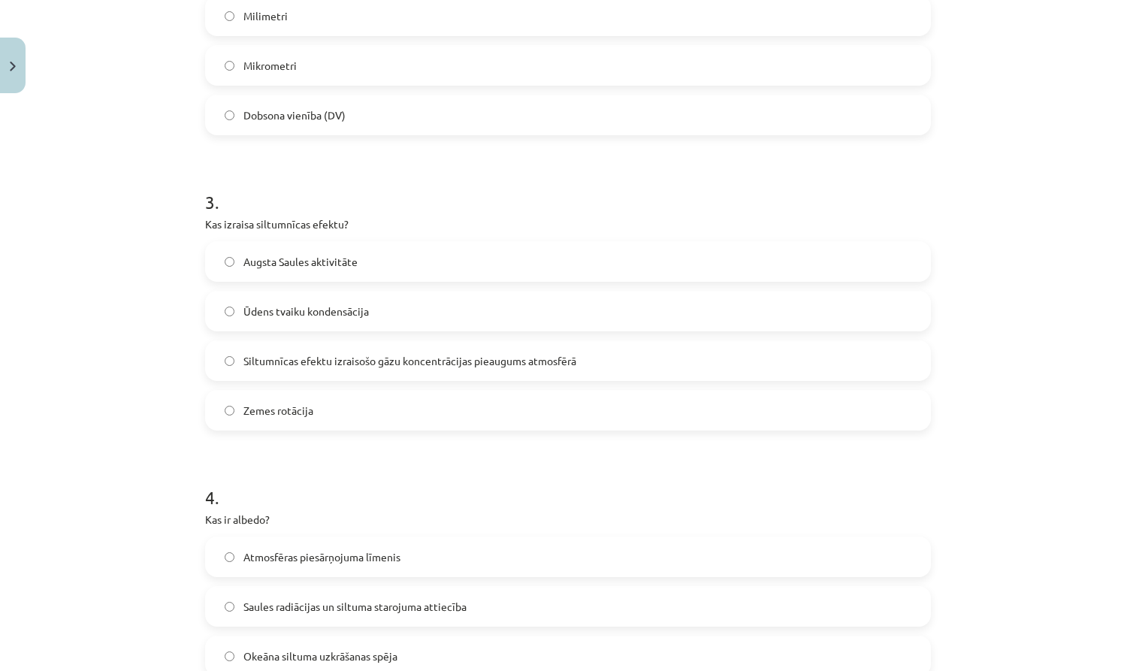
click at [405, 367] on span "Siltumnīcas efektu izraisošo gāzu koncentrācijas pieaugums atmosfērā" at bounding box center [409, 361] width 333 height 16
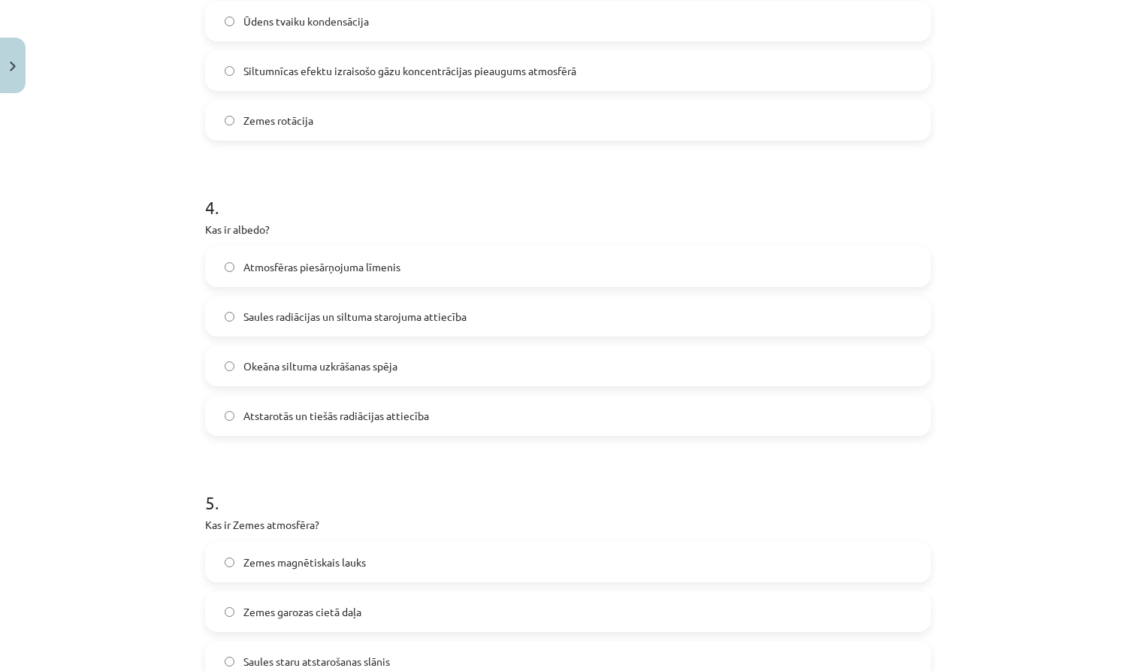
scroll to position [1030, 0]
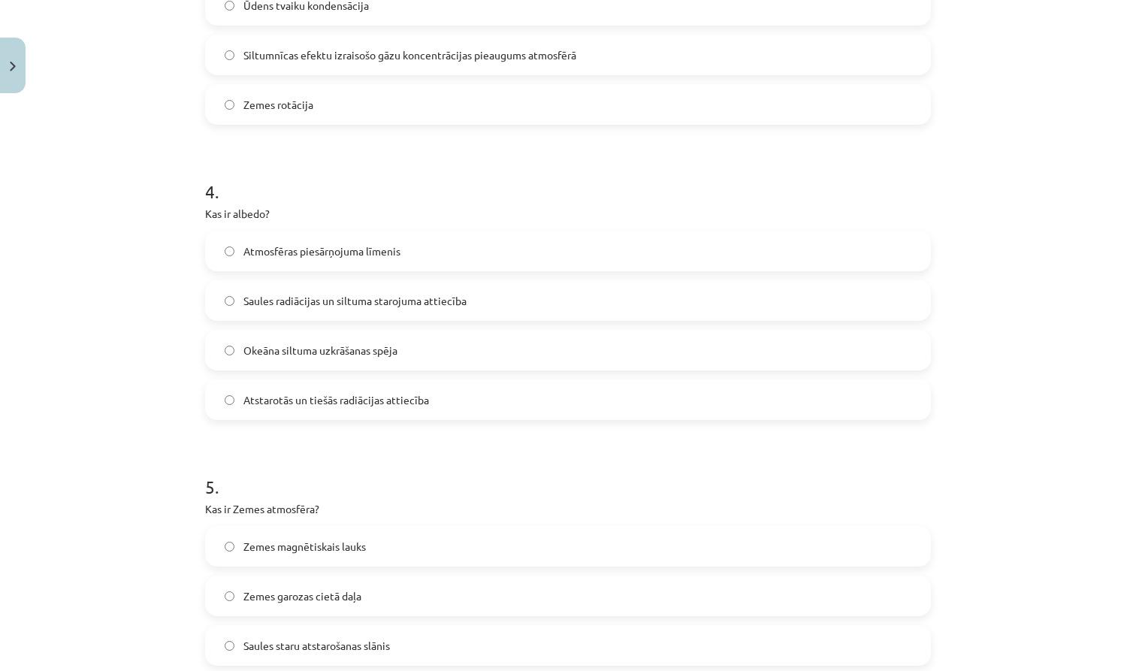
click at [360, 416] on label "Atstarotās un tiešās radiācijas attiecība" at bounding box center [568, 400] width 723 height 38
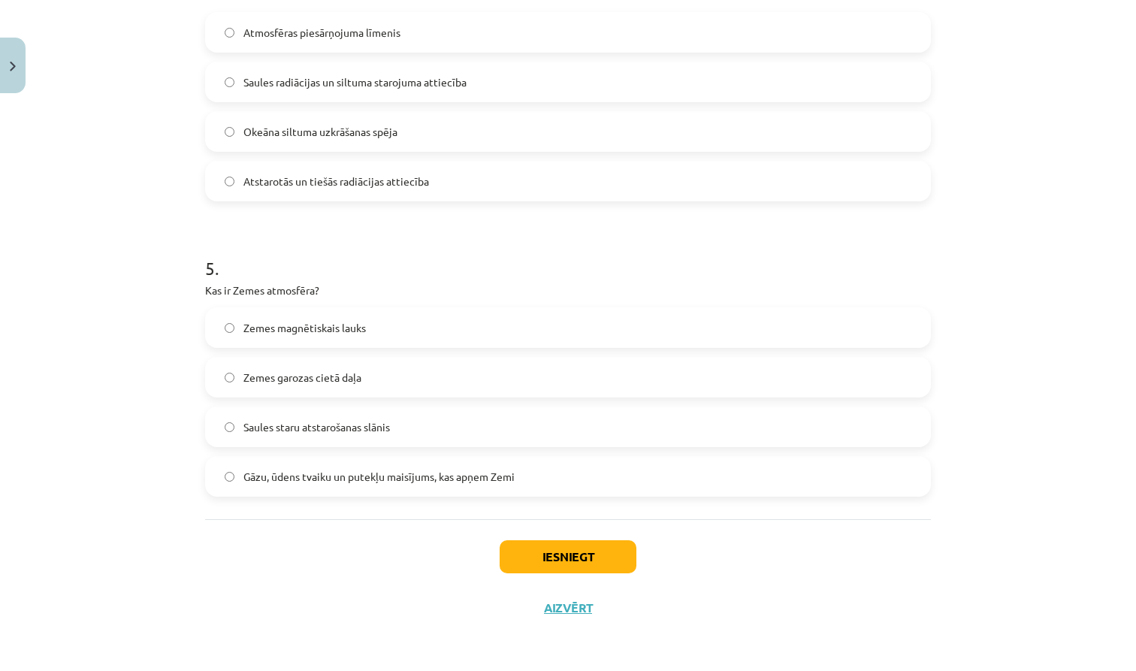
scroll to position [1251, 0]
click at [322, 482] on label "Gāzu, ūdens tvaiku un putekļu maisījums, kas apņem Zemi" at bounding box center [568, 477] width 723 height 38
click at [567, 555] on button "Iesniegt" at bounding box center [568, 556] width 137 height 33
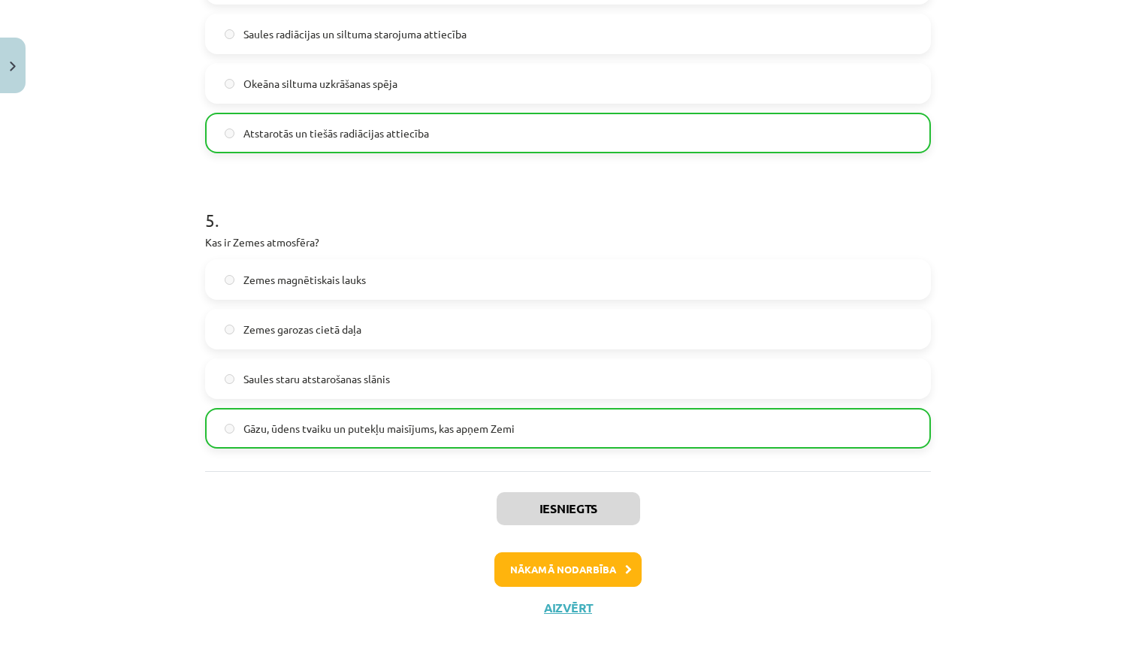
scroll to position [1298, 0]
click at [572, 609] on button "Aizvērt" at bounding box center [567, 607] width 57 height 15
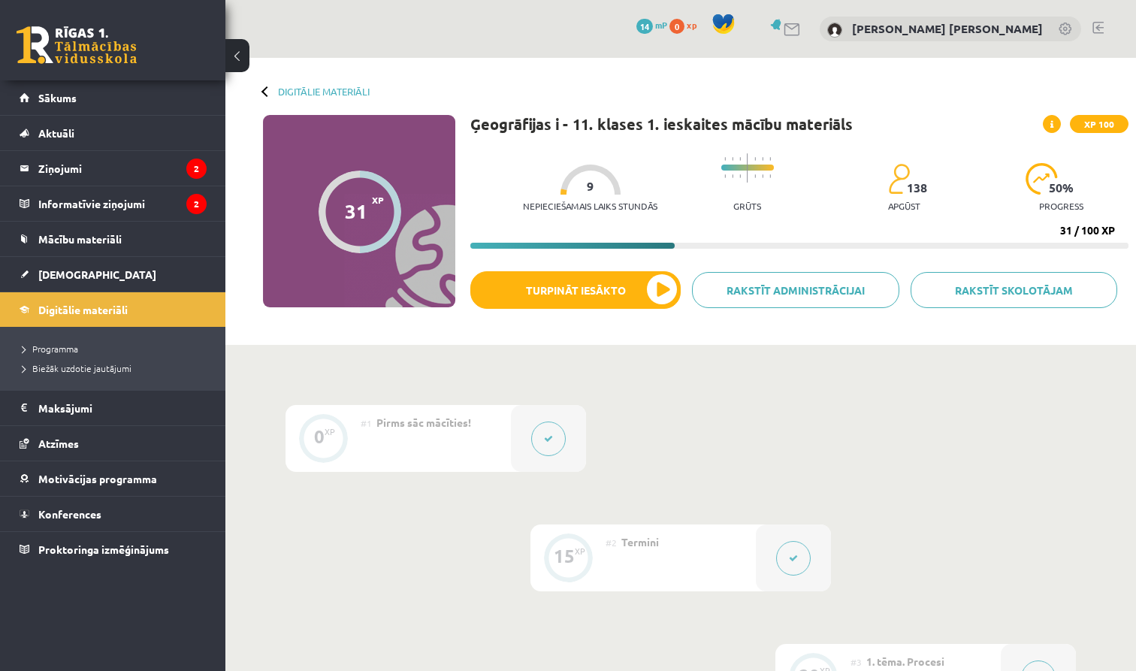
scroll to position [0, 0]
click at [156, 95] on link "Sākums" at bounding box center [113, 97] width 187 height 35
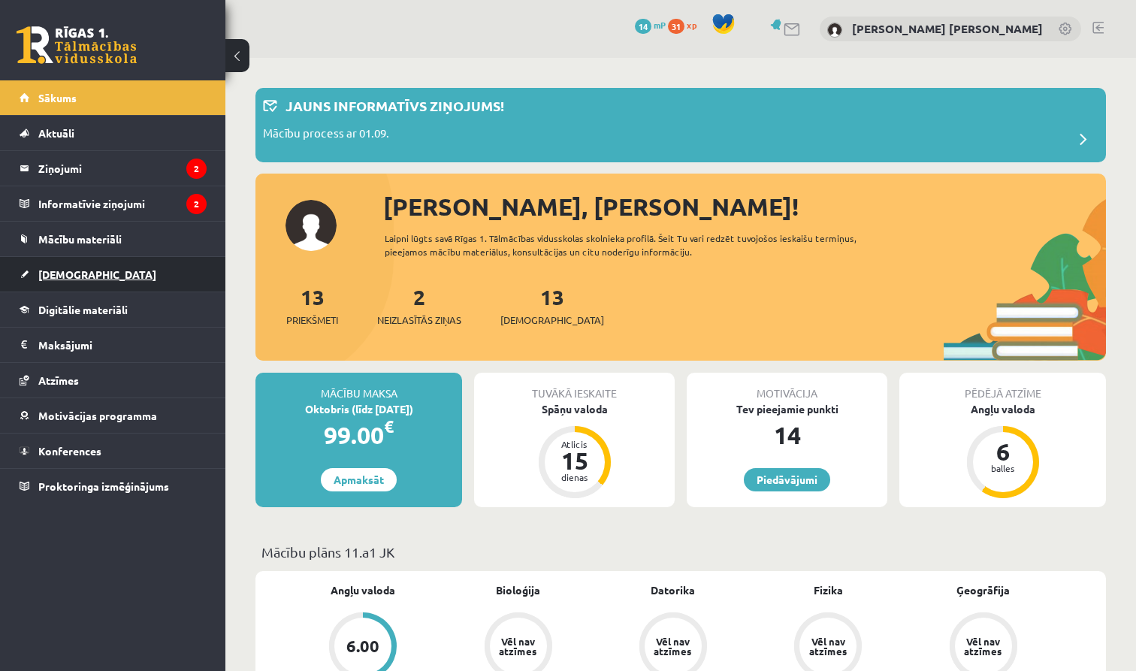
click at [115, 274] on link "[DEMOGRAPHIC_DATA]" at bounding box center [113, 274] width 187 height 35
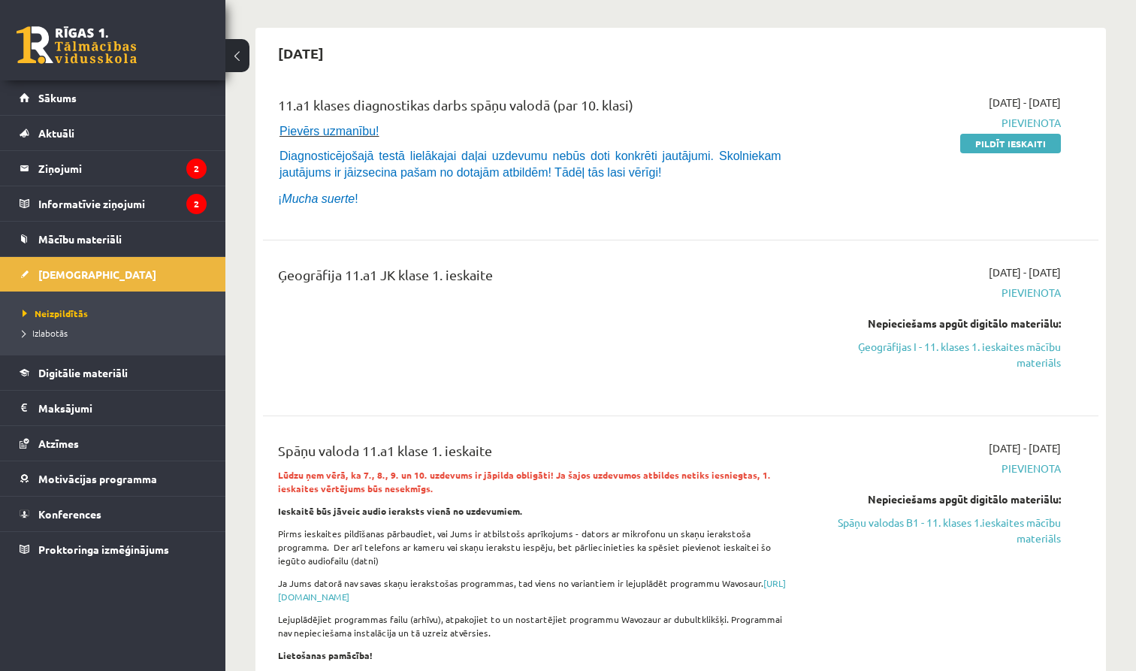
scroll to position [131, 0]
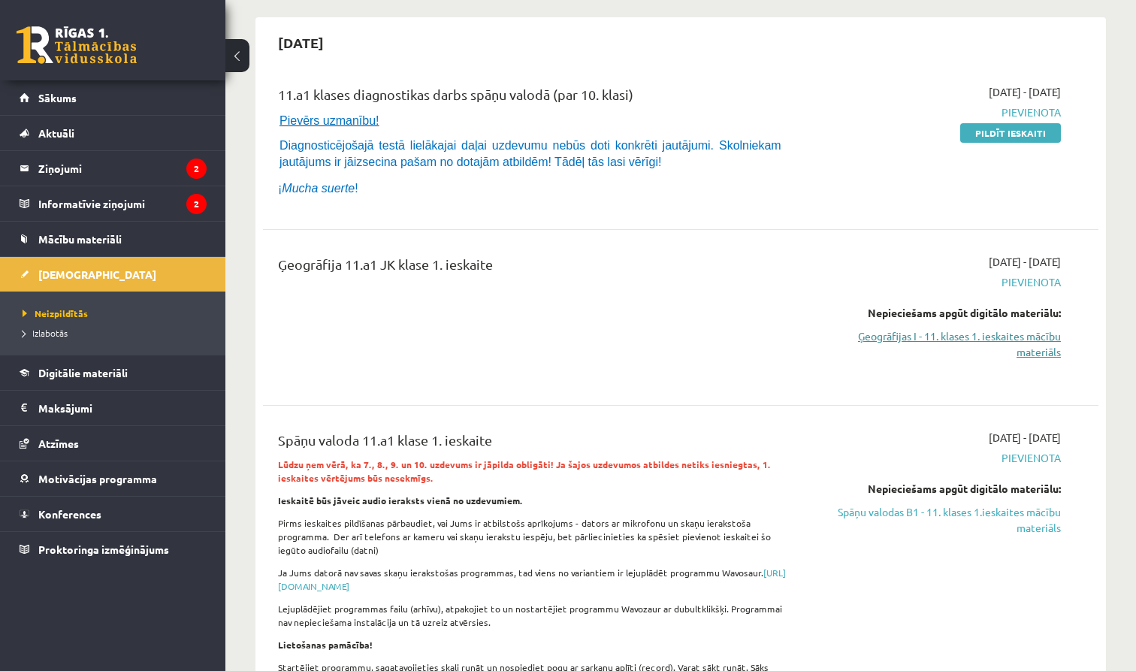
click at [1035, 334] on link "Ģeogrāfijas I - 11. klases 1. ieskaites mācību materiāls" at bounding box center [938, 344] width 246 height 32
